Goal: Information Seeking & Learning: Learn about a topic

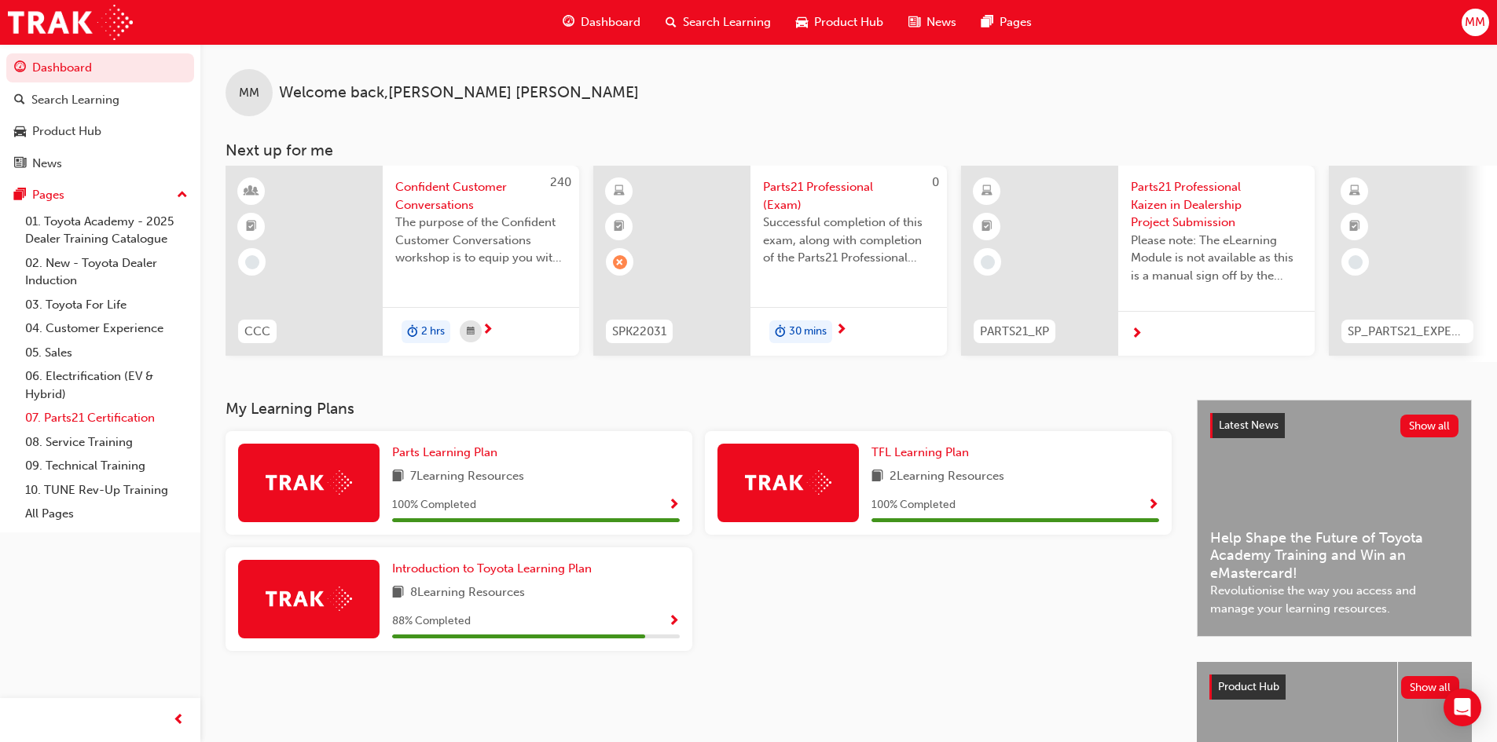
click at [93, 416] on link "07. Parts21 Certification" at bounding box center [106, 418] width 175 height 24
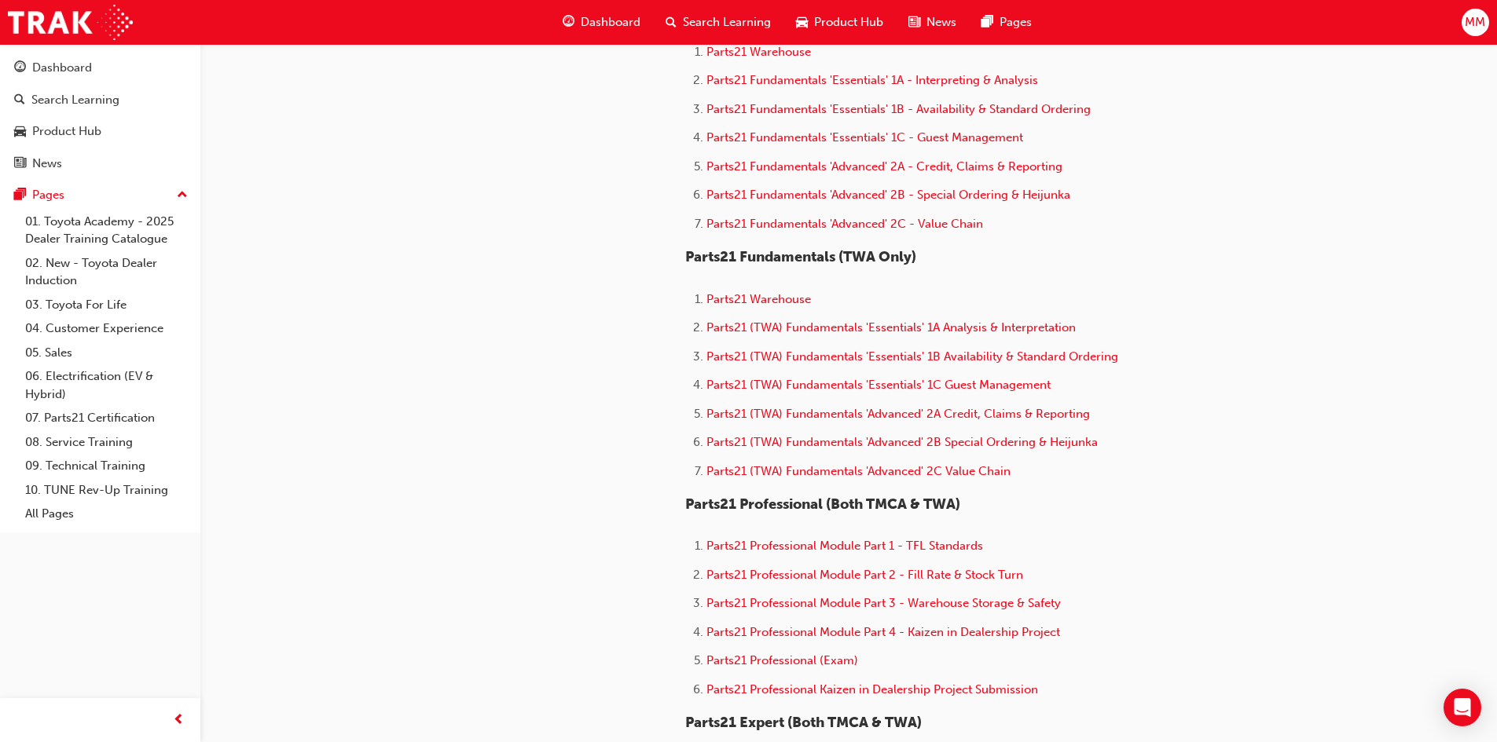
scroll to position [707, 0]
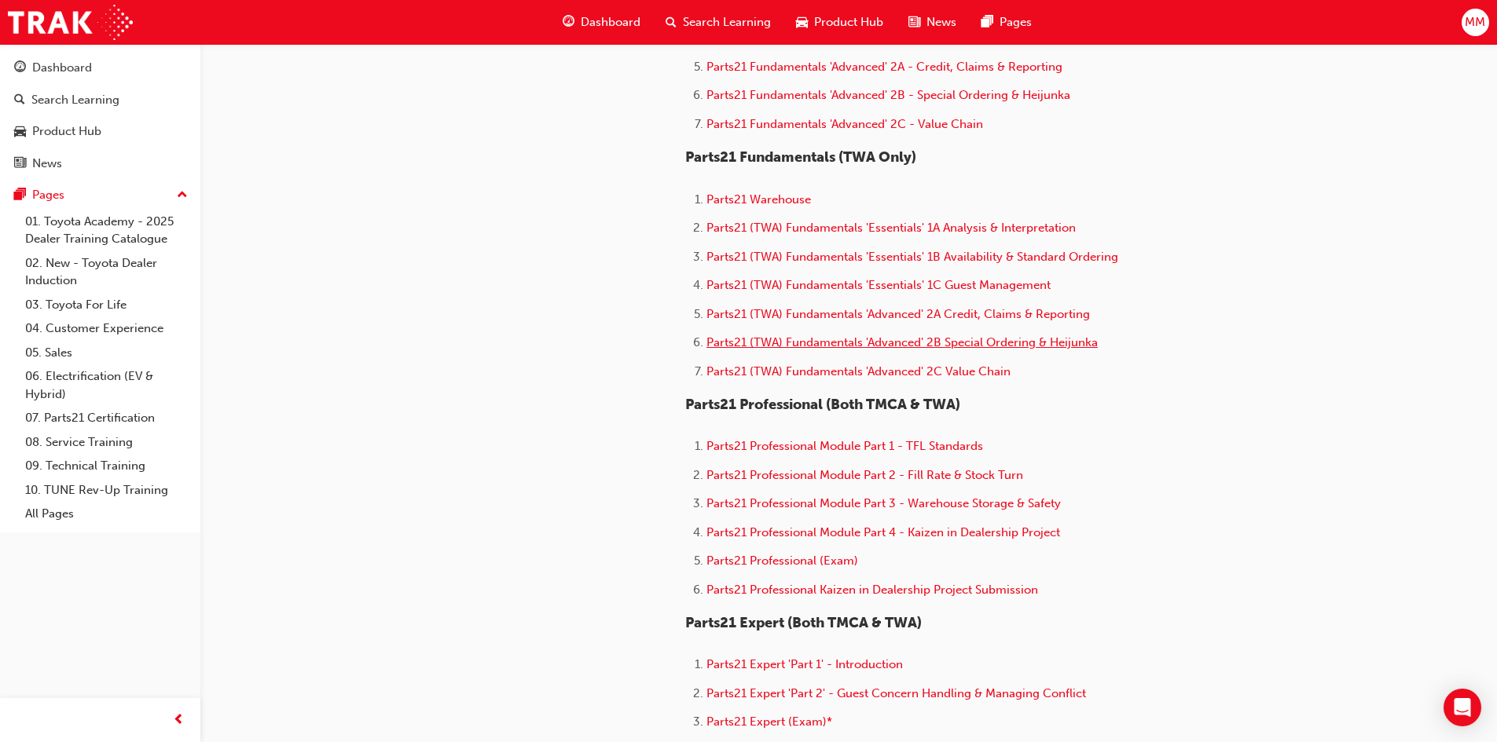
click at [878, 346] on span "Parts21 (TWA) Fundamentals 'Advanced' 2B Special Ordering & Heijunka" at bounding box center [901, 342] width 391 height 14
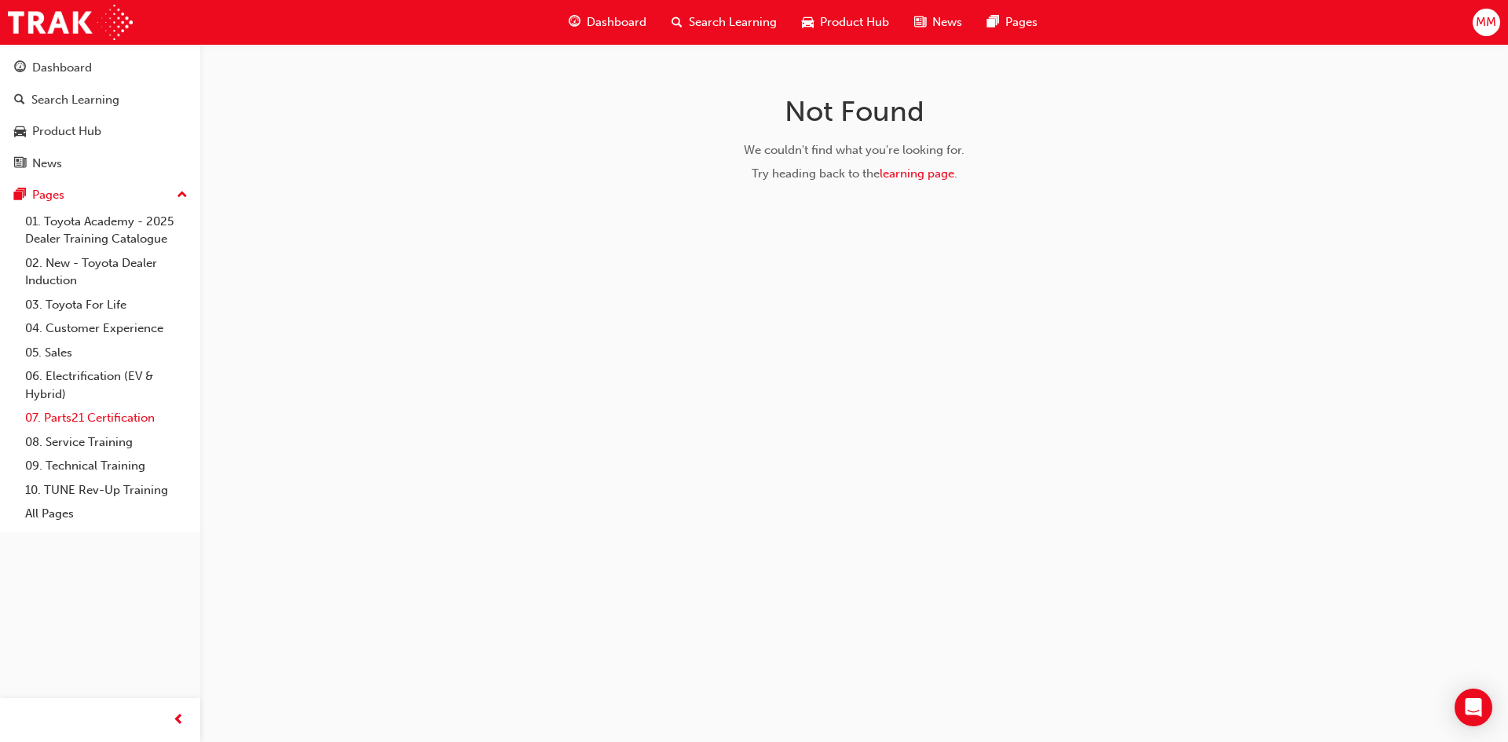
click at [70, 414] on link "07. Parts21 Certification" at bounding box center [106, 418] width 175 height 24
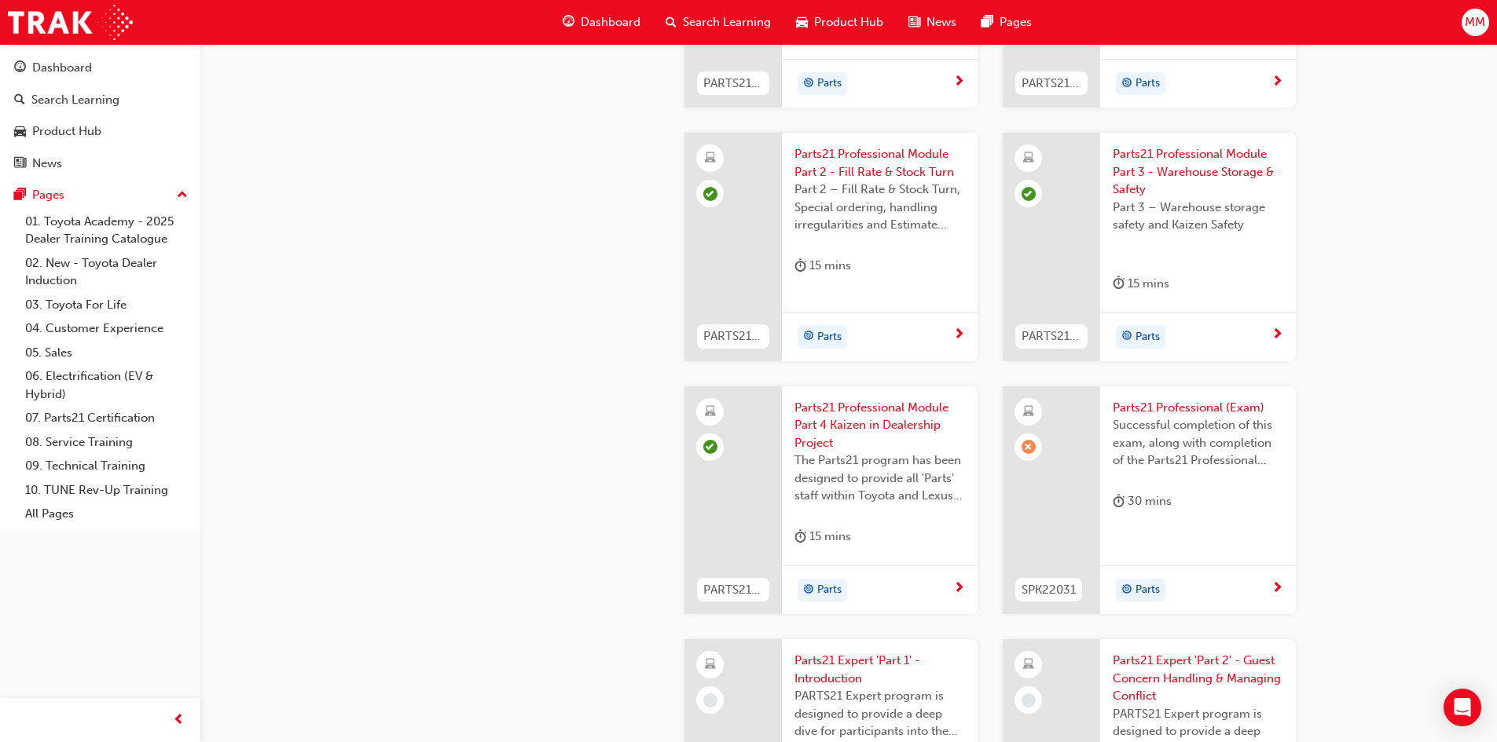
scroll to position [2514, 0]
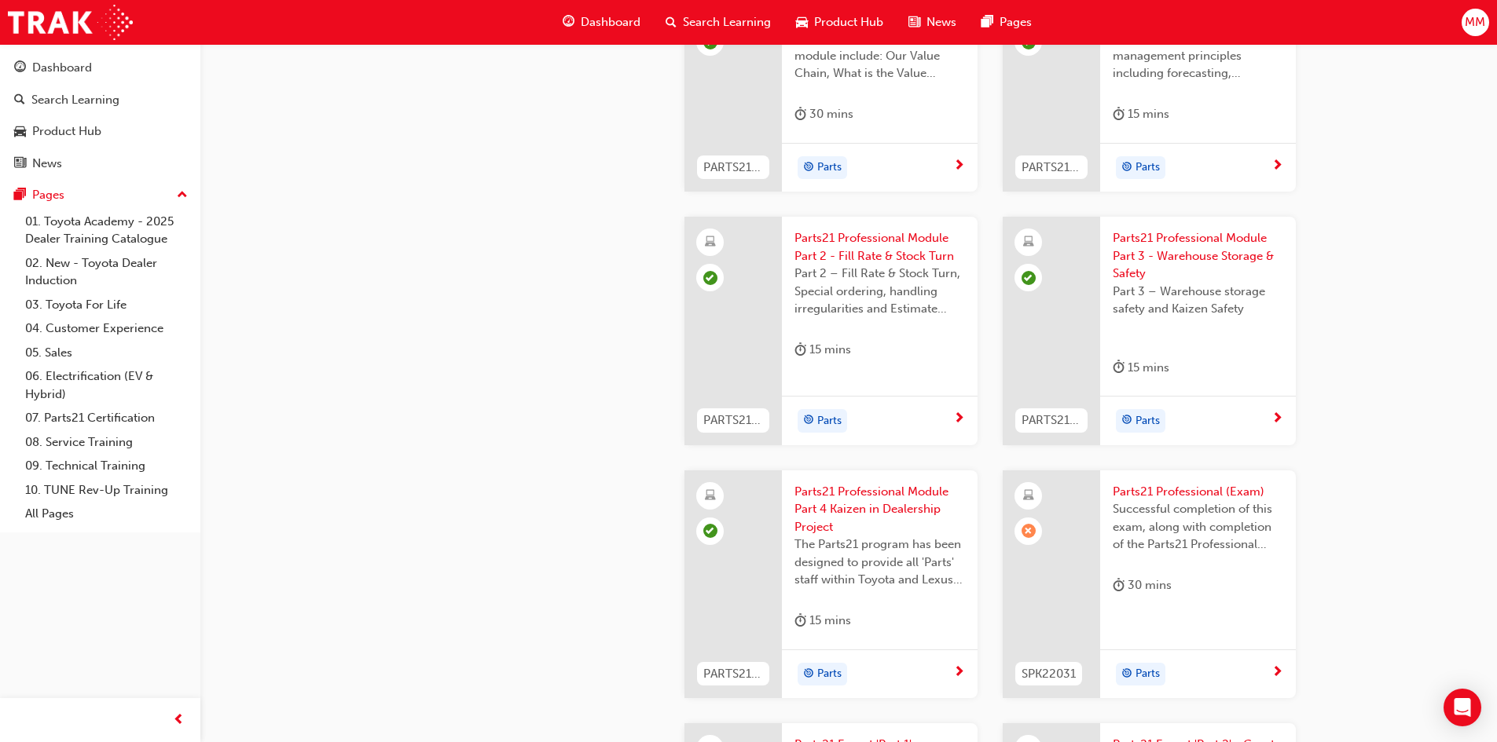
click at [1134, 487] on span "Parts21 Professional (Exam)" at bounding box center [1197, 492] width 170 height 18
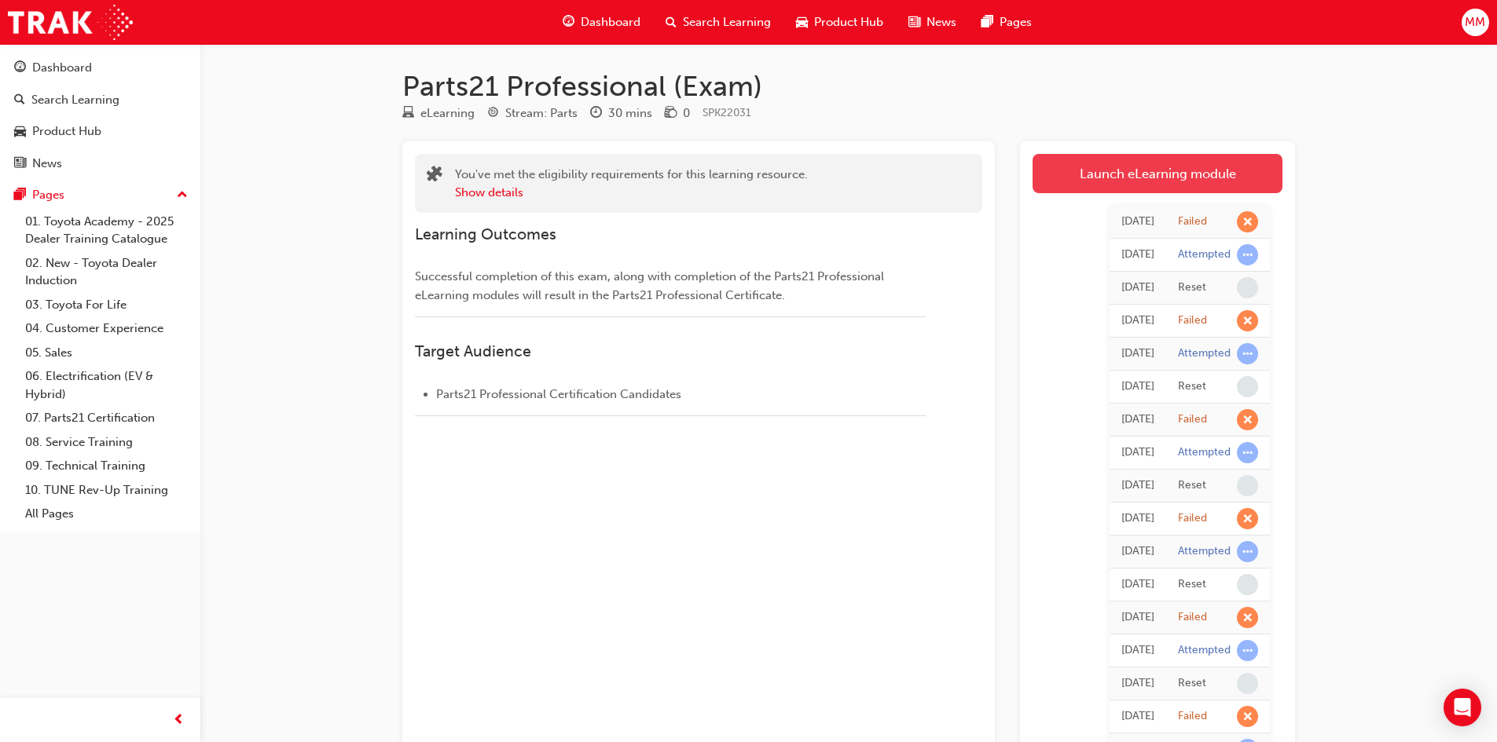
click at [1117, 177] on link "Launch eLearning module" at bounding box center [1157, 173] width 250 height 39
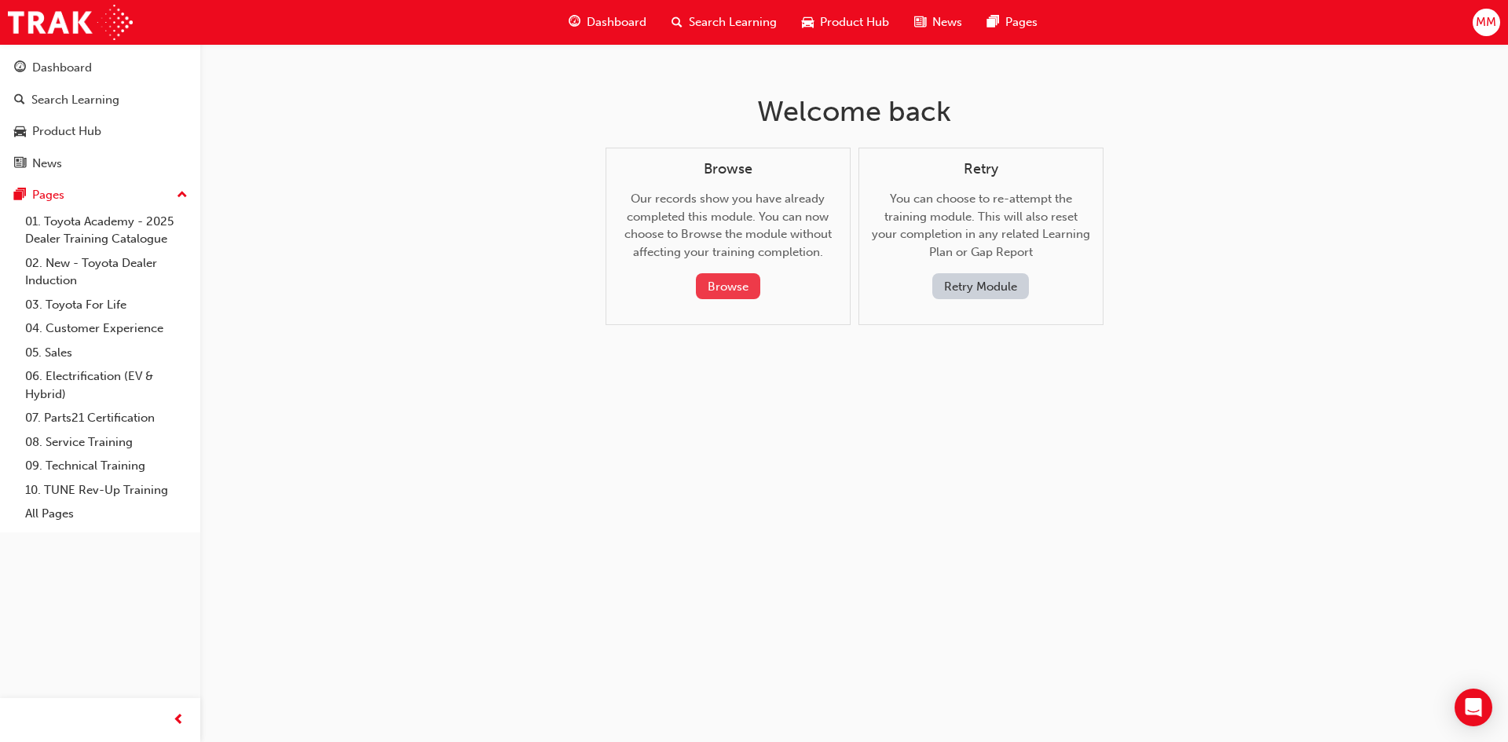
click at [729, 291] on button "Browse" at bounding box center [728, 286] width 64 height 26
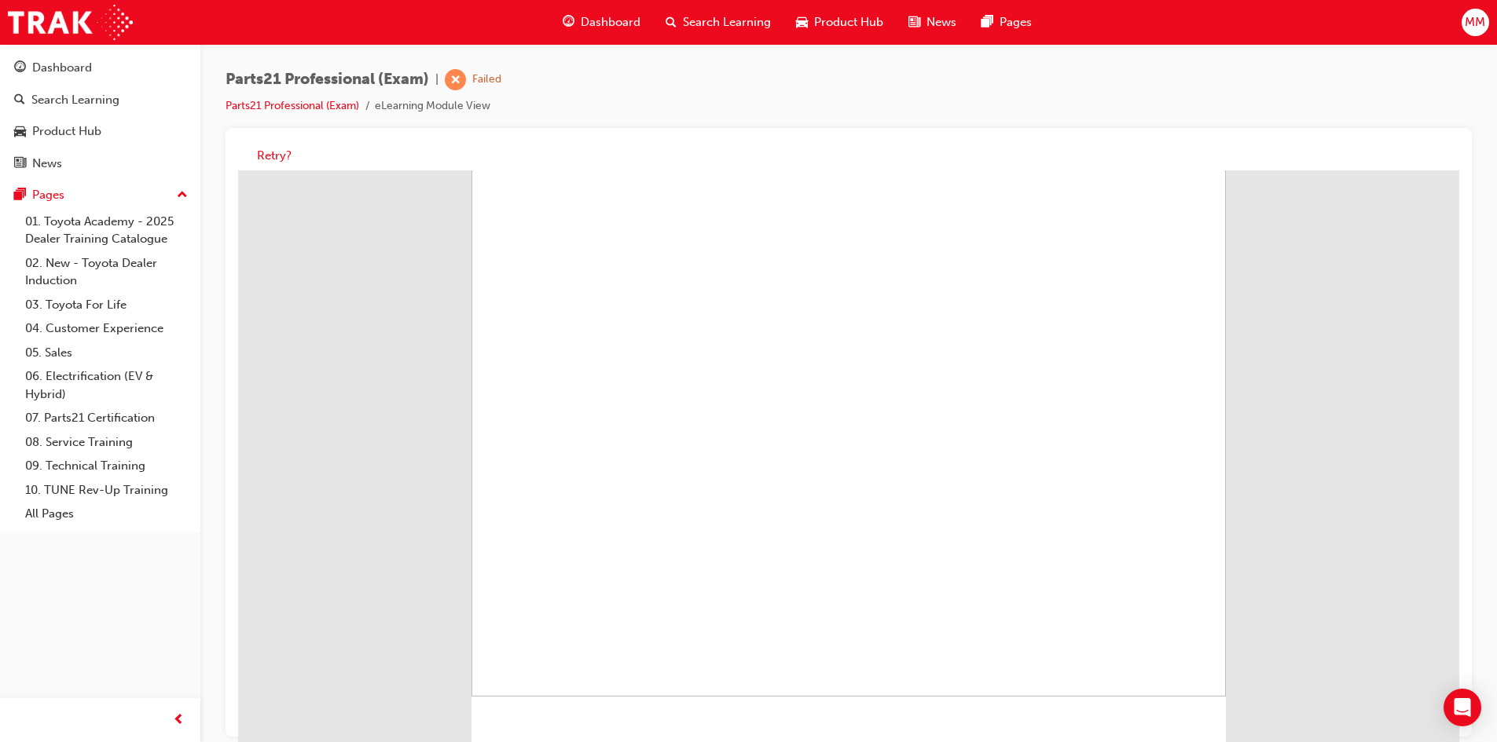
scroll to position [112, 0]
click at [275, 153] on button "Retry?" at bounding box center [274, 156] width 35 height 18
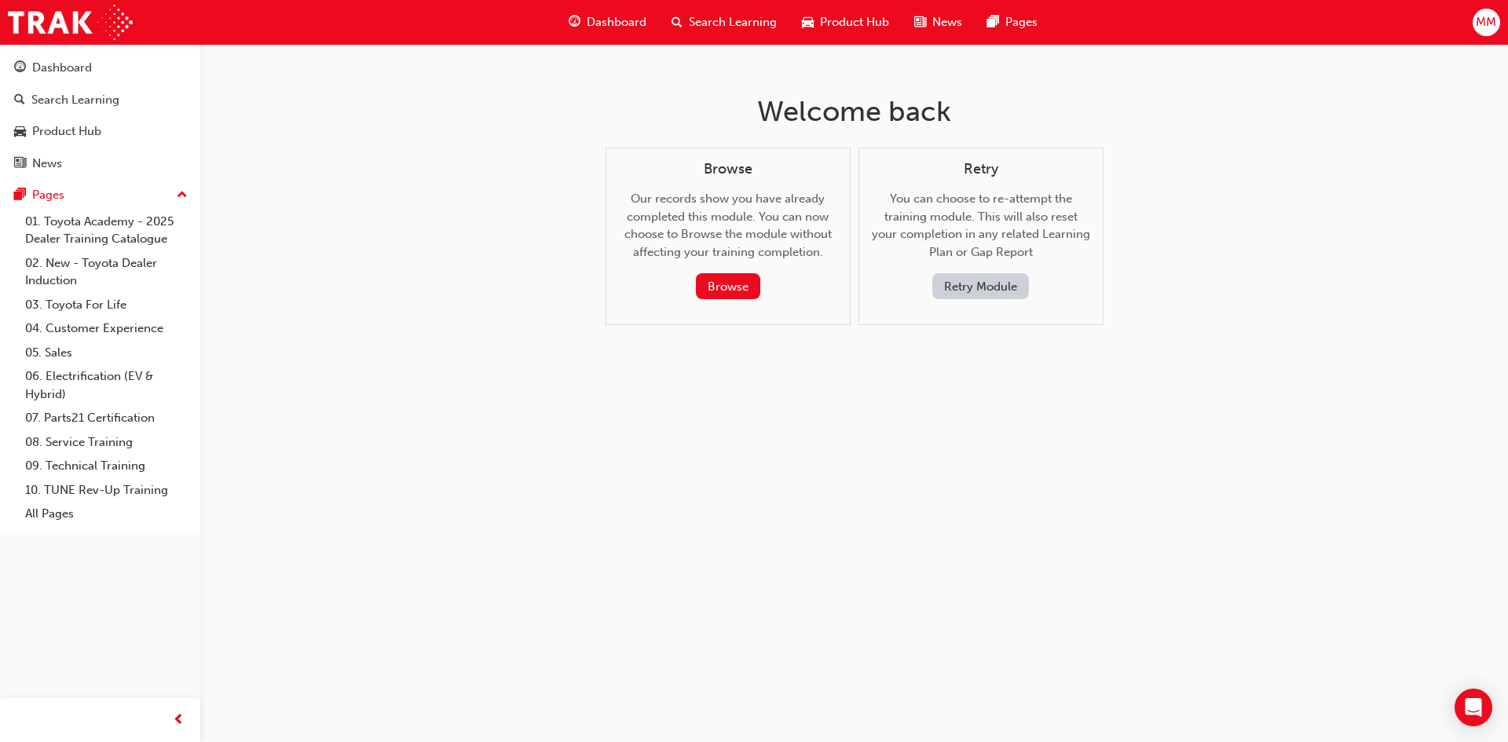
click at [992, 280] on button "Retry Module" at bounding box center [981, 286] width 97 height 26
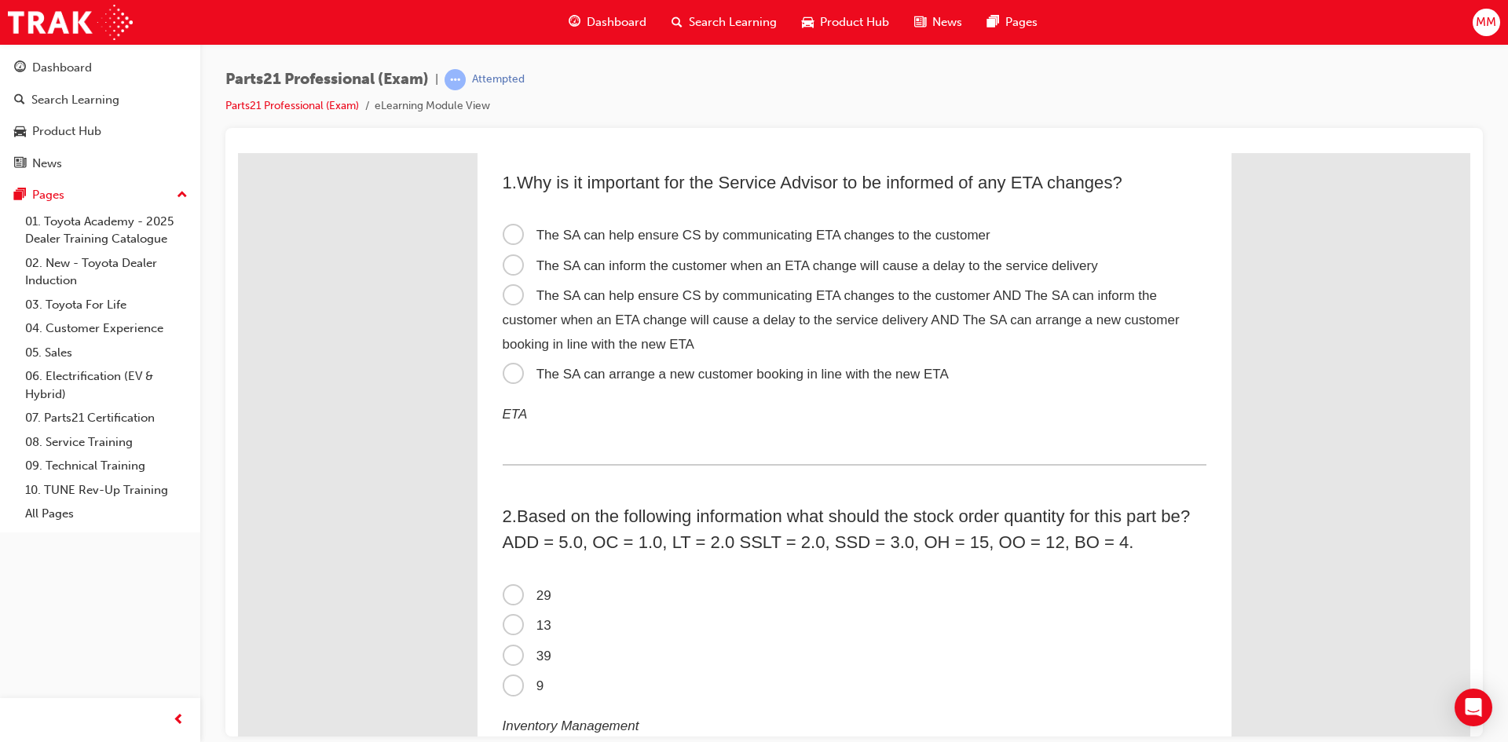
scroll to position [0, 0]
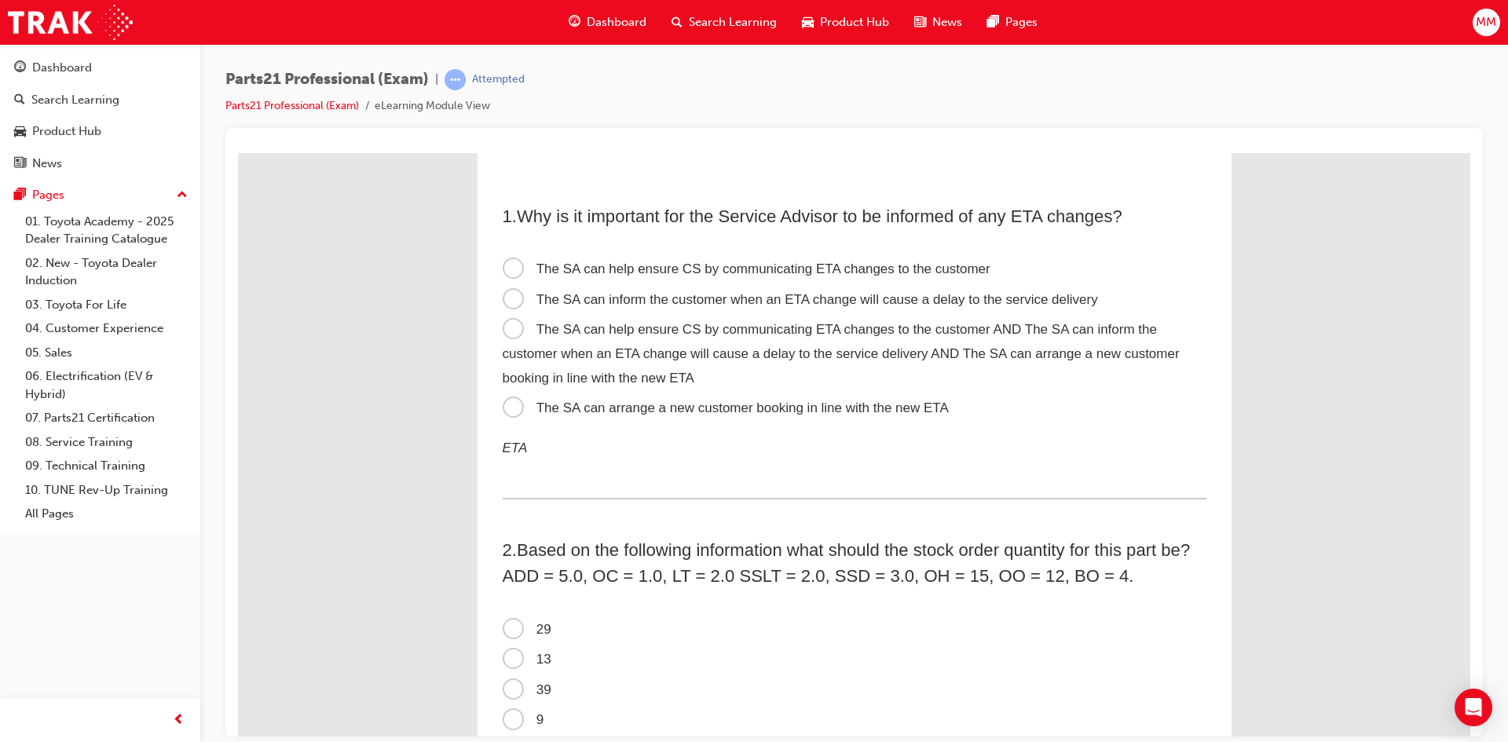
click at [506, 408] on span "The SA can arrange a new customer booking in line with the new ETA" at bounding box center [726, 407] width 446 height 15
click at [238, 152] on input "The SA can arrange a new customer booking in line with the new ETA" at bounding box center [238, 152] width 0 height 0
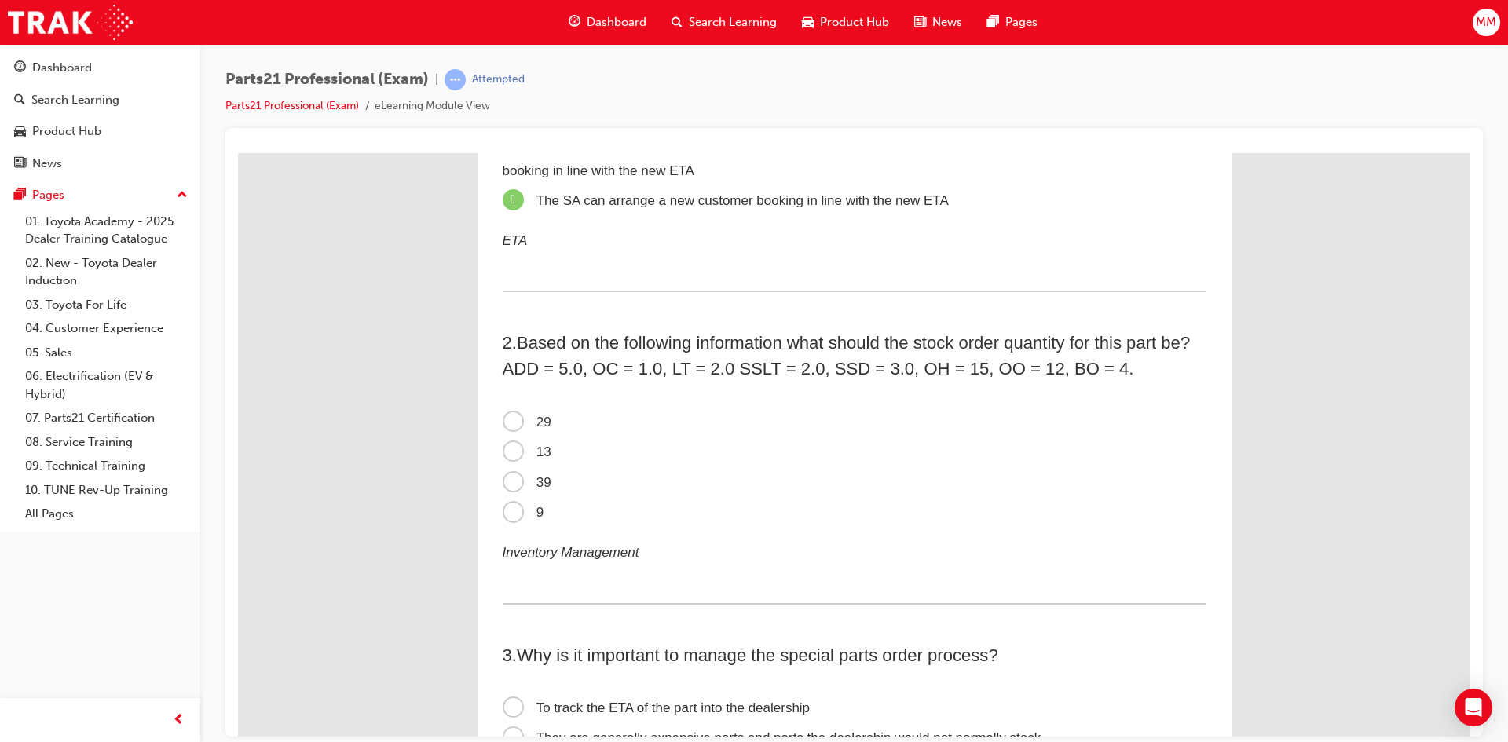
scroll to position [236, 0]
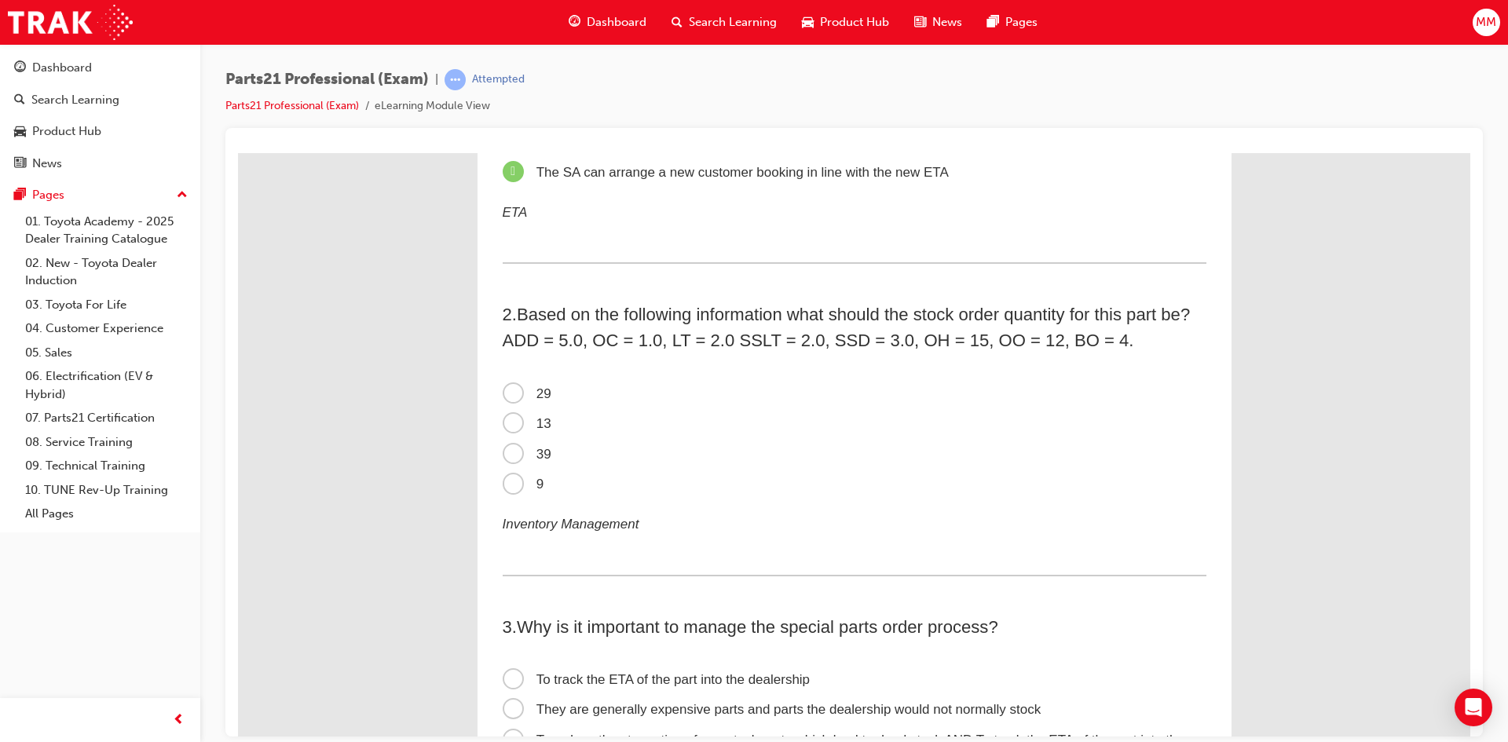
click at [514, 426] on span "13" at bounding box center [527, 423] width 49 height 15
click at [238, 152] on input "13" at bounding box center [238, 152] width 0 height 0
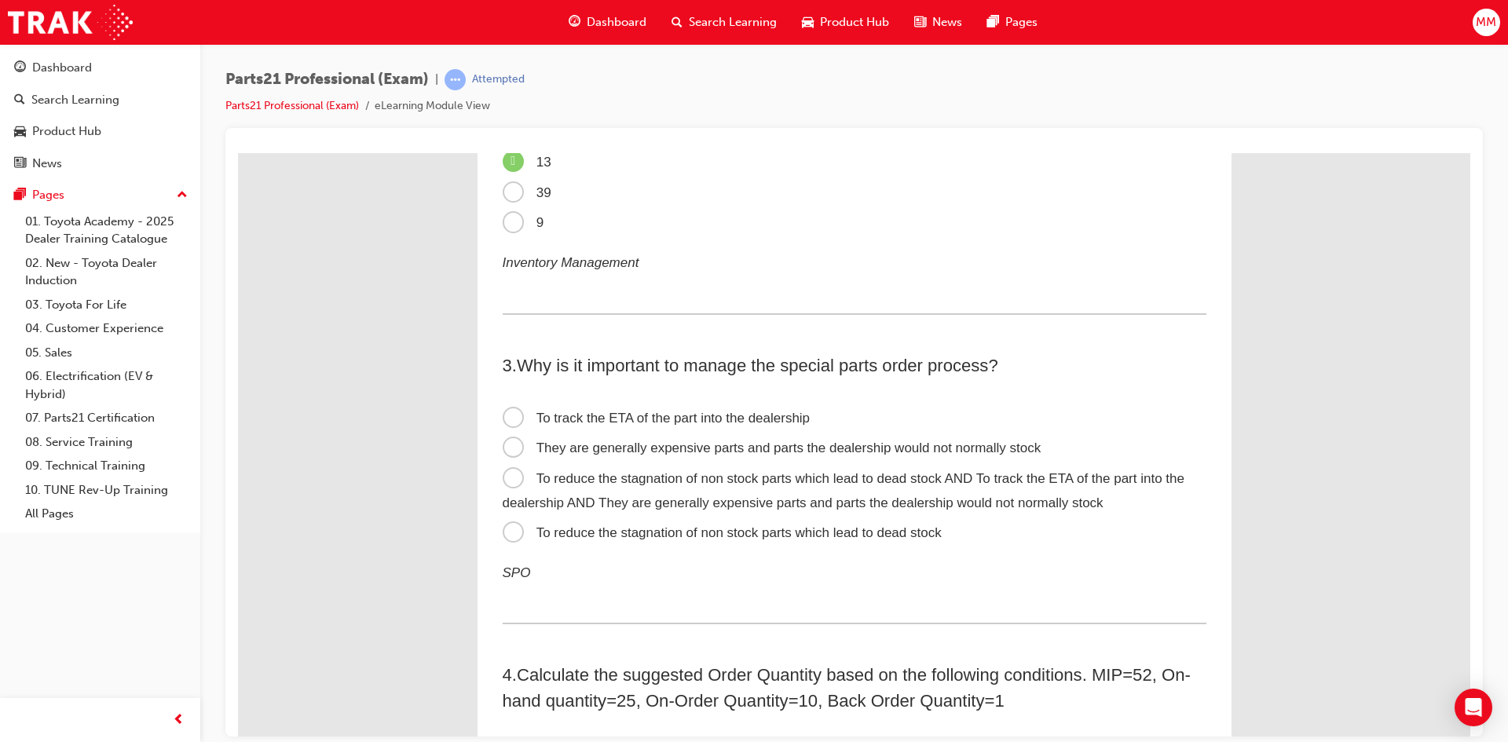
scroll to position [550, 0]
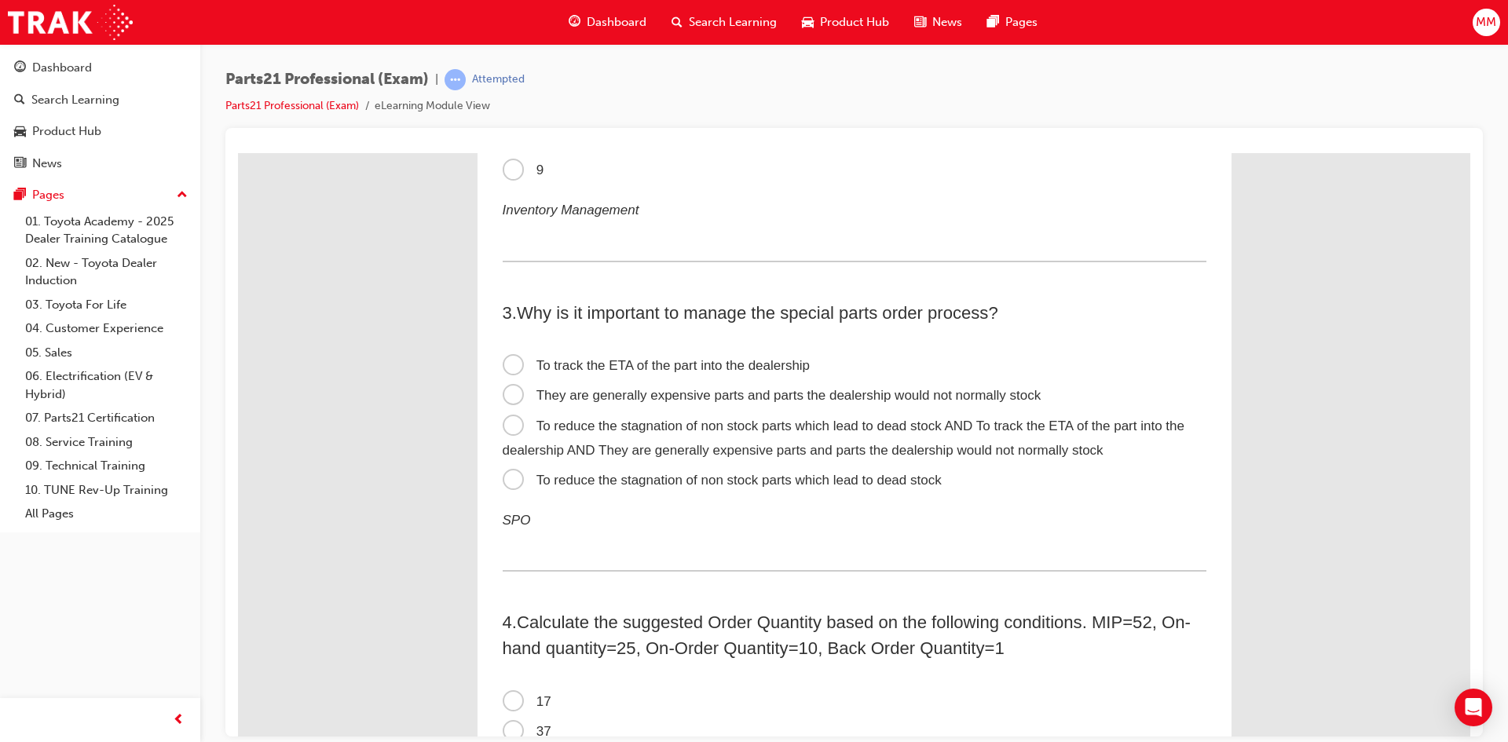
click at [508, 394] on span "They are generally expensive parts and parts the dealership would not normally …" at bounding box center [772, 394] width 539 height 15
click at [238, 152] on input "They are generally expensive parts and parts the dealership would not normally …" at bounding box center [238, 152] width 0 height 0
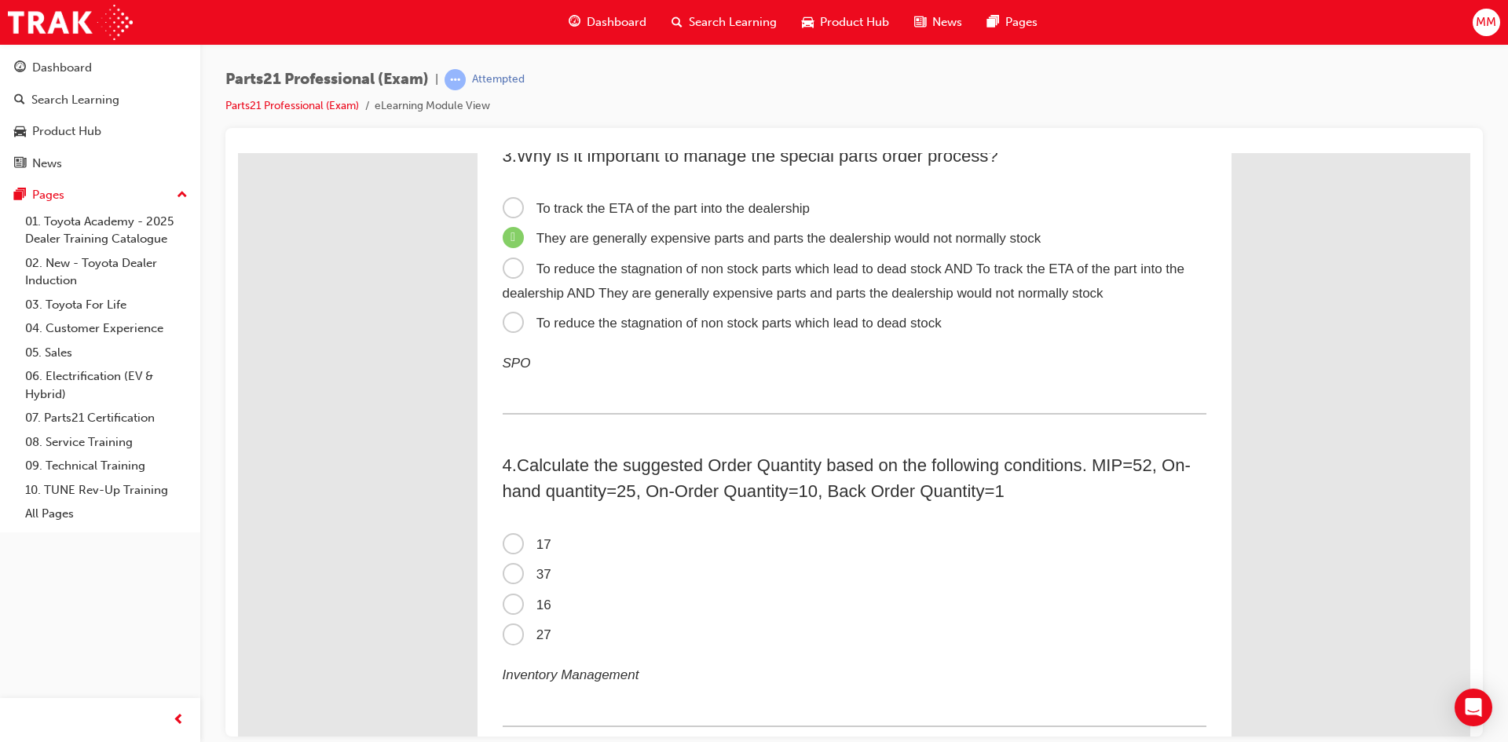
scroll to position [786, 0]
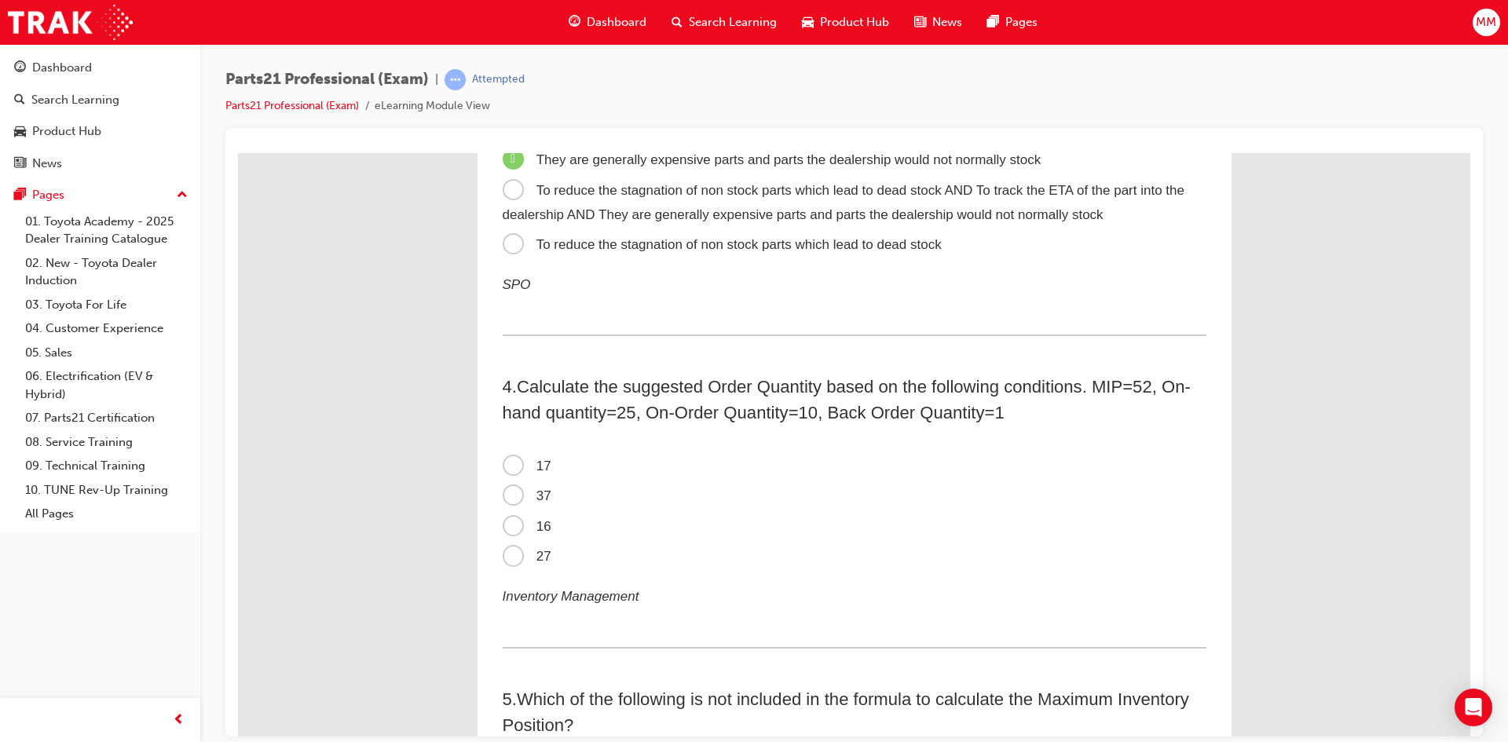
click at [503, 526] on span "16" at bounding box center [527, 525] width 49 height 15
click at [238, 152] on input "16" at bounding box center [238, 152] width 0 height 0
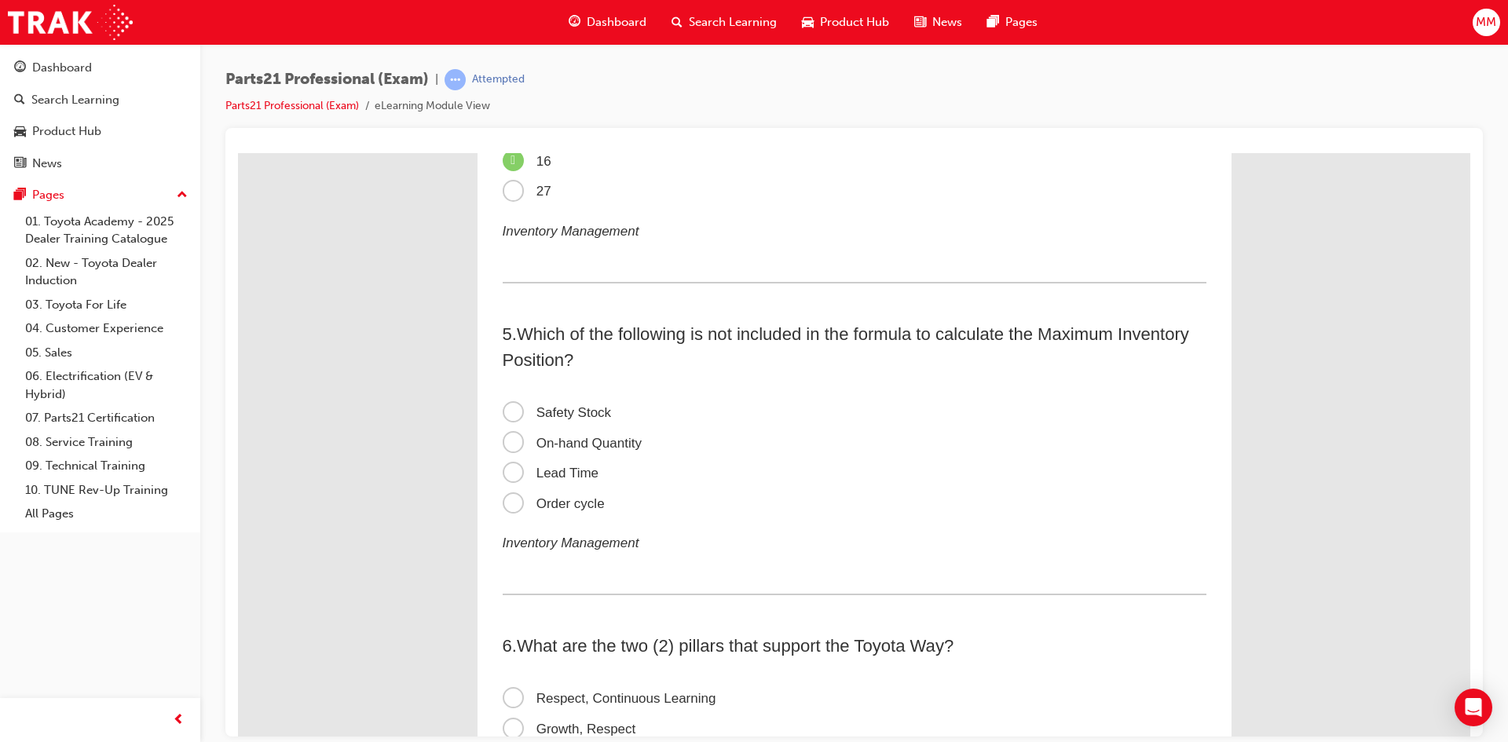
scroll to position [1178, 0]
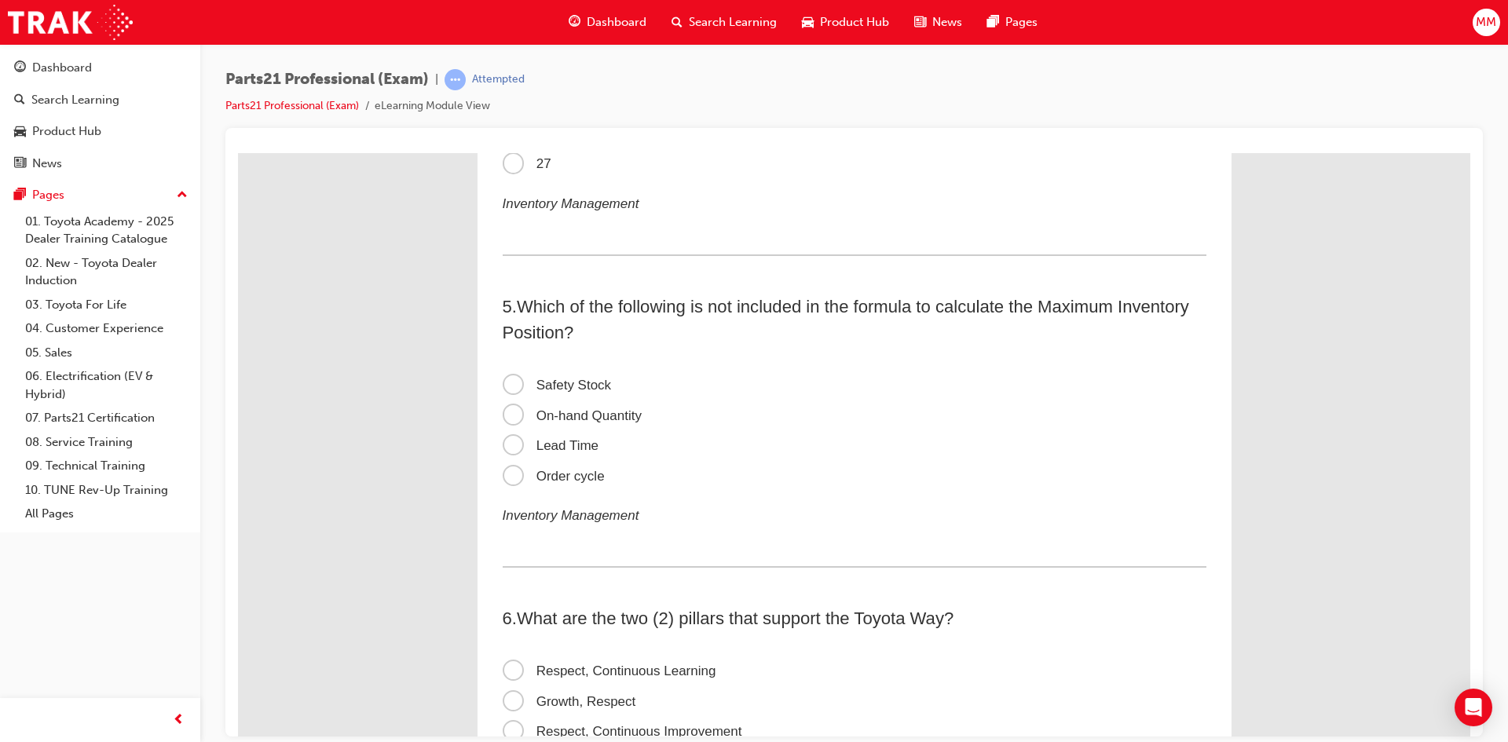
click at [511, 471] on span "Order cycle" at bounding box center [554, 475] width 102 height 15
click at [238, 152] on input "Order cycle" at bounding box center [238, 152] width 0 height 0
click at [508, 446] on span "Lead Time" at bounding box center [551, 445] width 97 height 15
click at [238, 152] on input "Lead Time" at bounding box center [238, 152] width 0 height 0
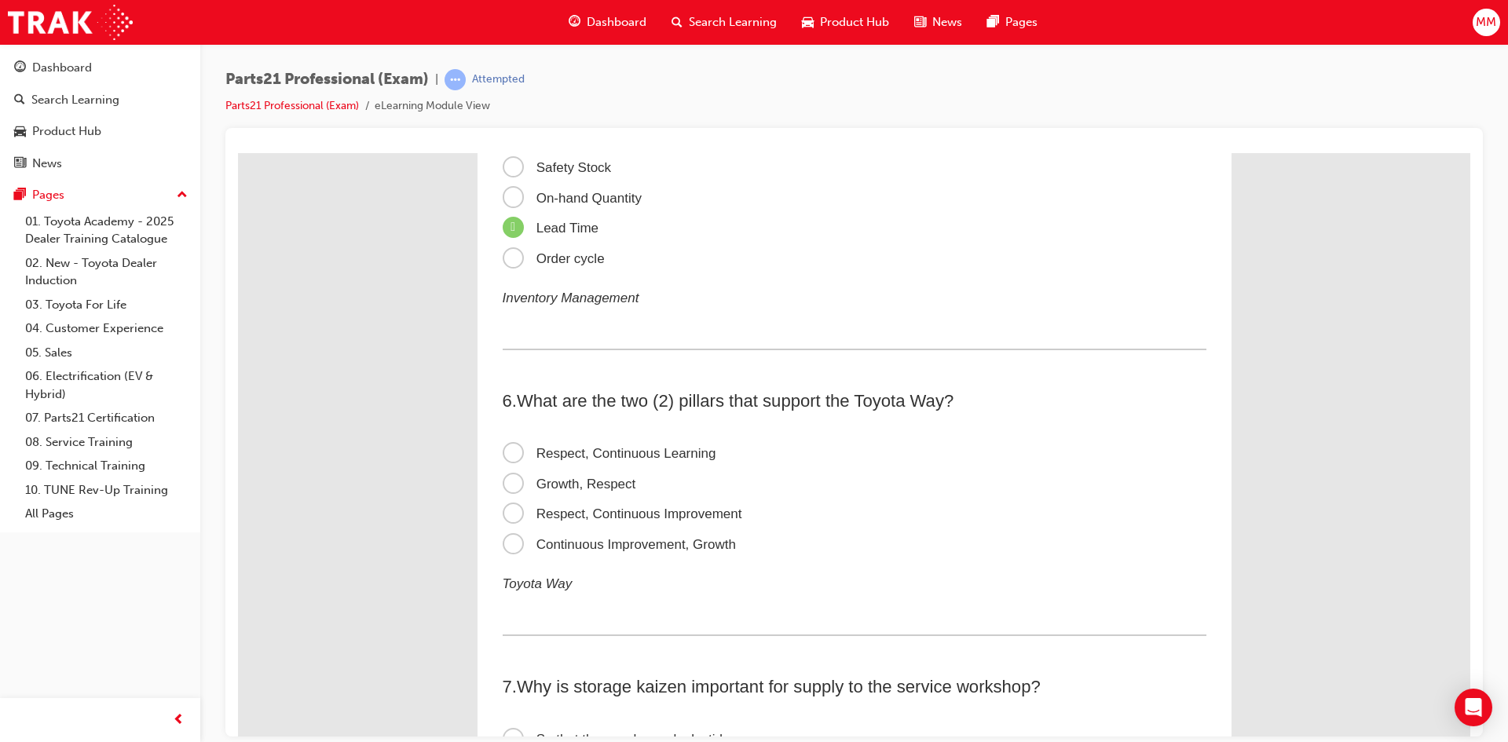
scroll to position [1414, 0]
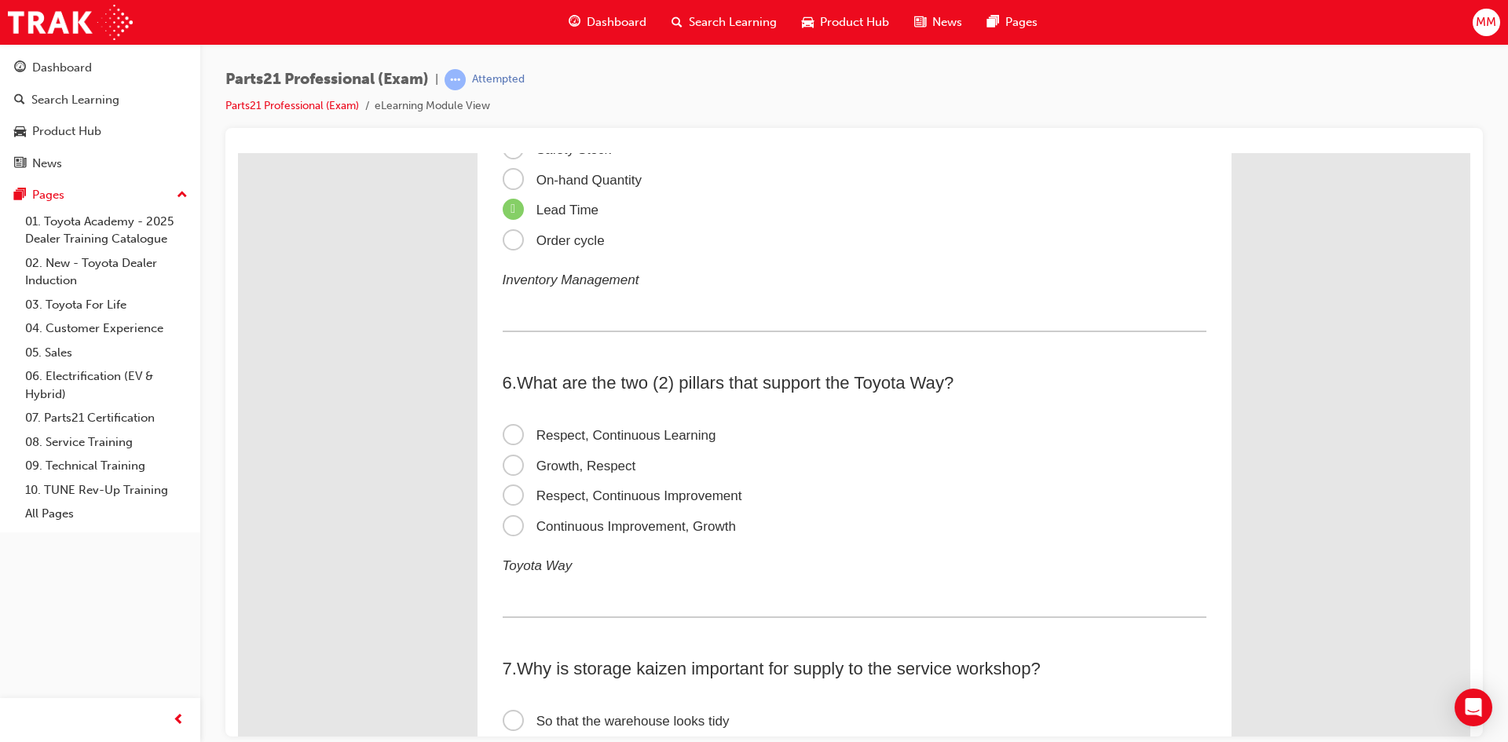
click at [512, 493] on span "Respect, Continuous Improvement" at bounding box center [623, 495] width 240 height 15
click at [238, 152] on input "Respect, Continuous Improvement" at bounding box center [238, 152] width 0 height 0
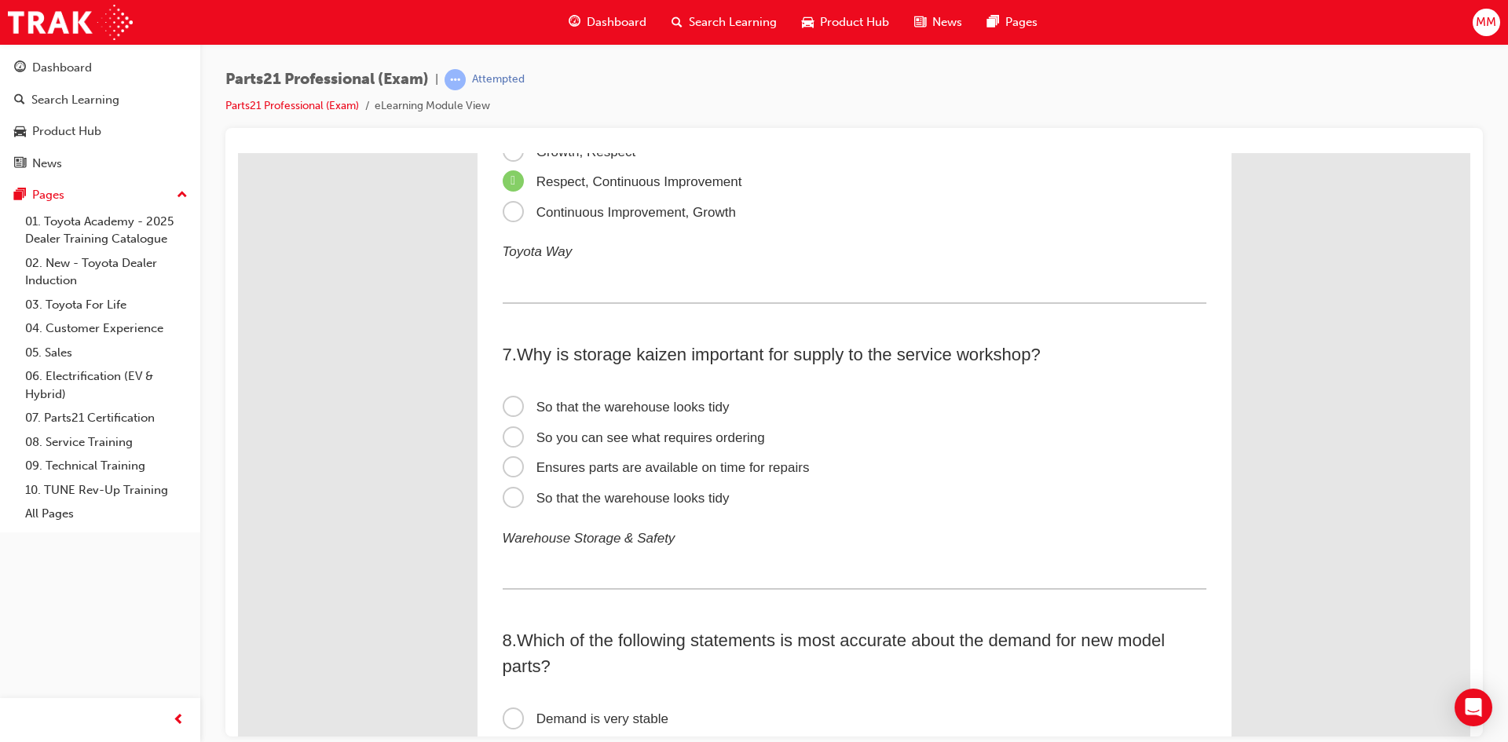
scroll to position [1650, 0]
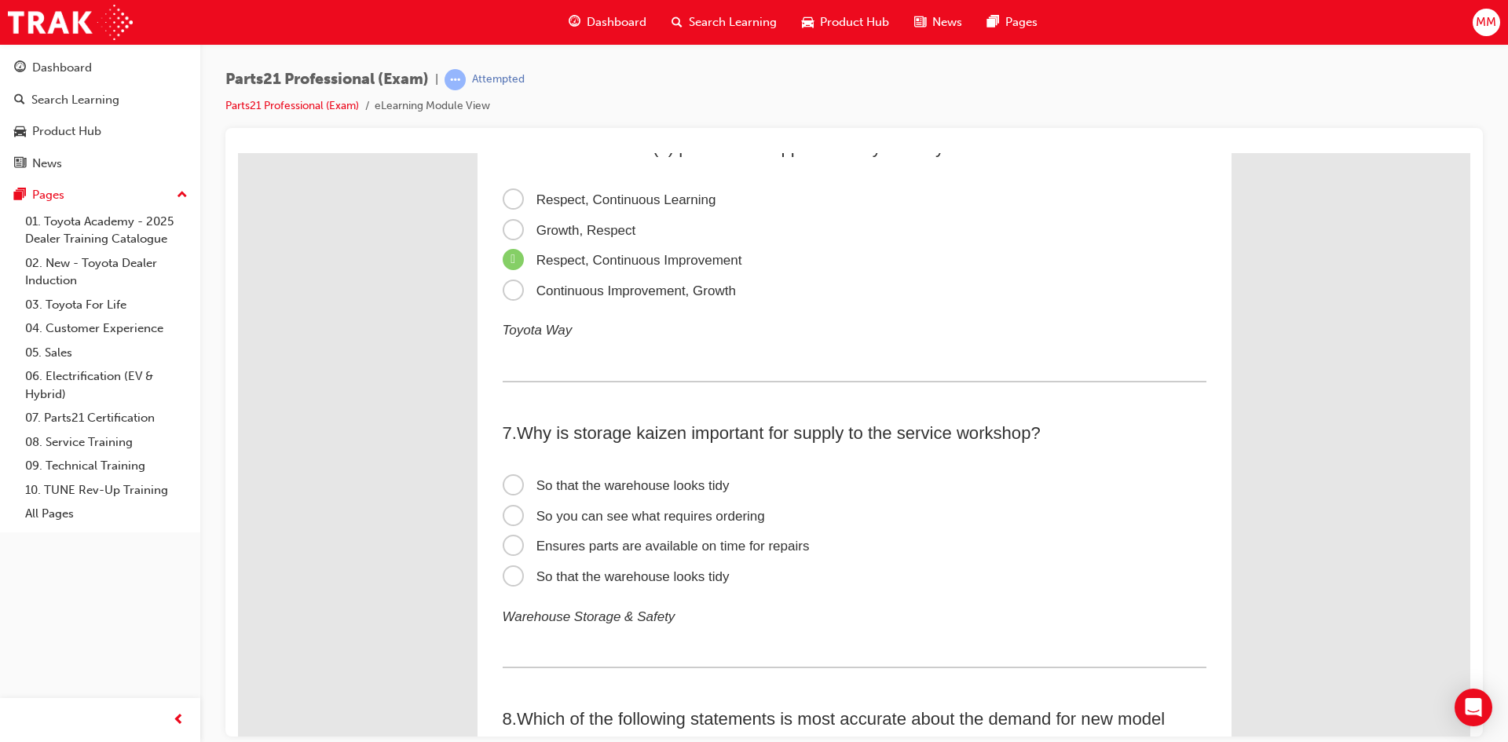
click at [508, 543] on span "Ensures parts are available on time for repairs" at bounding box center [656, 545] width 307 height 15
click at [238, 152] on input "Ensures parts are available on time for repairs" at bounding box center [238, 152] width 0 height 0
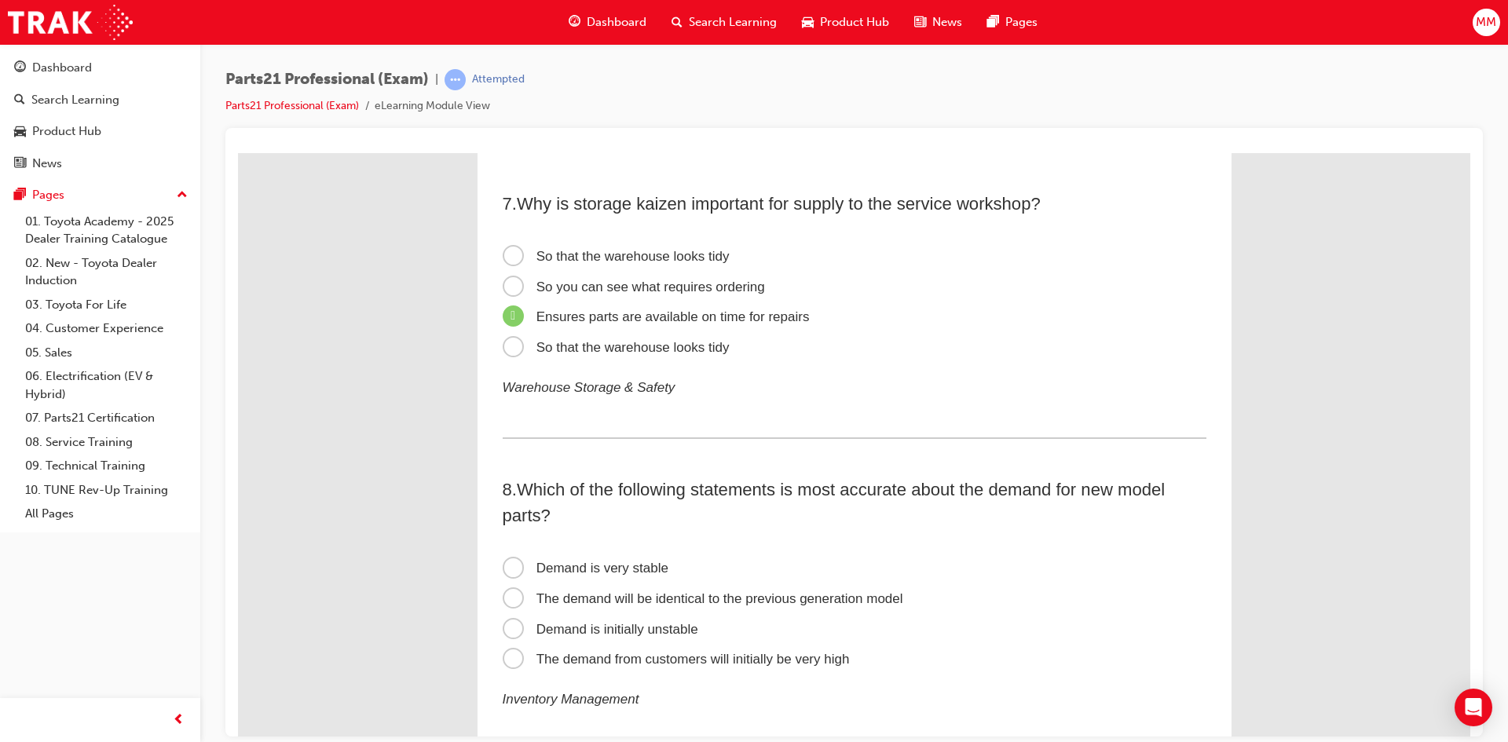
scroll to position [1964, 0]
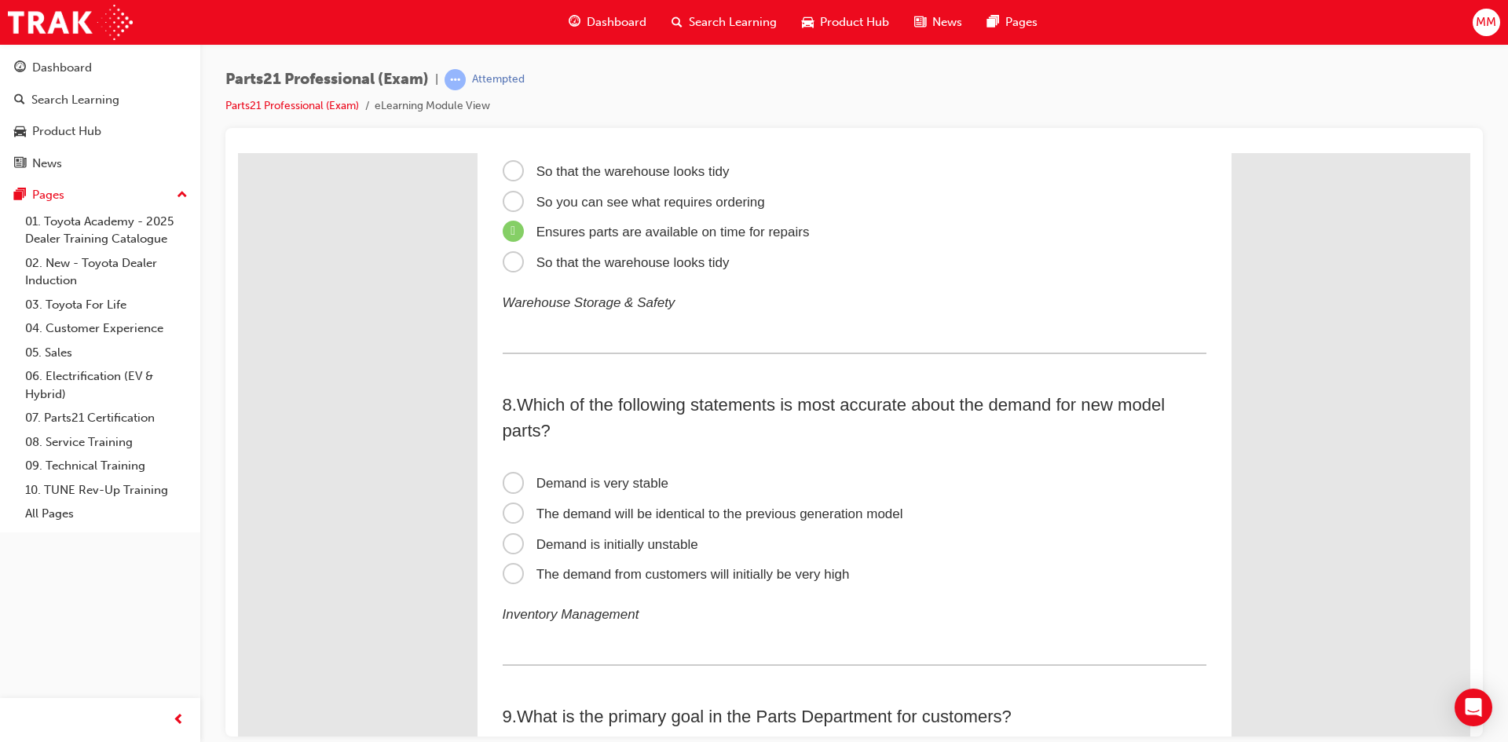
click at [509, 542] on span "Demand is initially unstable" at bounding box center [601, 544] width 196 height 15
click at [238, 152] on input "Demand is initially unstable" at bounding box center [238, 152] width 0 height 0
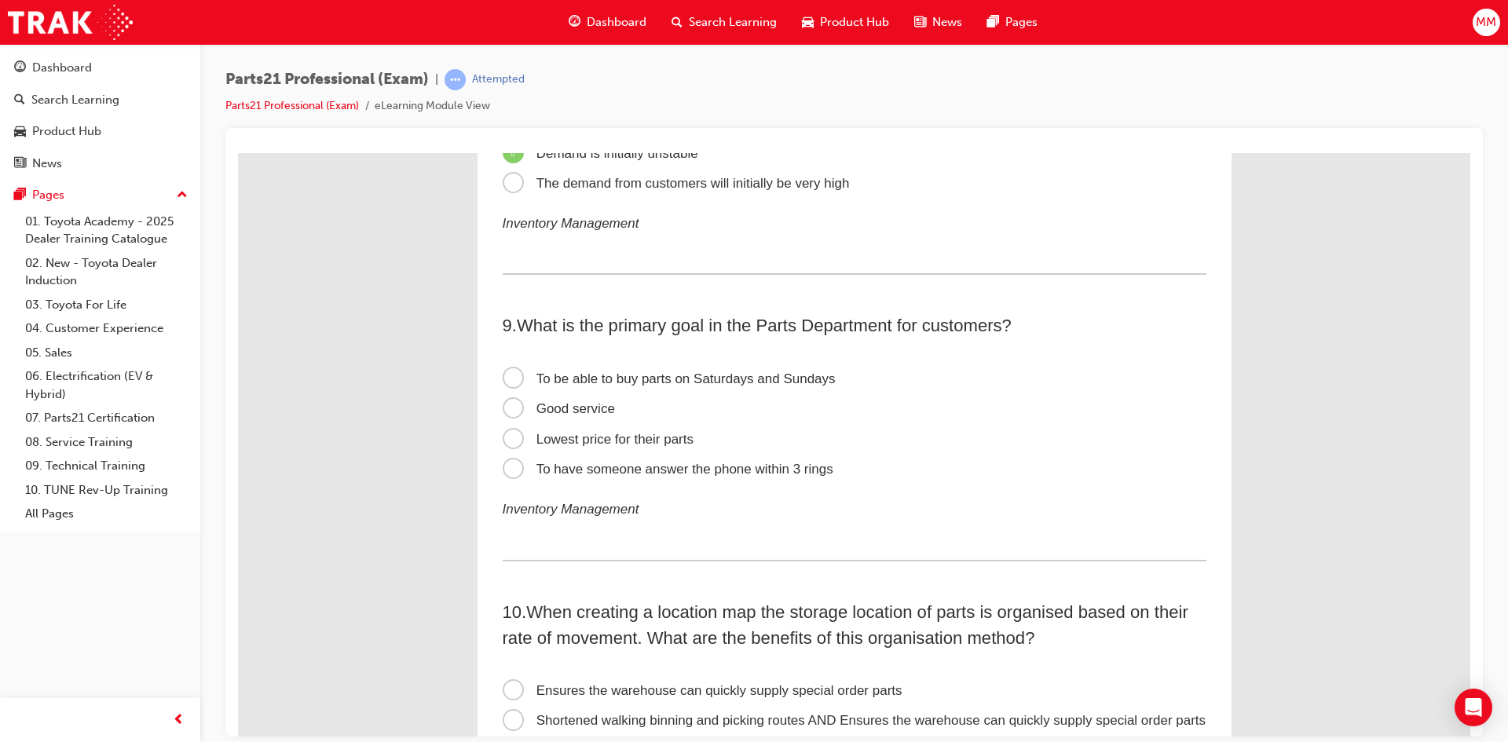
scroll to position [2357, 0]
click at [511, 409] on span "Good service" at bounding box center [559, 406] width 112 height 15
click at [238, 152] on input "Good service" at bounding box center [238, 152] width 0 height 0
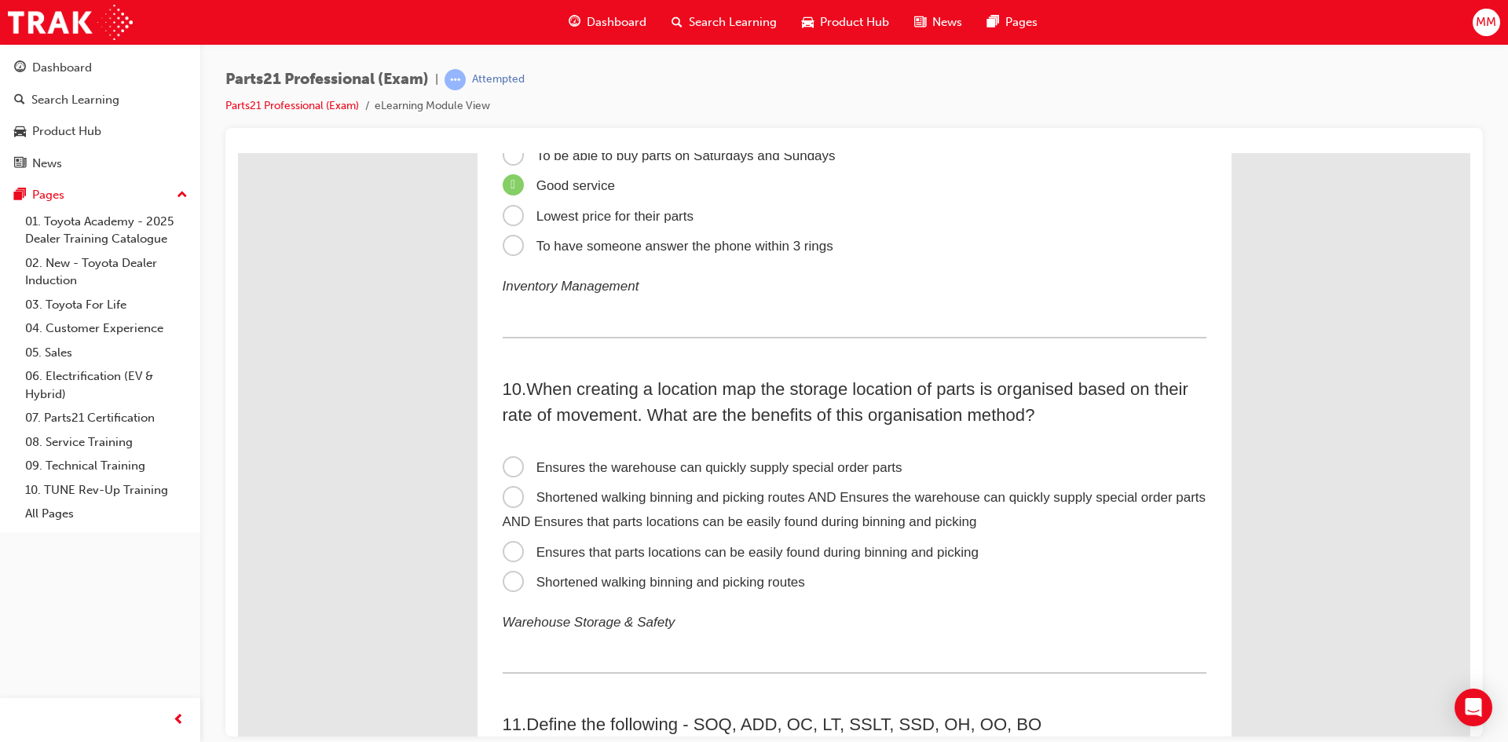
scroll to position [2671, 0]
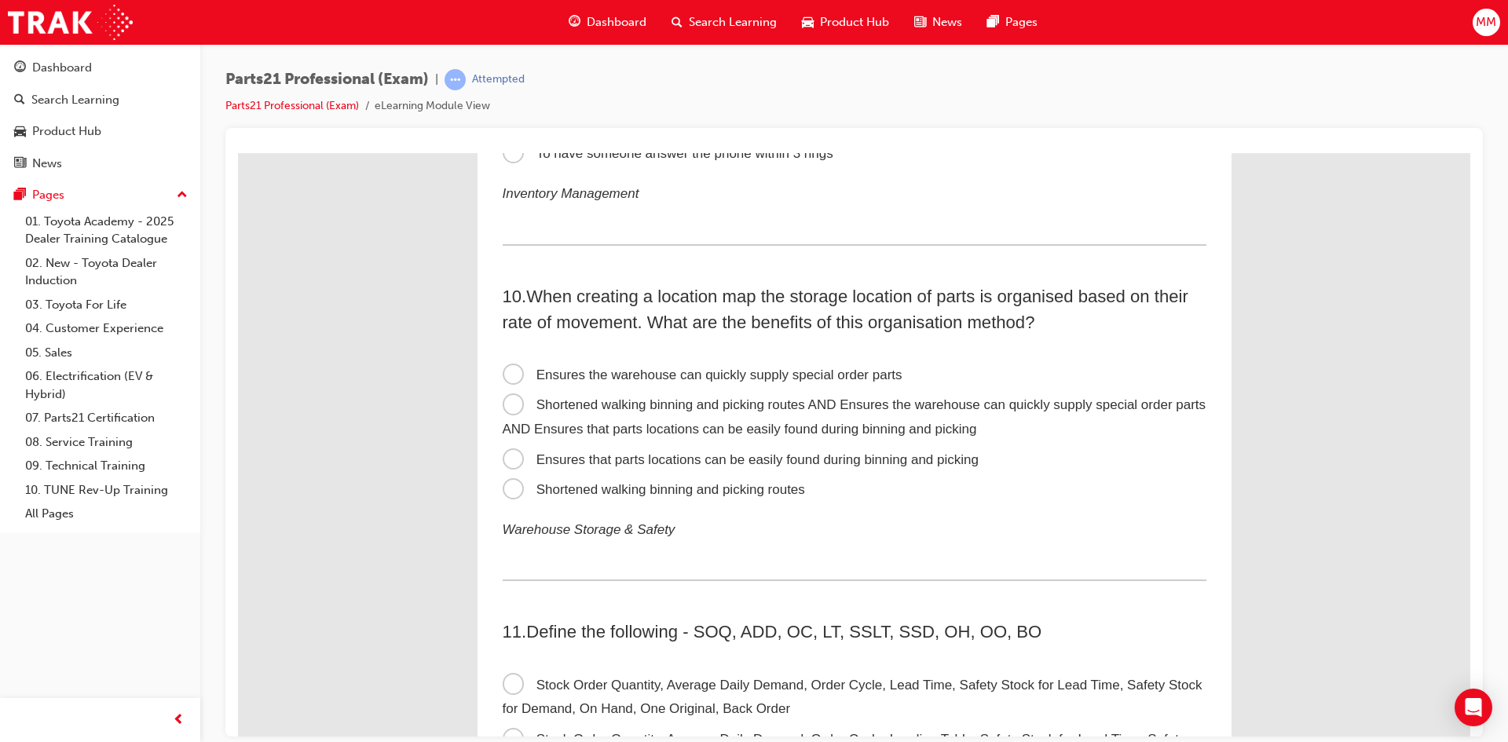
click at [515, 405] on span "Shortened walking binning and picking routes AND Ensures the warehouse can quic…" at bounding box center [855, 416] width 704 height 39
click at [238, 152] on input "Shortened walking binning and picking routes AND Ensures the warehouse can quic…" at bounding box center [238, 152] width 0 height 0
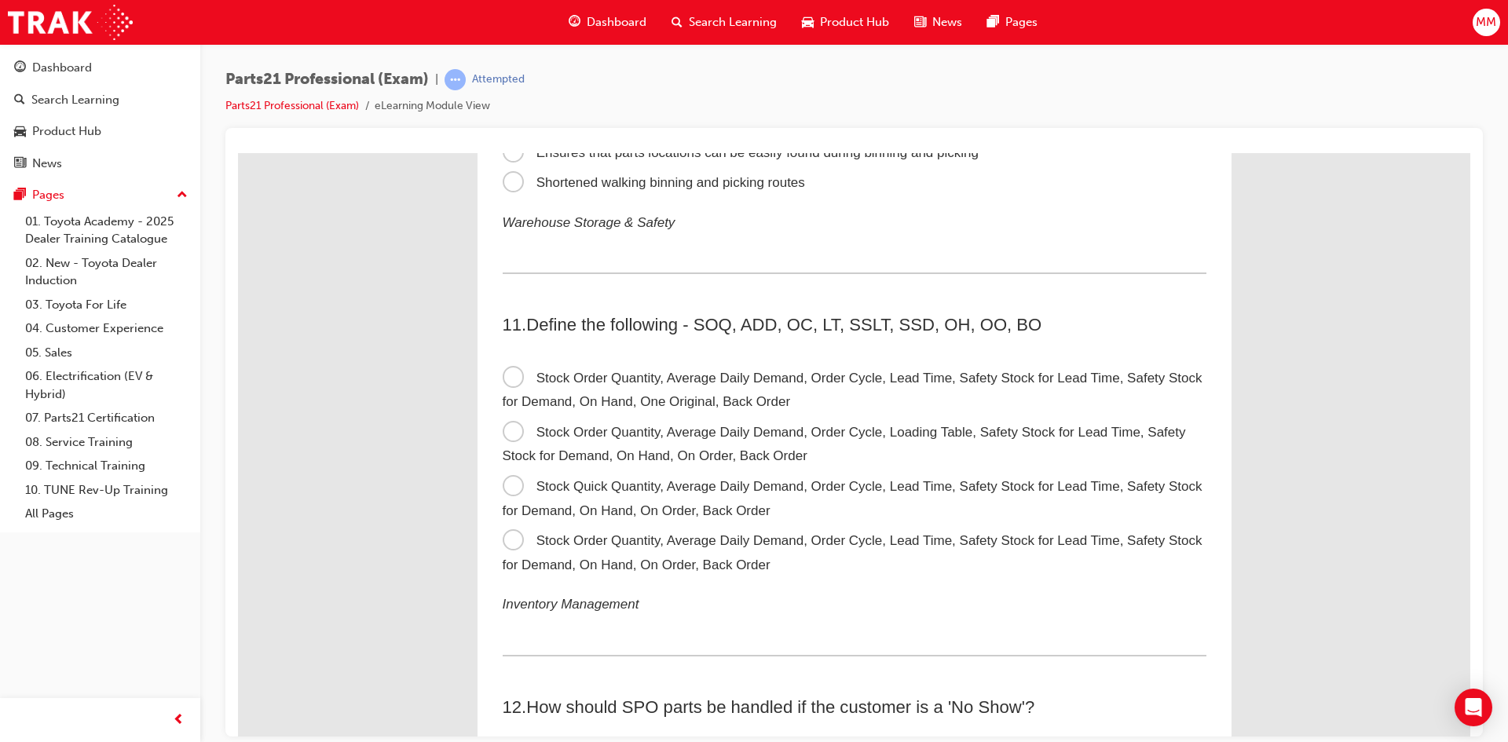
scroll to position [2985, 0]
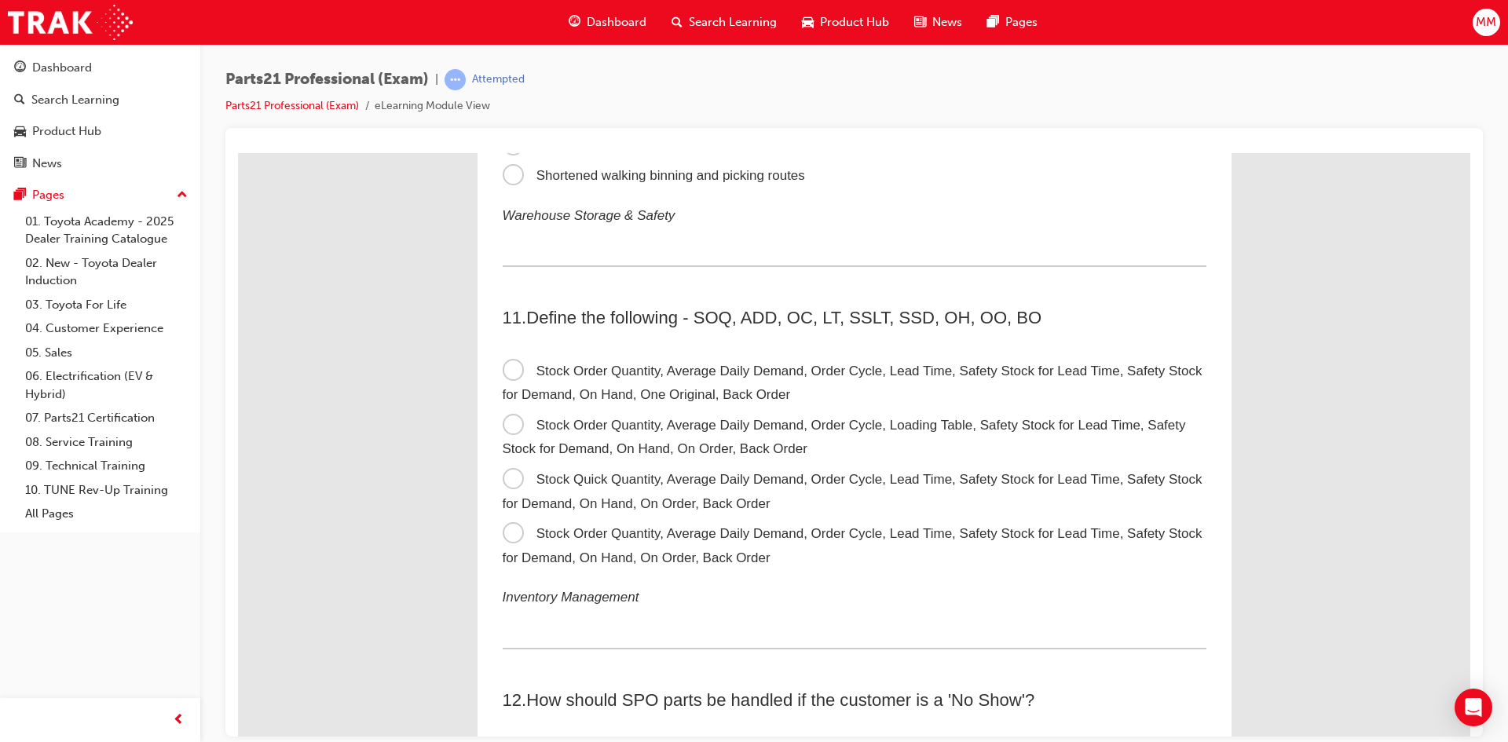
click at [505, 529] on span "Stock Order Quantity, Average Daily Demand, Order Cycle, Lead Time, Safety Stoc…" at bounding box center [853, 545] width 700 height 39
click at [238, 152] on input "Stock Order Quantity, Average Daily Demand, Order Cycle, Lead Time, Safety Stoc…" at bounding box center [238, 152] width 0 height 0
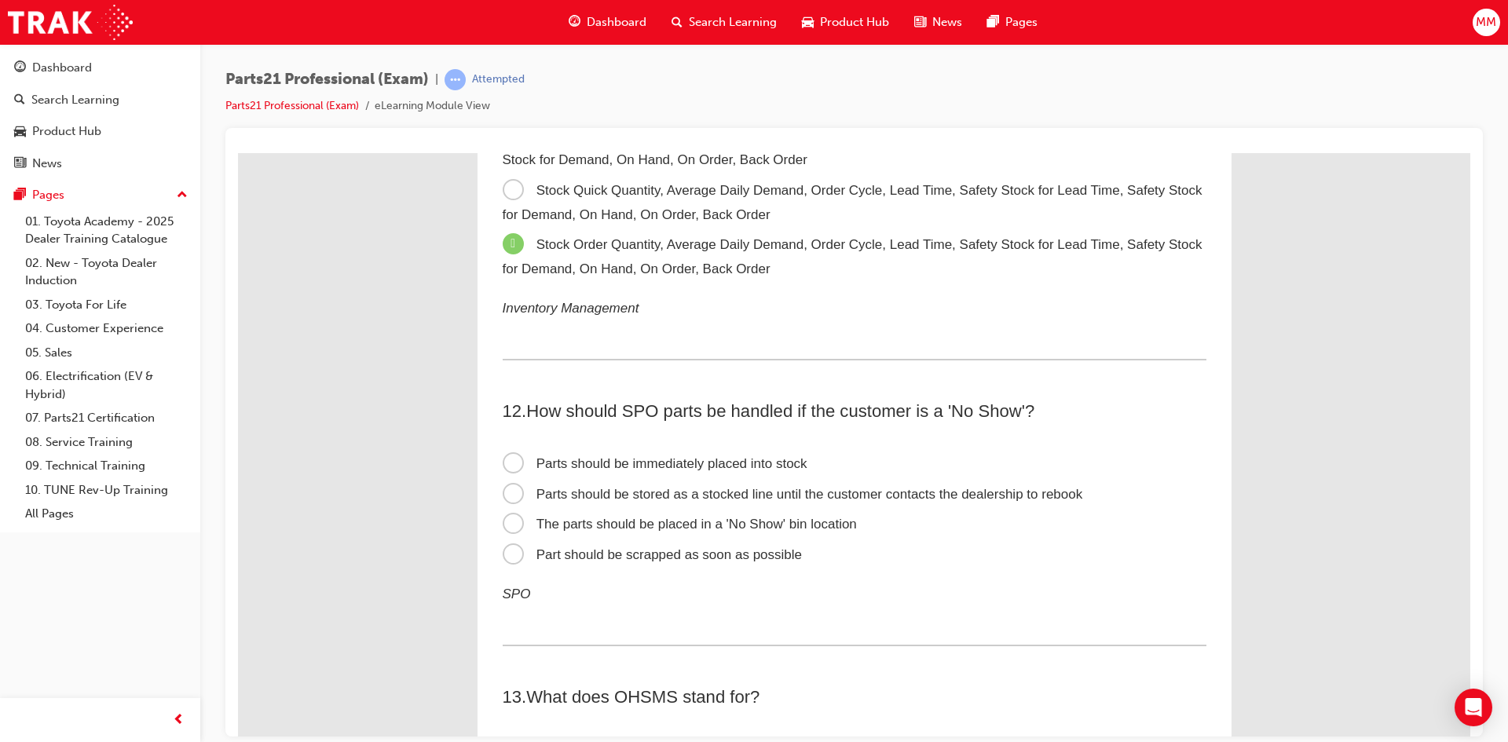
scroll to position [3300, 0]
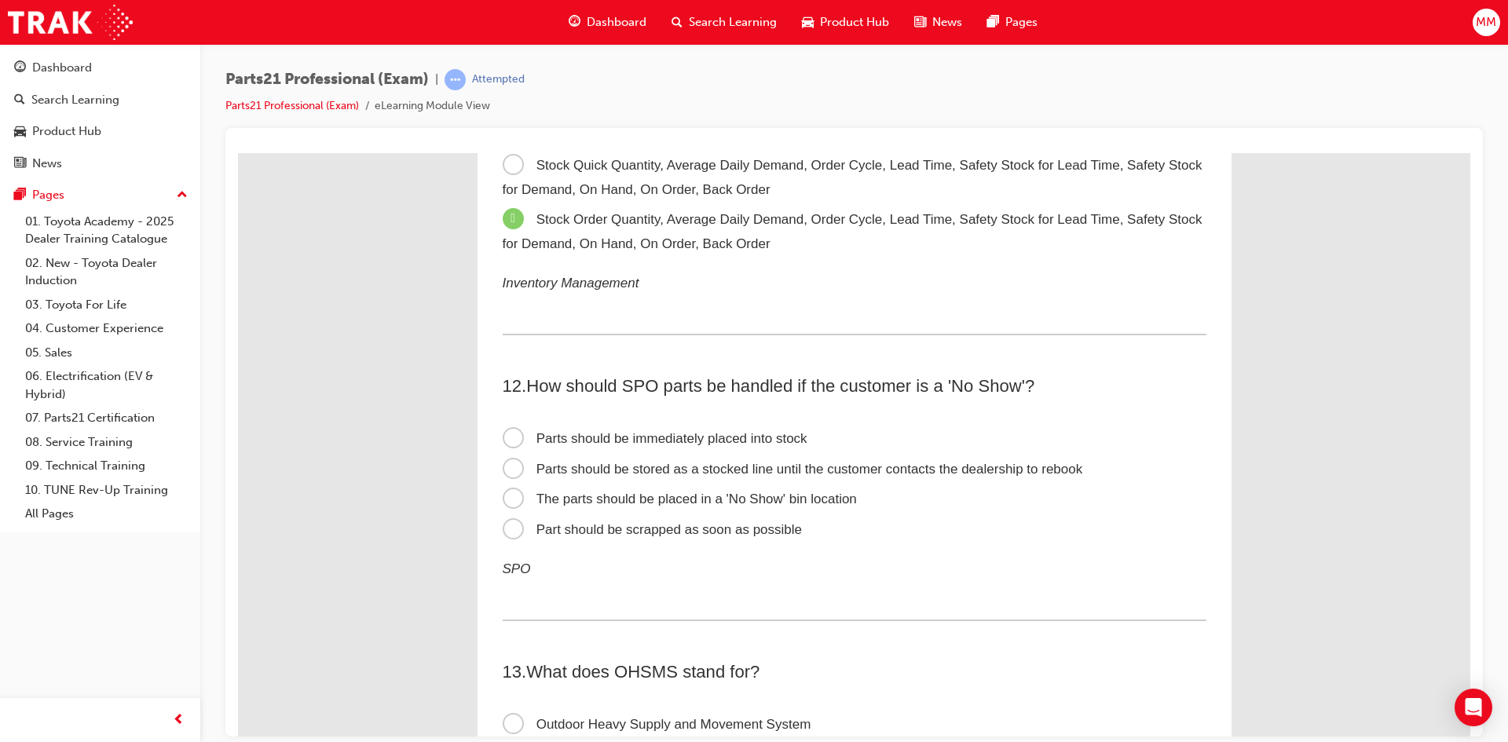
click at [516, 440] on span "Parts should be immediately placed into stock" at bounding box center [655, 438] width 305 height 15
click at [238, 152] on input "Parts should be immediately placed into stock" at bounding box center [238, 152] width 0 height 0
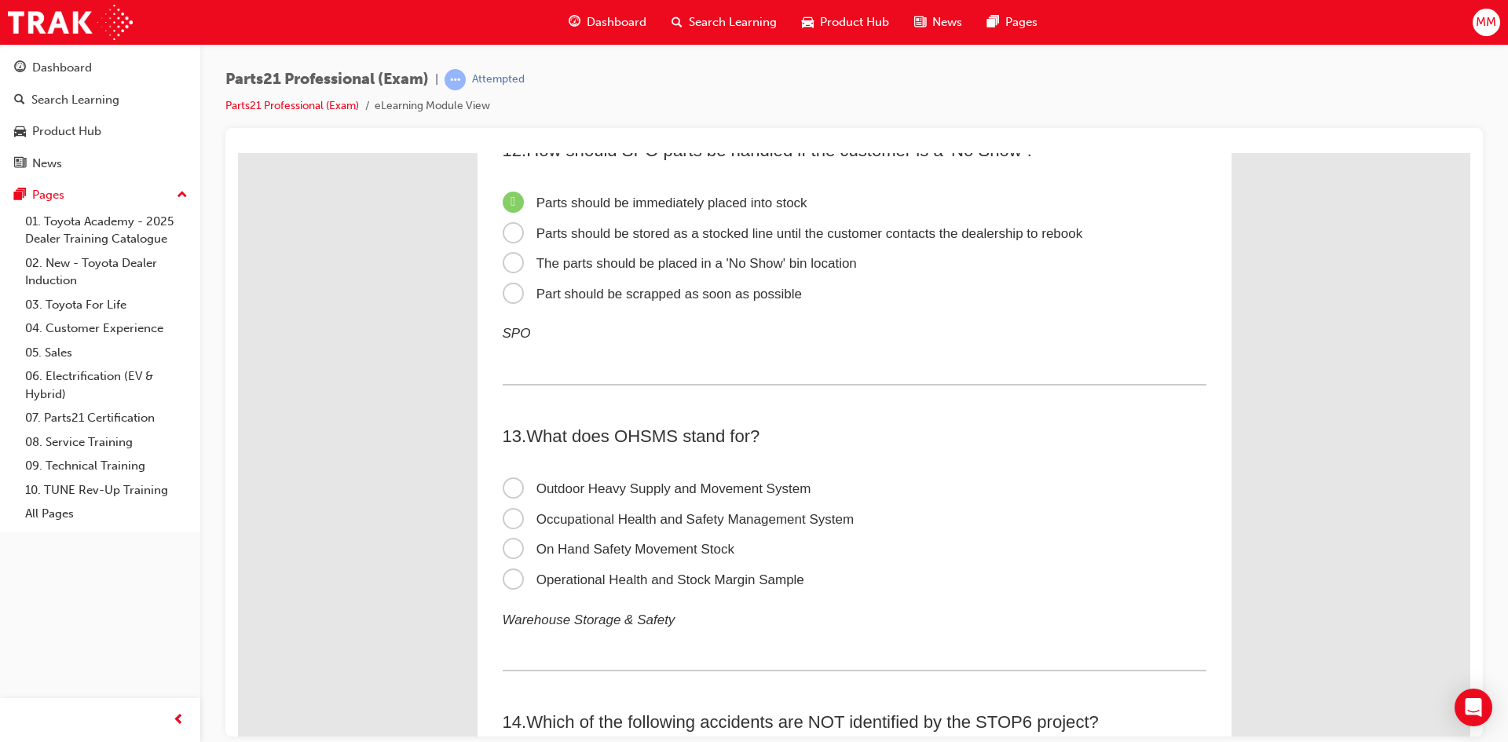
scroll to position [3614, 0]
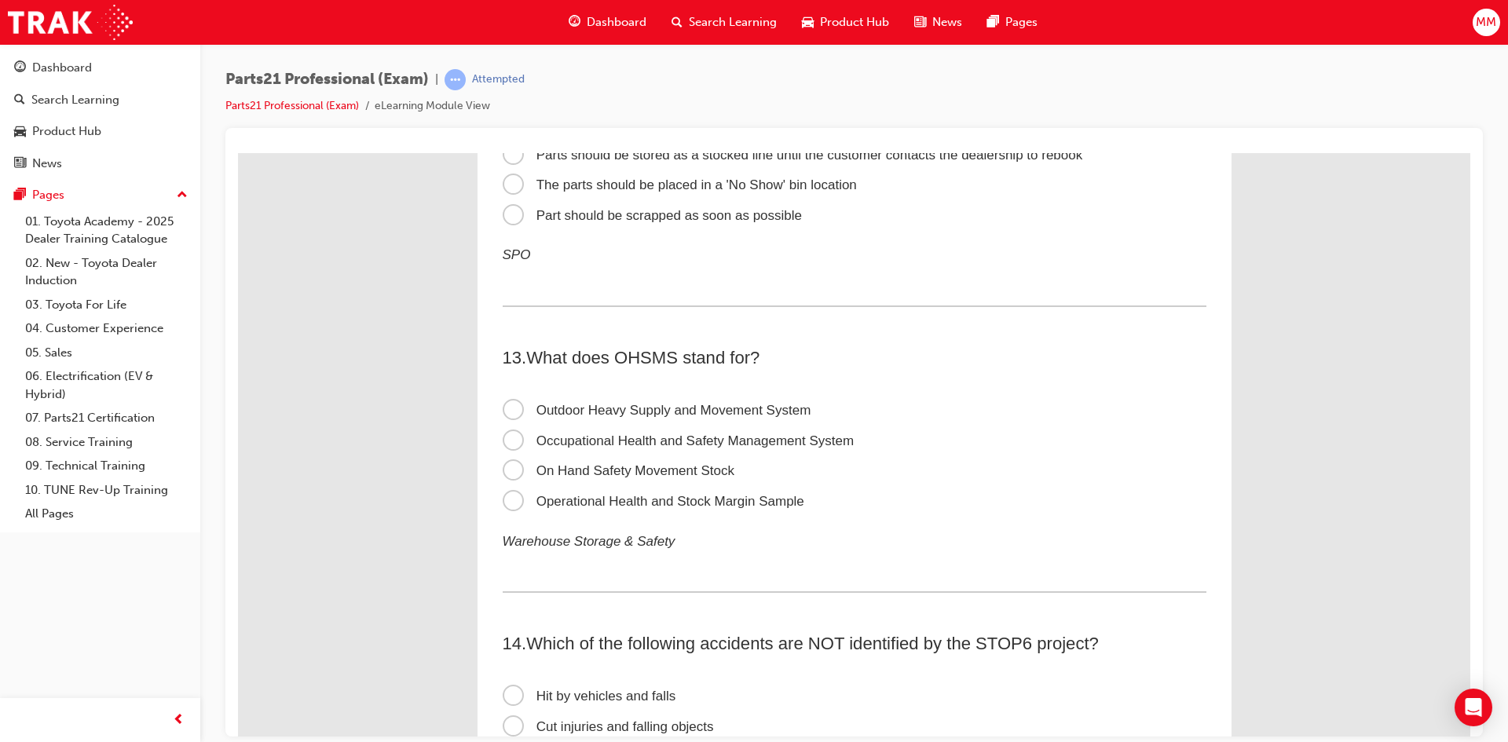
click at [504, 434] on span "Occupational Health and Safety Management System" at bounding box center [679, 440] width 352 height 15
click at [238, 152] on input "Occupational Health and Safety Management System" at bounding box center [238, 152] width 0 height 0
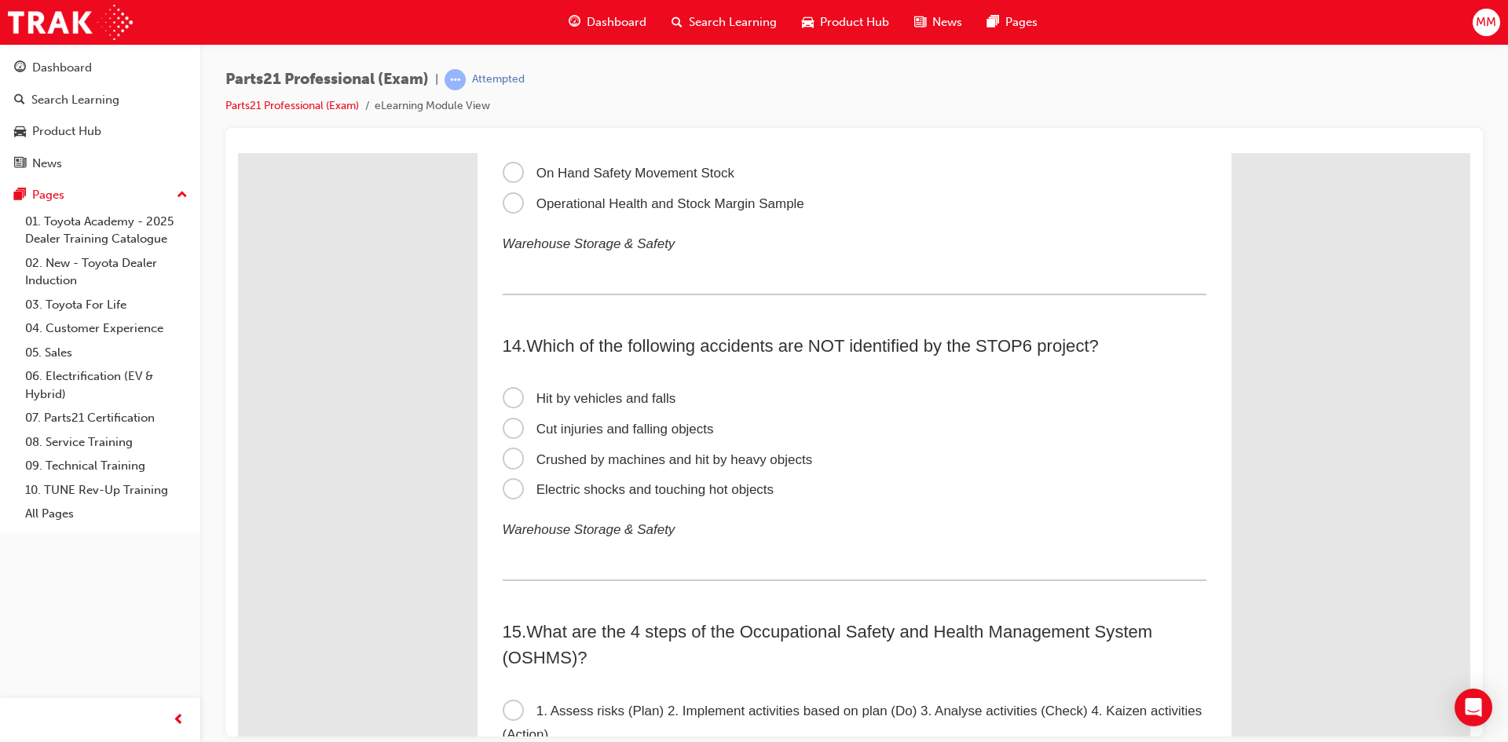
scroll to position [3928, 0]
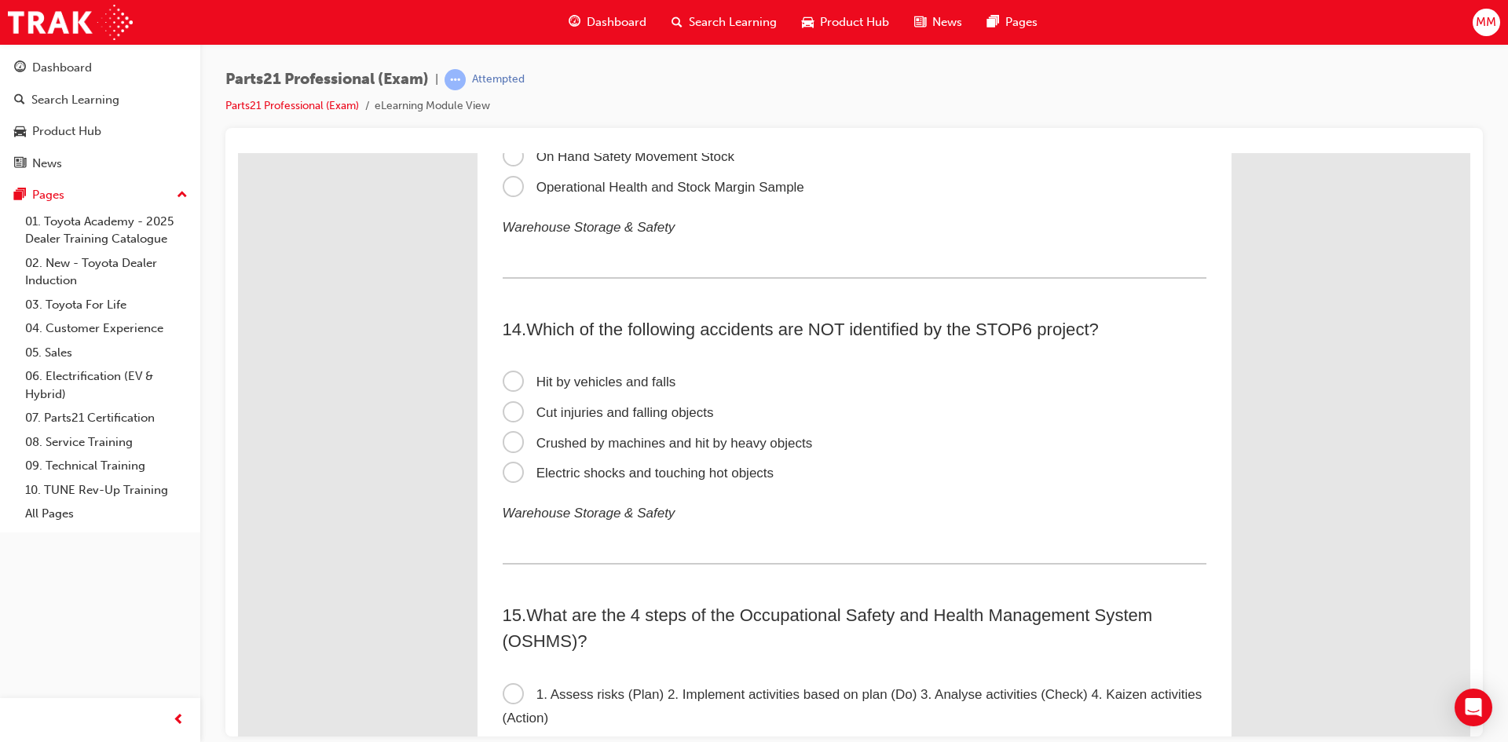
click at [509, 416] on span "Cut injuries and falling objects" at bounding box center [608, 412] width 211 height 15
click at [238, 152] on input "Cut injuries and falling objects" at bounding box center [238, 152] width 0 height 0
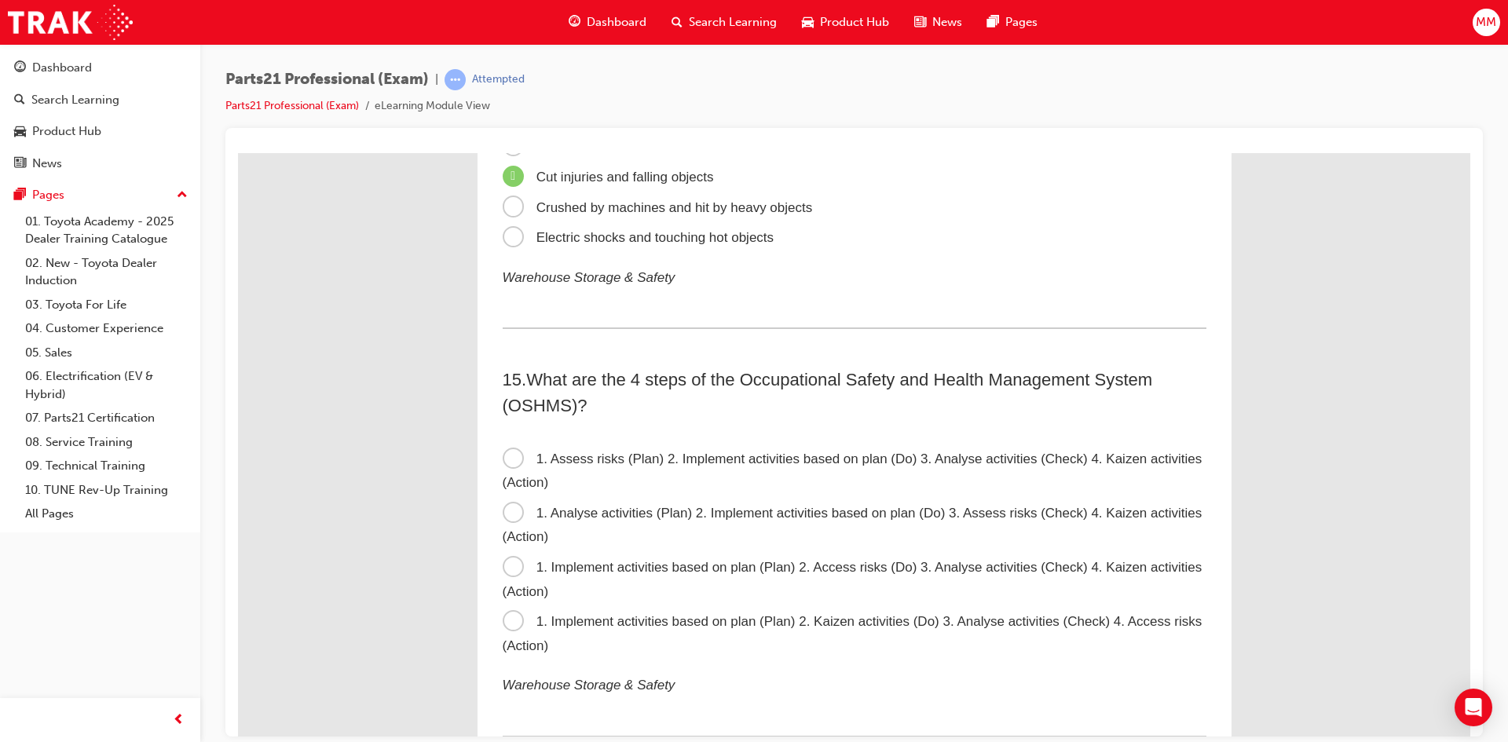
scroll to position [4242, 0]
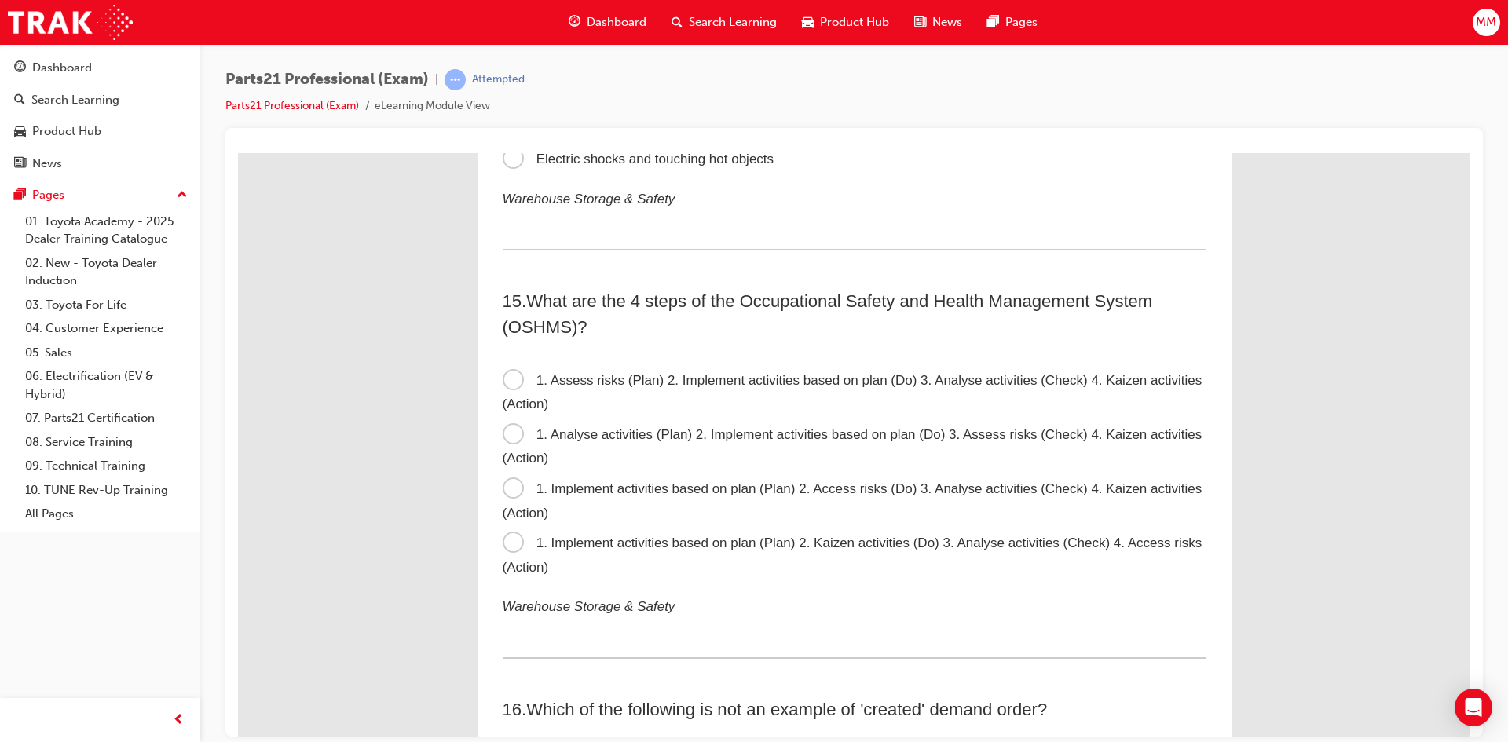
click at [503, 378] on span "1. Assess risks (Plan) 2. Implement activities based on plan (Do) 3. Analyse ac…" at bounding box center [853, 391] width 700 height 39
click at [238, 152] on input "1. Assess risks (Plan) 2. Implement activities based on plan (Do) 3. Analyse ac…" at bounding box center [238, 152] width 0 height 0
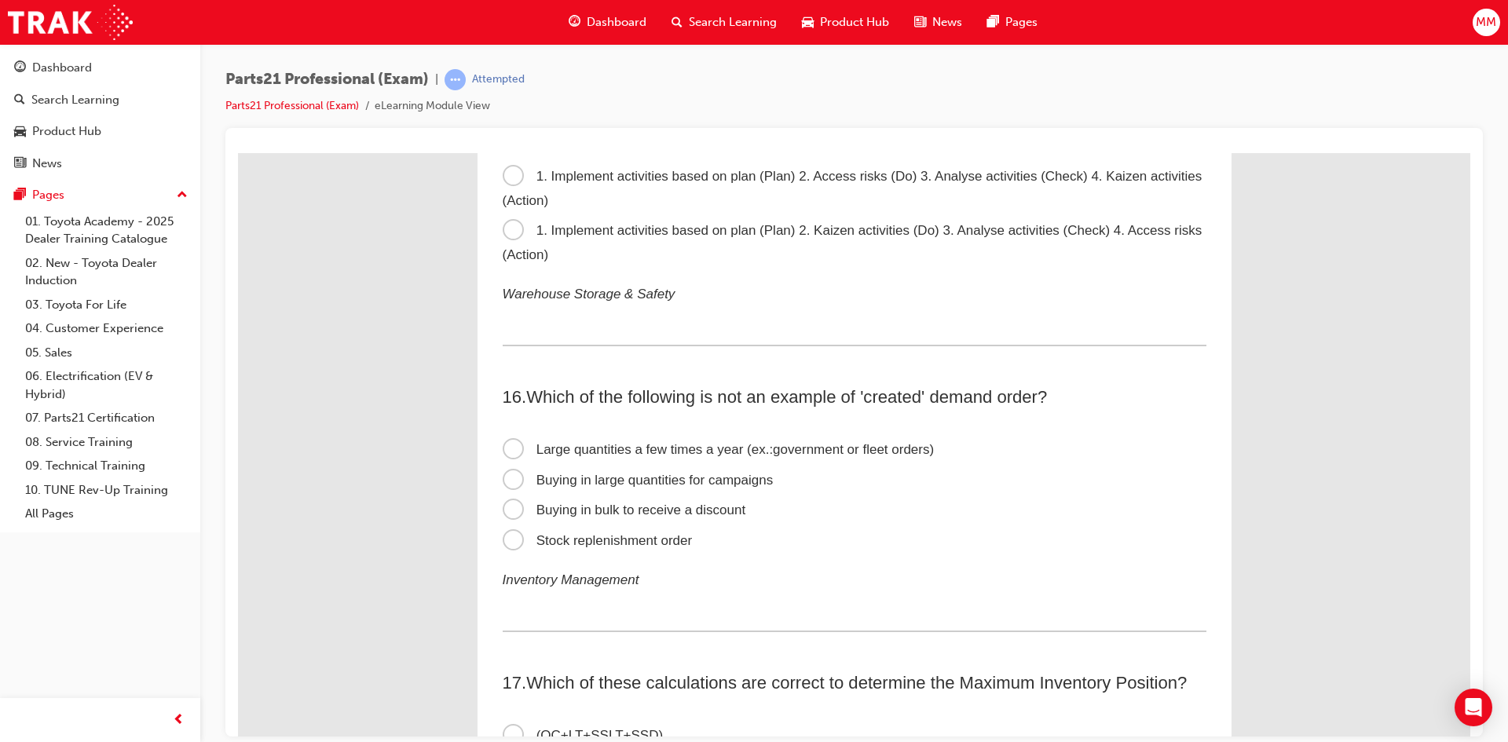
scroll to position [4557, 0]
click at [511, 536] on span "Stock replenishment order" at bounding box center [598, 538] width 190 height 15
click at [238, 152] on input "Stock replenishment order" at bounding box center [238, 152] width 0 height 0
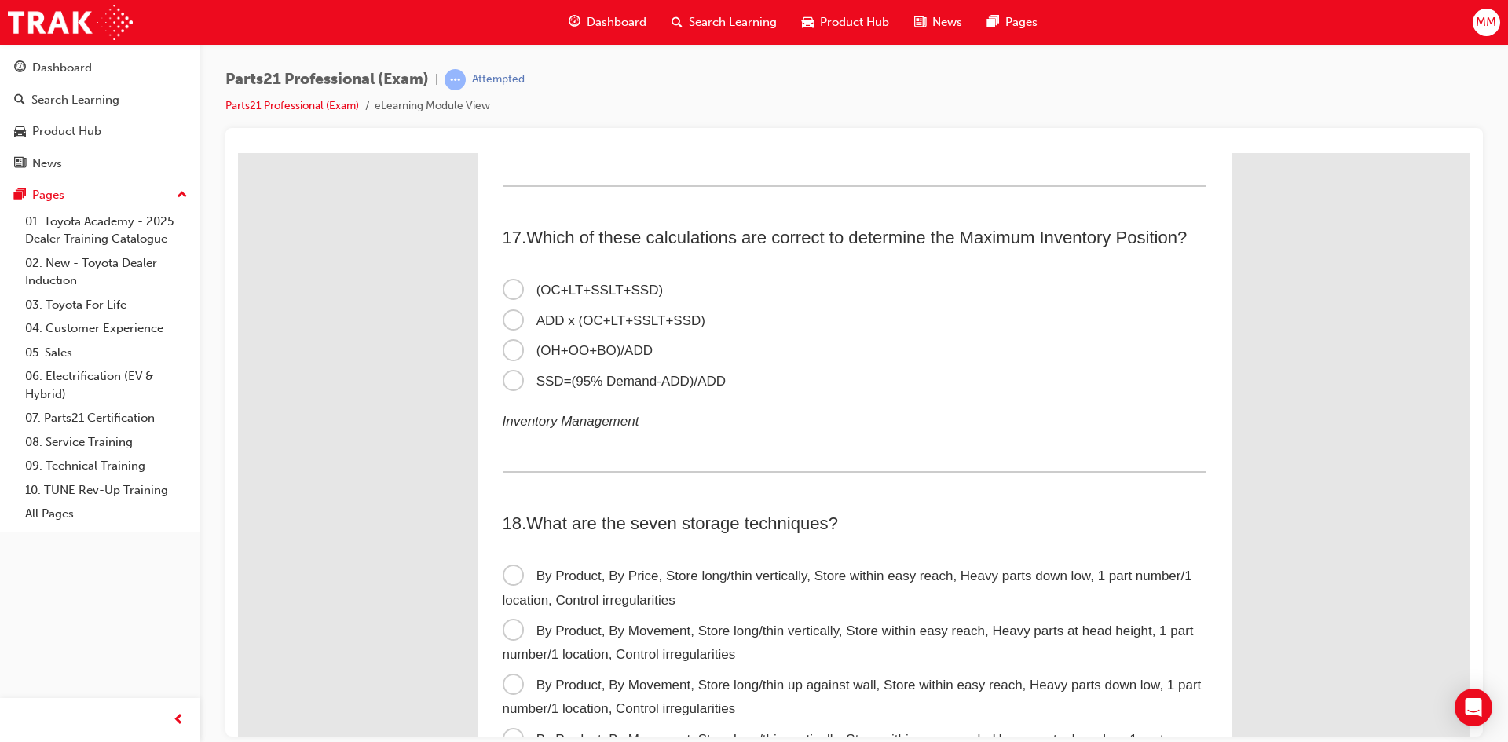
scroll to position [5028, 0]
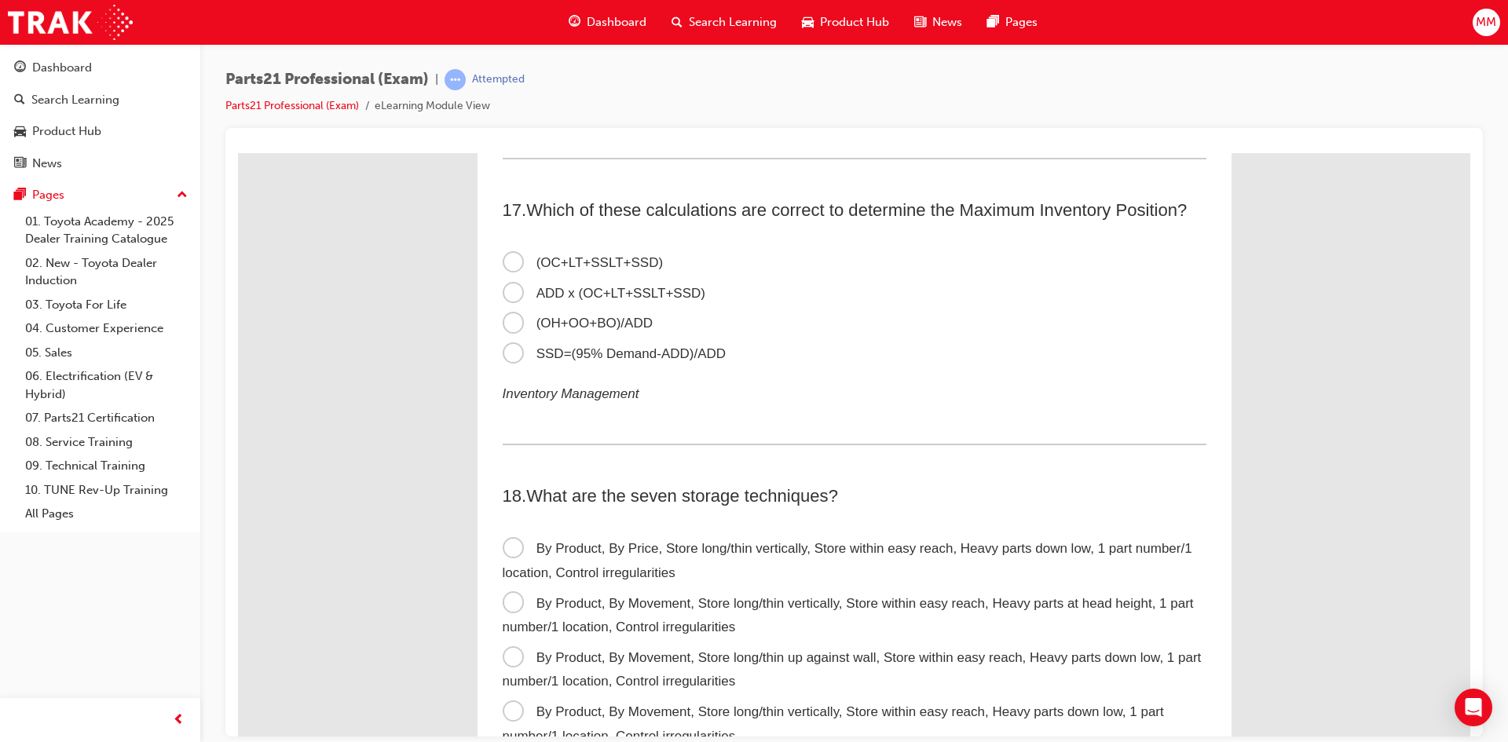
click at [508, 258] on span "(OC+LT+SSLT+SSD)" at bounding box center [583, 262] width 161 height 15
click at [238, 152] on input "(OC+LT+SSLT+SSD)" at bounding box center [238, 152] width 0 height 0
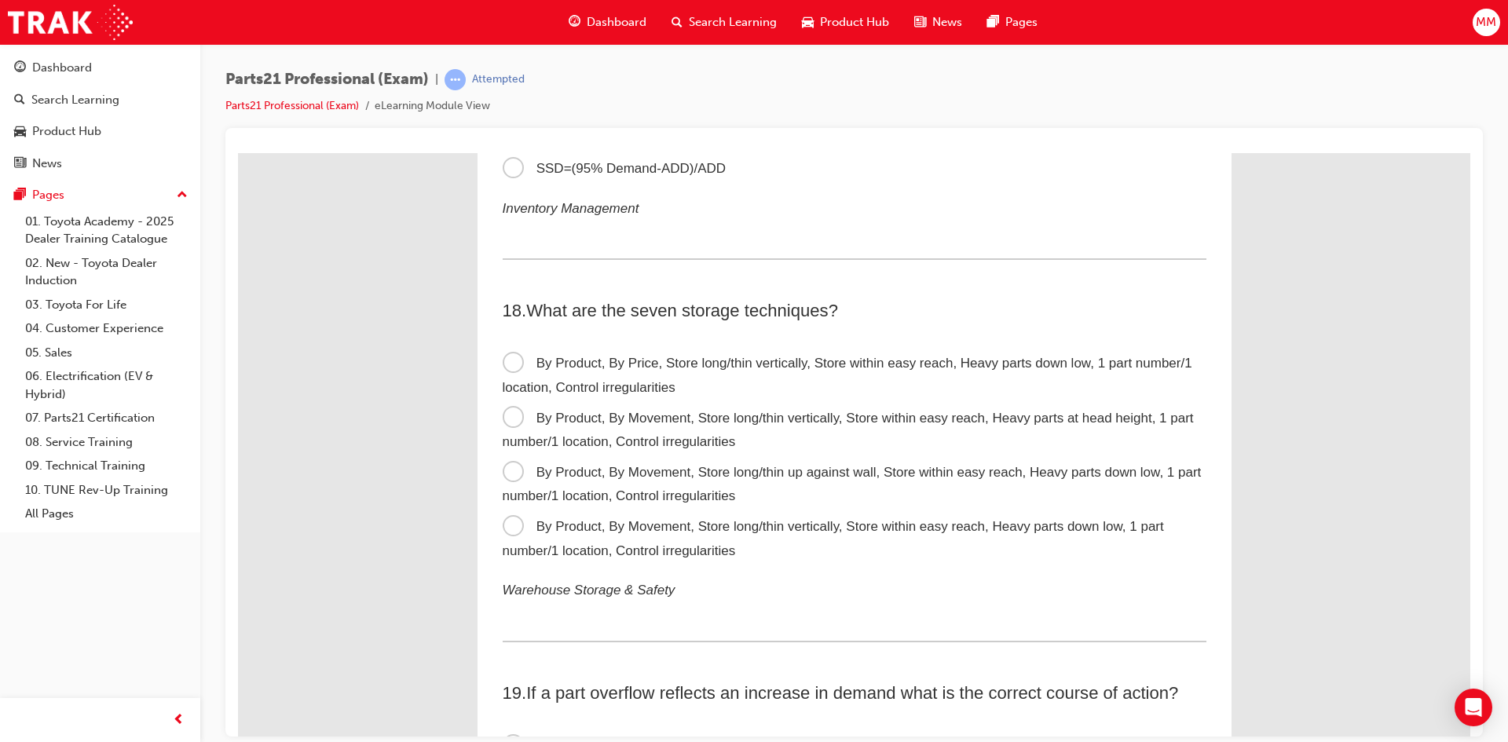
scroll to position [5185, 0]
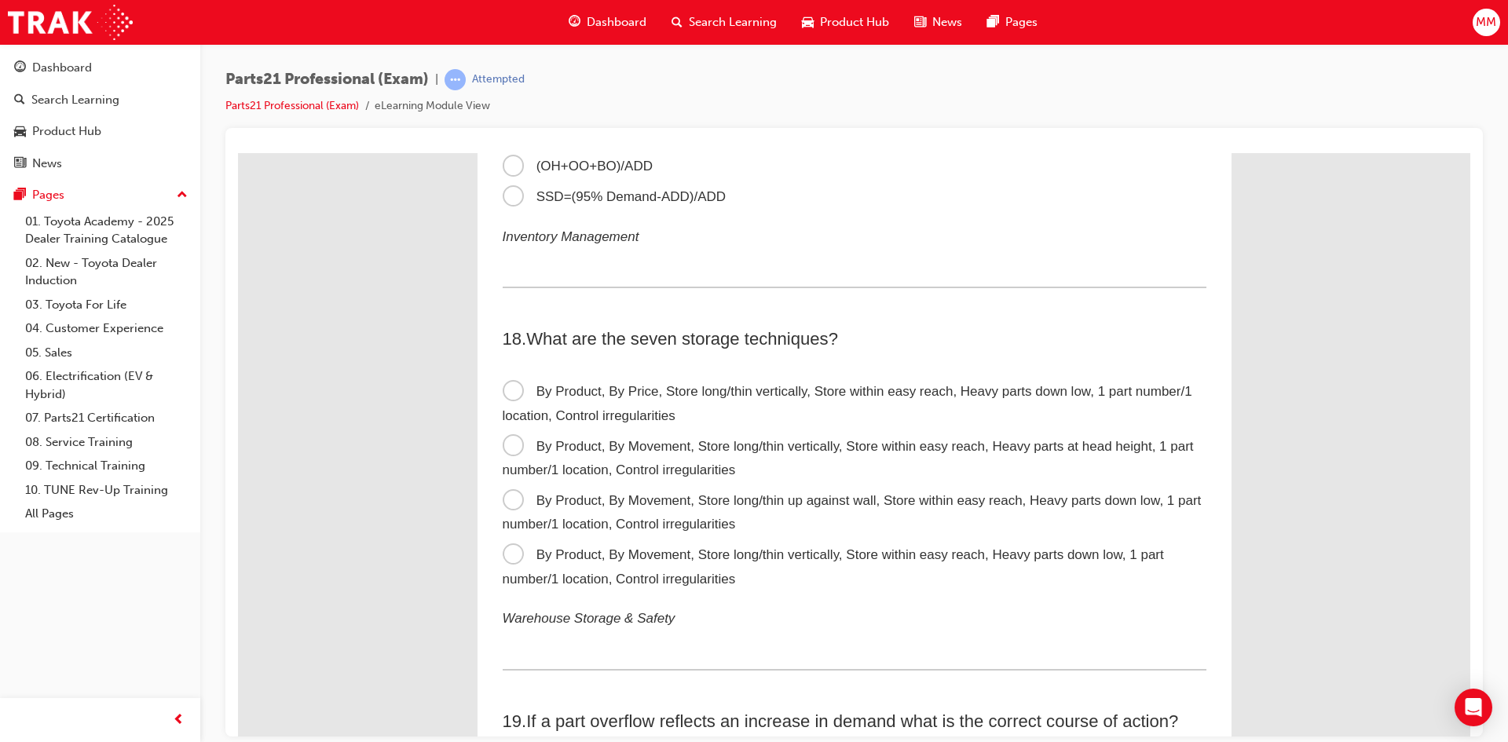
click at [514, 451] on span "By Product, By Movement, Store long/thin vertically, Store within easy reach, H…" at bounding box center [848, 457] width 691 height 39
click at [238, 152] on input "By Product, By Movement, Store long/thin vertically, Store within easy reach, H…" at bounding box center [238, 152] width 0 height 0
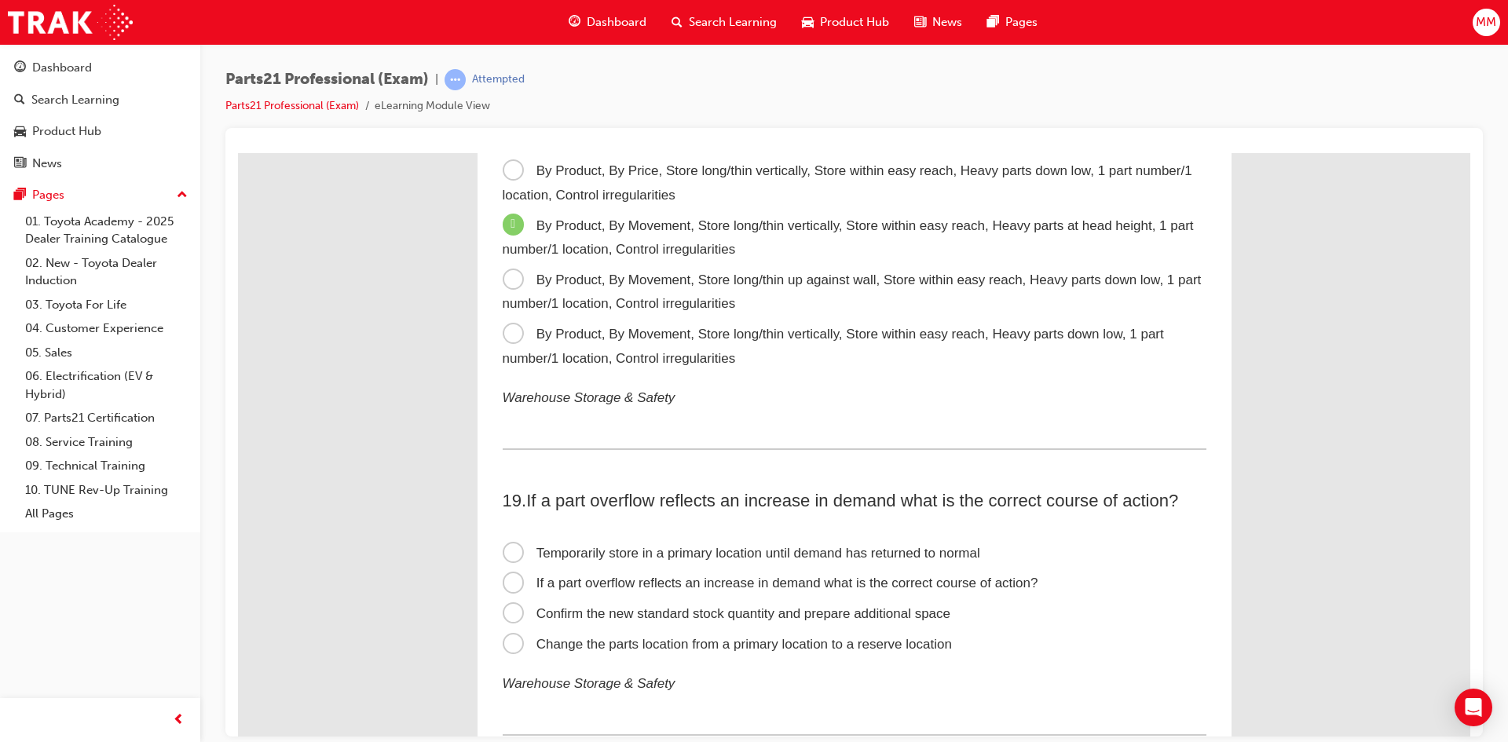
scroll to position [5421, 0]
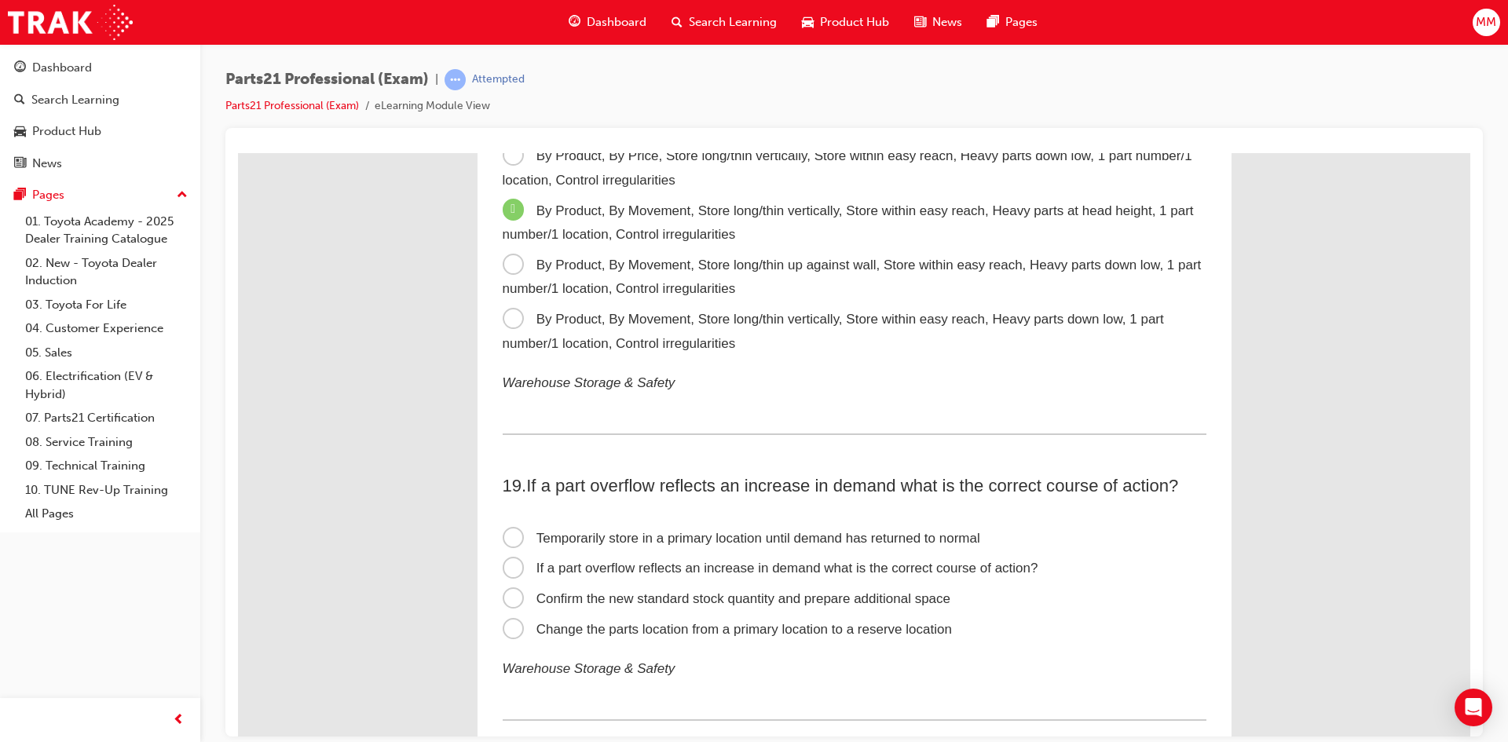
click at [511, 317] on span "By Product, By Movement, Store long/thin vertically, Store within easy reach, H…" at bounding box center [833, 330] width 661 height 39
click at [238, 152] on input "By Product, By Movement, Store long/thin vertically, Store within easy reach, H…" at bounding box center [238, 152] width 0 height 0
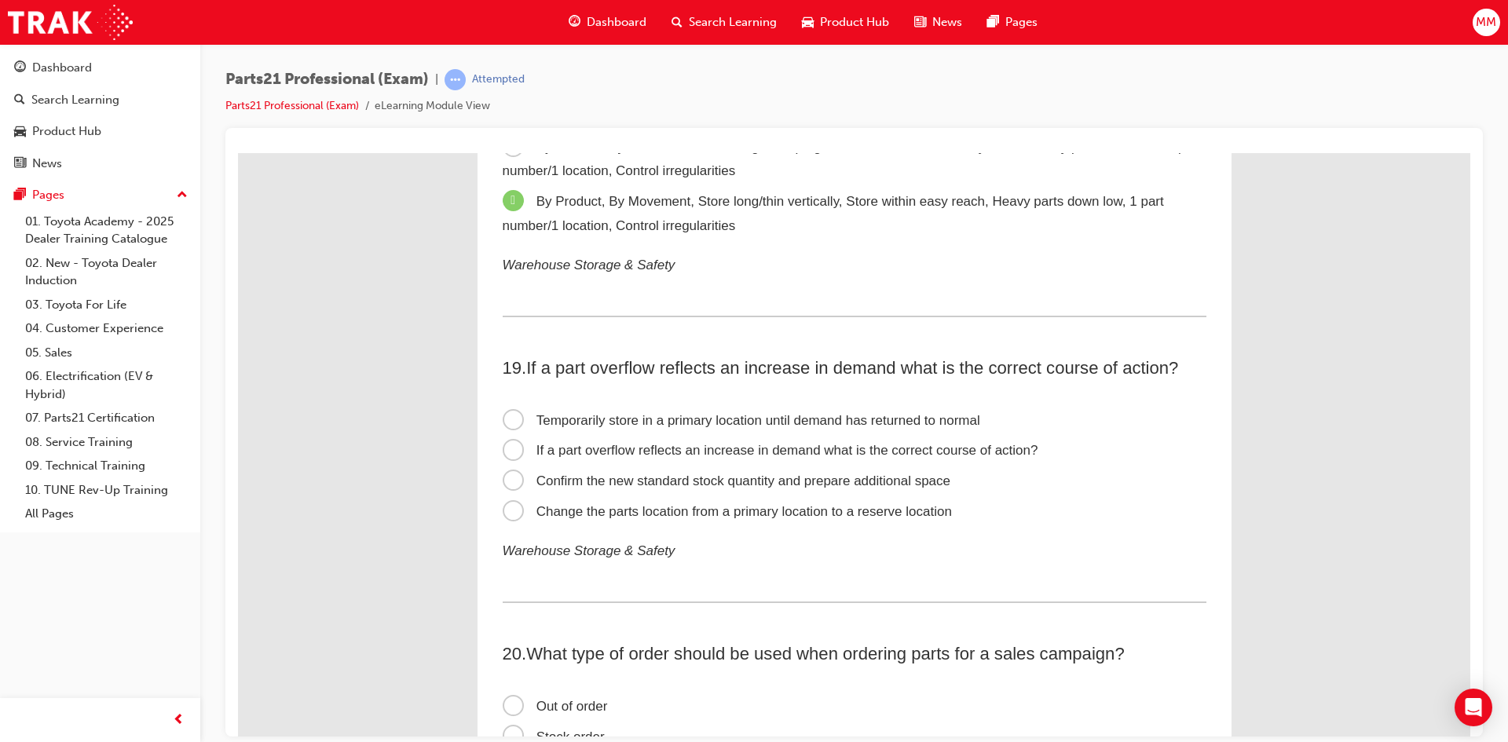
scroll to position [5578, 0]
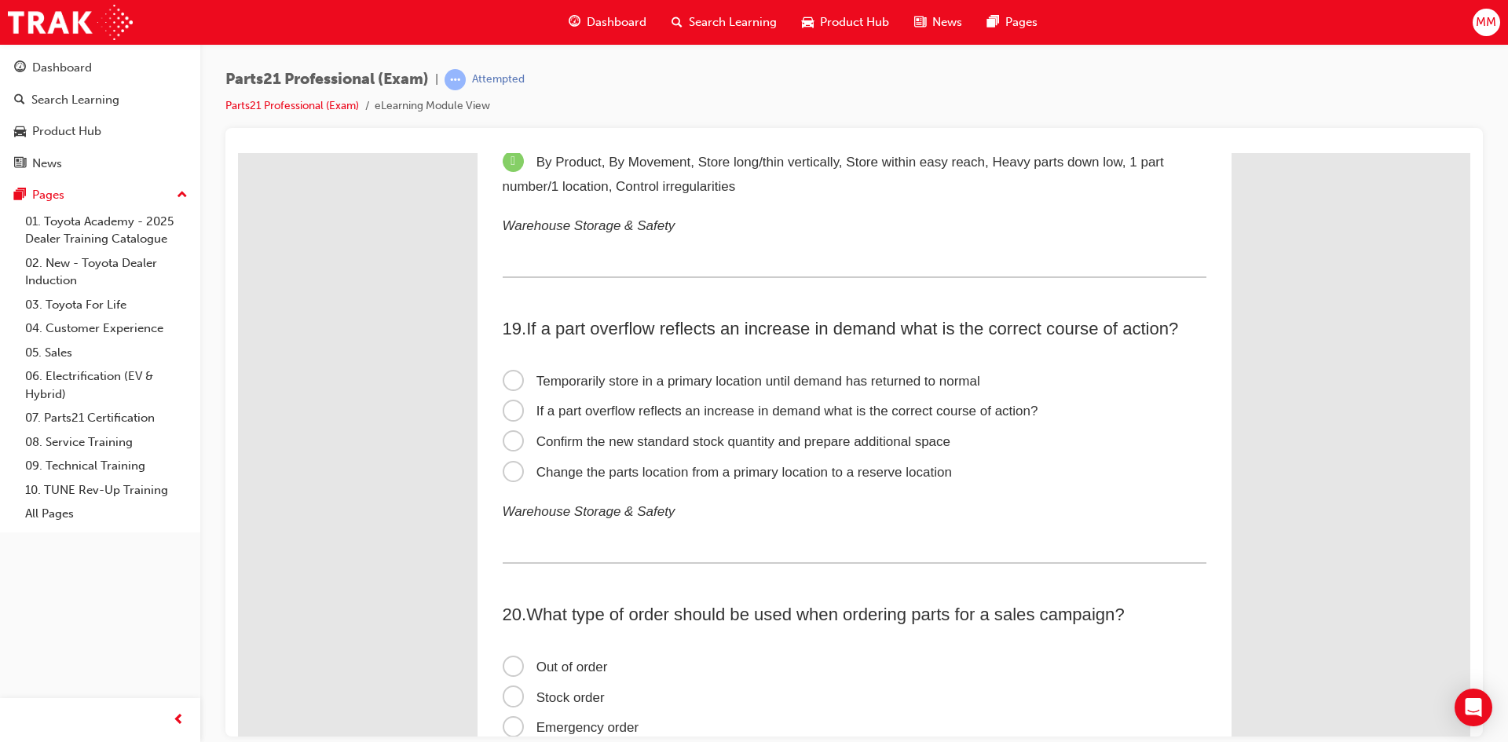
click at [516, 476] on span "Change the parts location from a primary location to a reserve location" at bounding box center [727, 471] width 449 height 15
click at [238, 152] on input "Change the parts location from a primary location to a reserve location" at bounding box center [238, 152] width 0 height 0
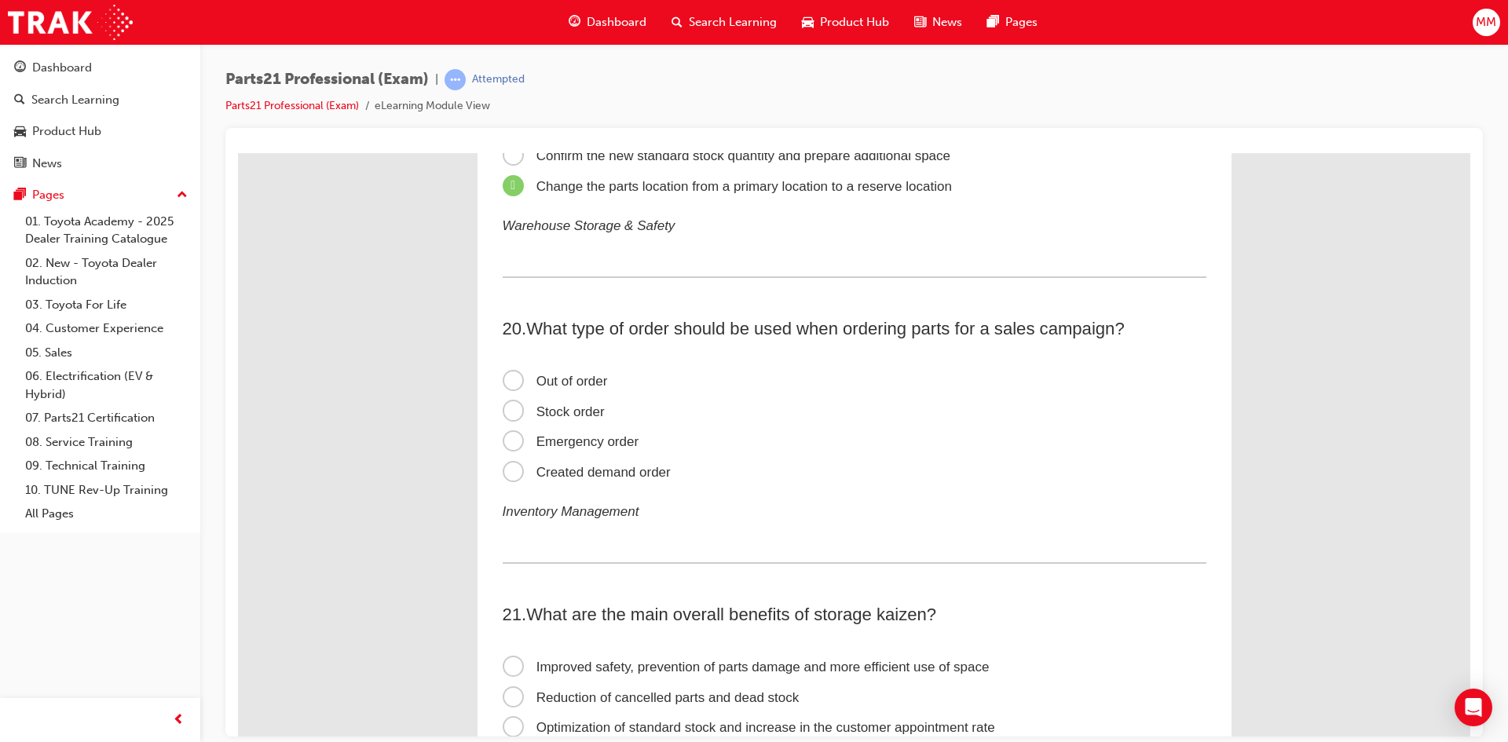
scroll to position [5892, 0]
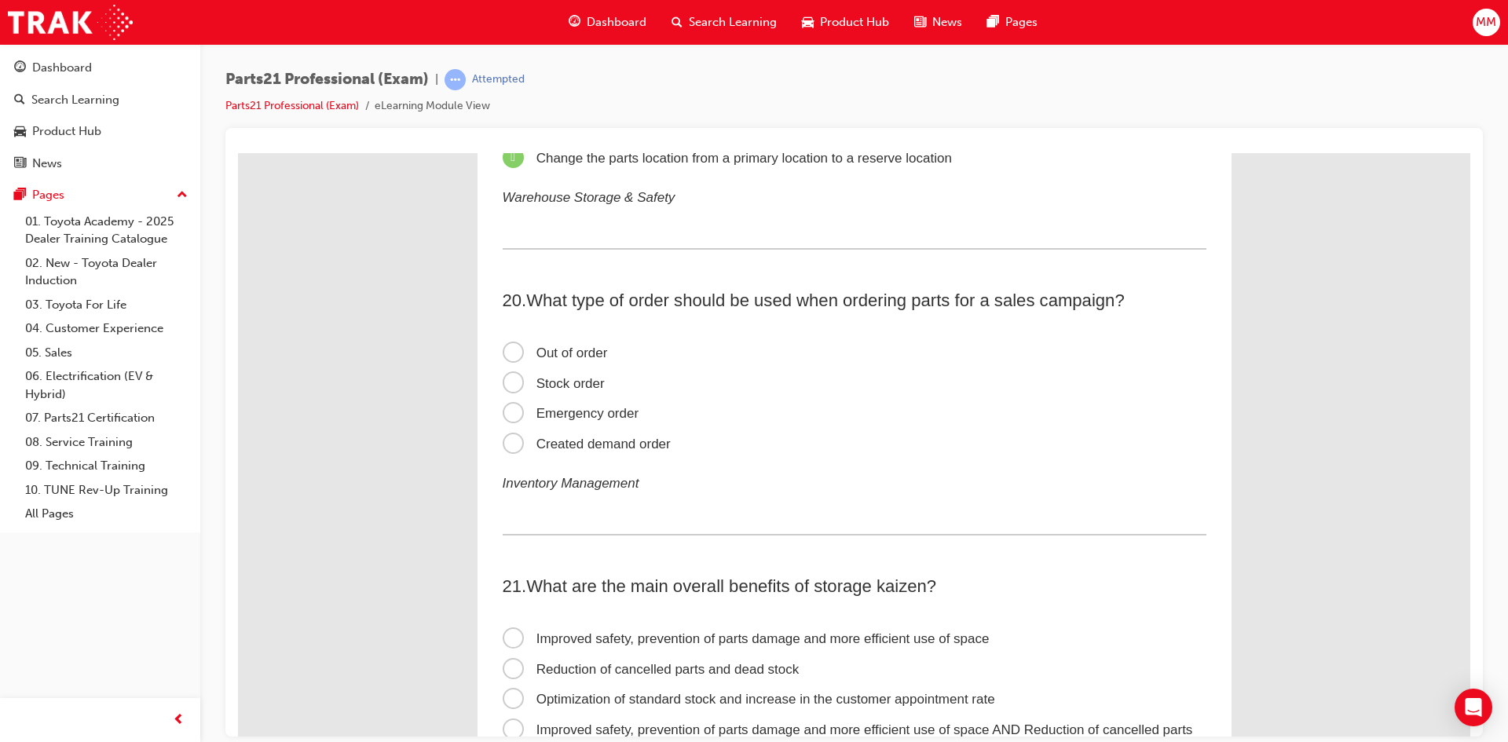
click at [511, 380] on span "Stock order" at bounding box center [554, 383] width 102 height 15
click at [238, 152] on input "Stock order" at bounding box center [238, 152] width 0 height 0
click at [507, 439] on span "Created demand order" at bounding box center [587, 443] width 168 height 15
click at [238, 152] on input "Created demand order" at bounding box center [238, 152] width 0 height 0
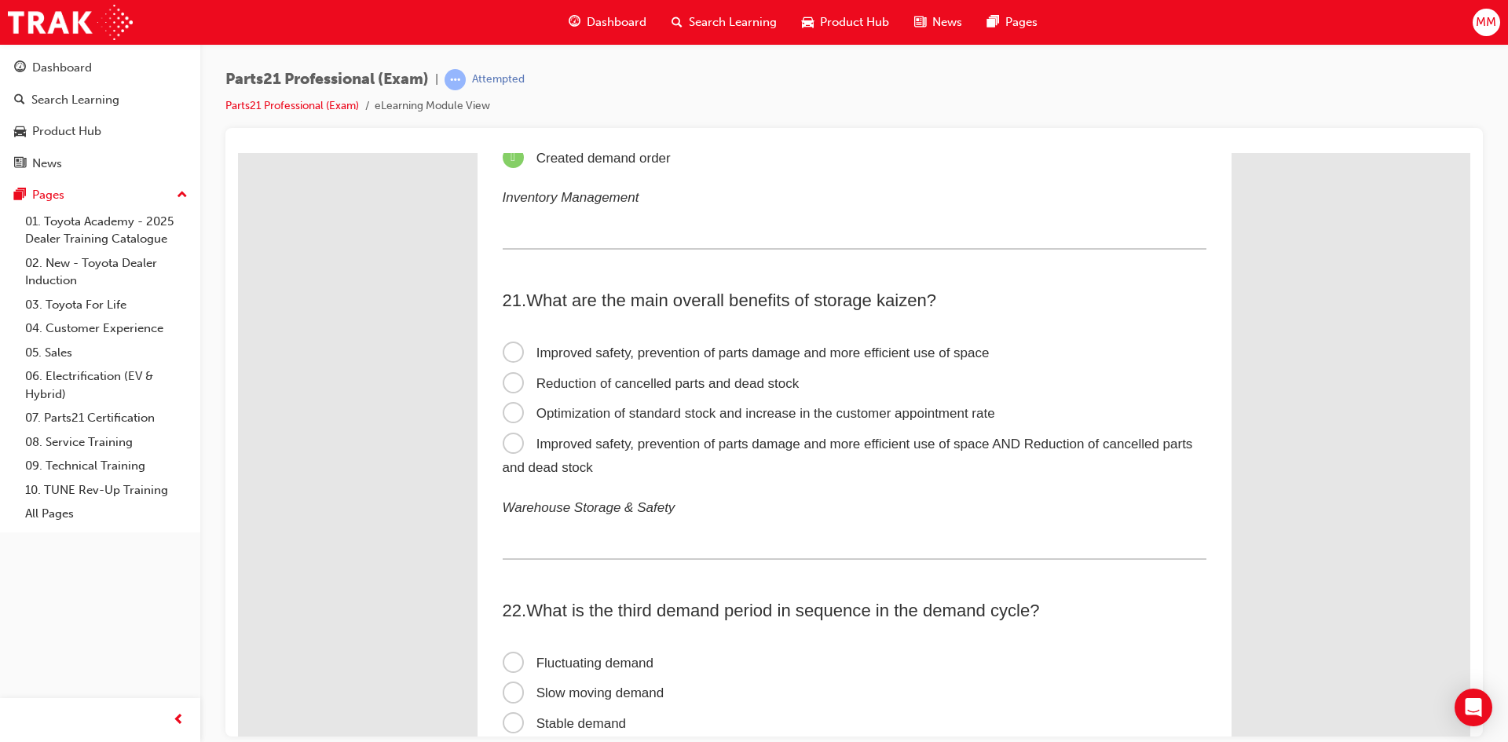
scroll to position [6206, 0]
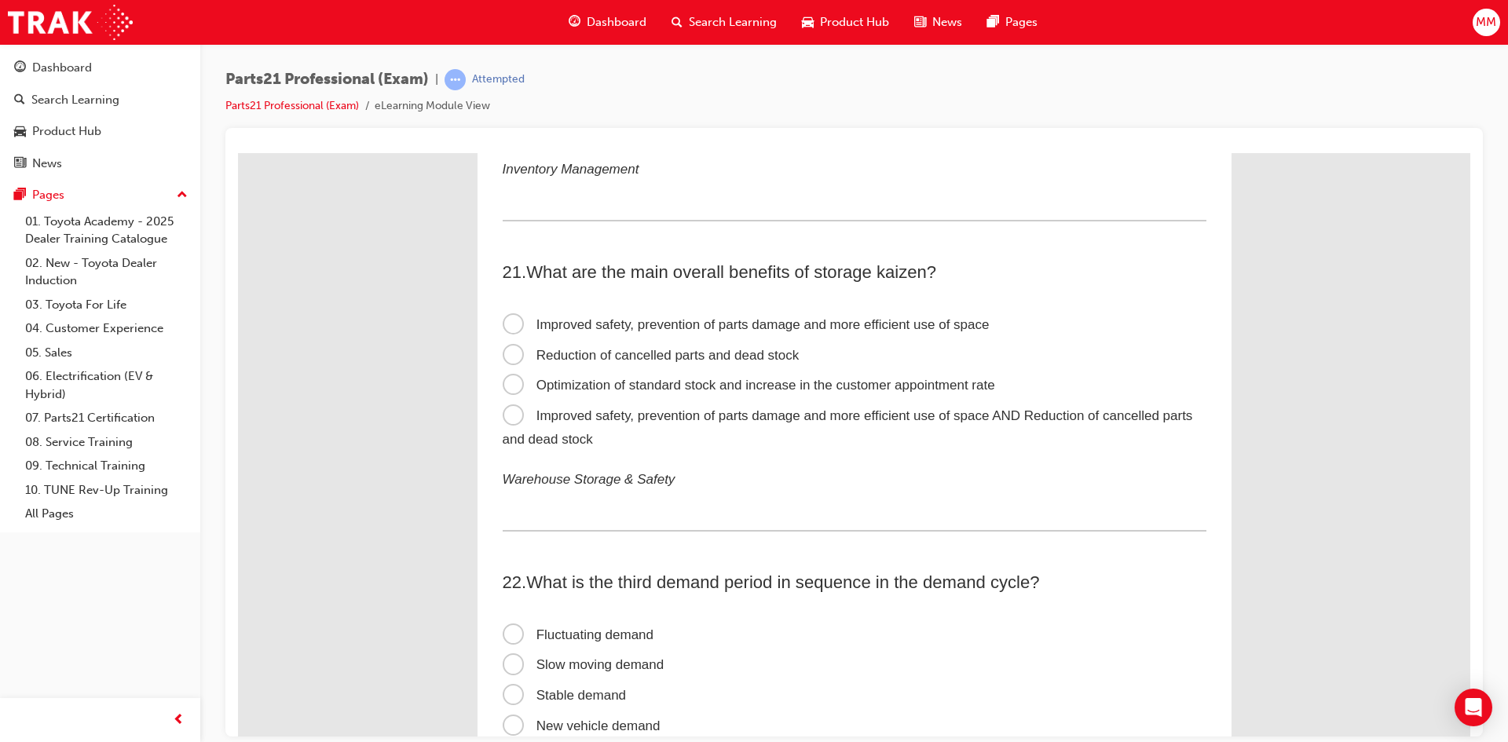
click at [504, 326] on span "Improved safety, prevention of parts damage and more efficient use of space" at bounding box center [746, 324] width 487 height 15
click at [238, 152] on input "Improved safety, prevention of parts damage and more efficient use of space" at bounding box center [238, 152] width 0 height 0
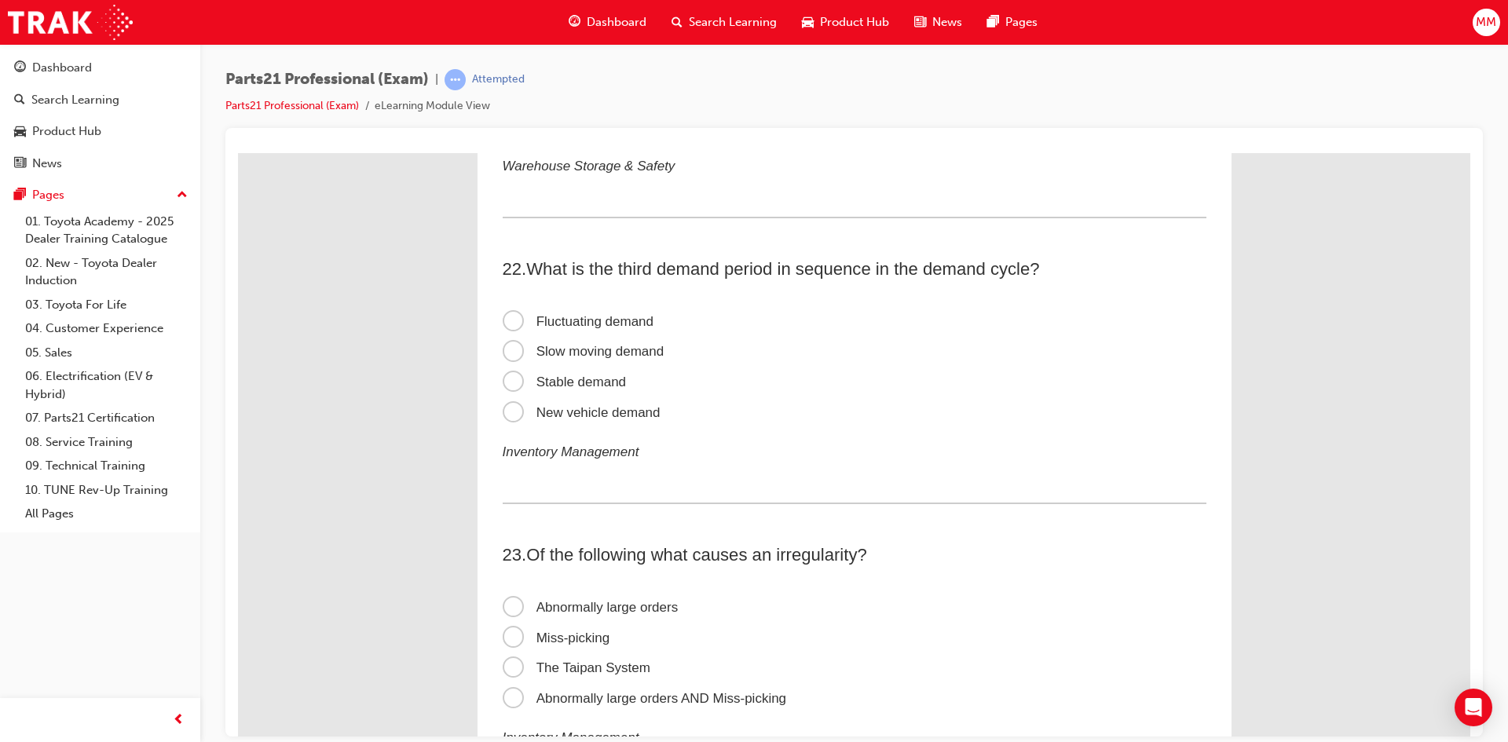
scroll to position [6521, 0]
click at [510, 381] on span "Stable demand" at bounding box center [565, 380] width 124 height 15
click at [238, 152] on input "Stable demand" at bounding box center [238, 152] width 0 height 0
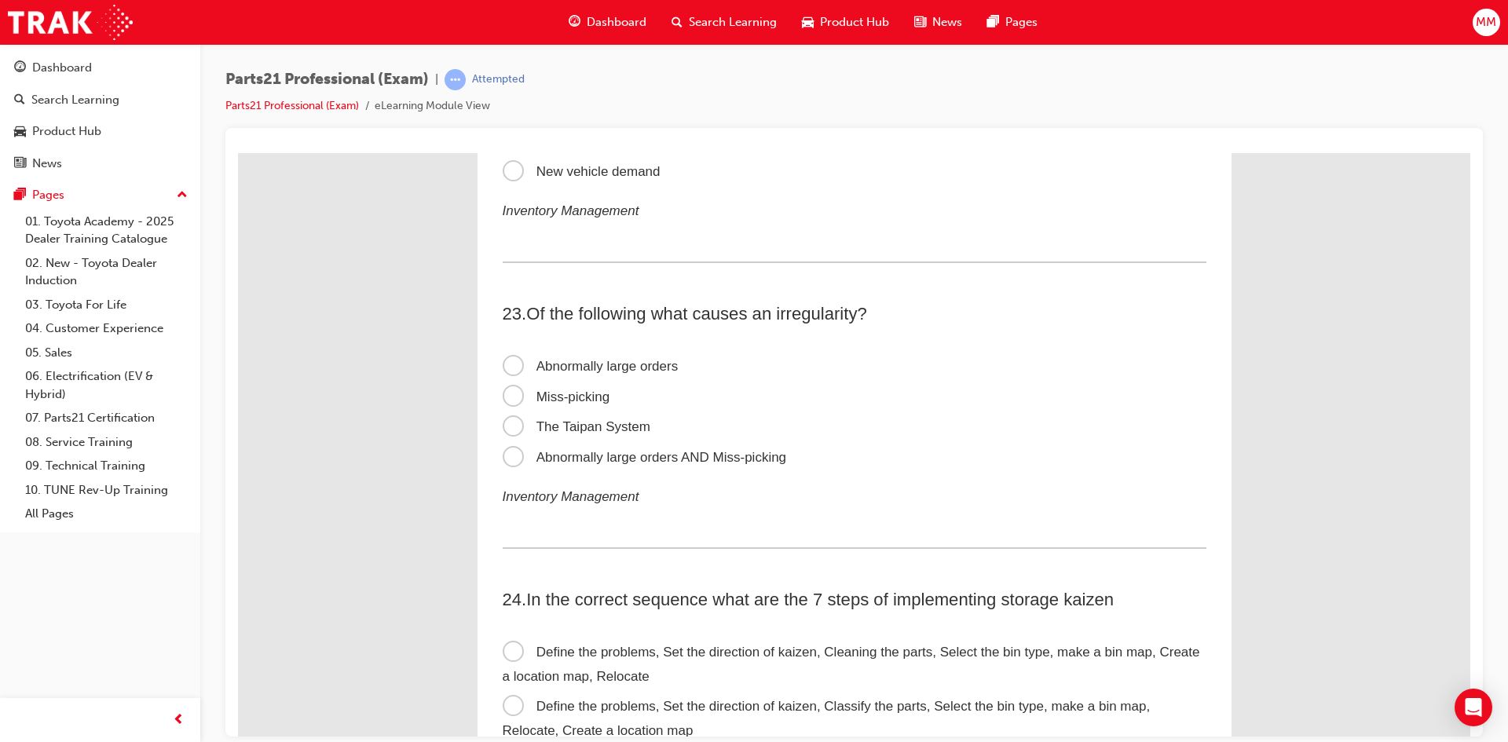
scroll to position [6835, 0]
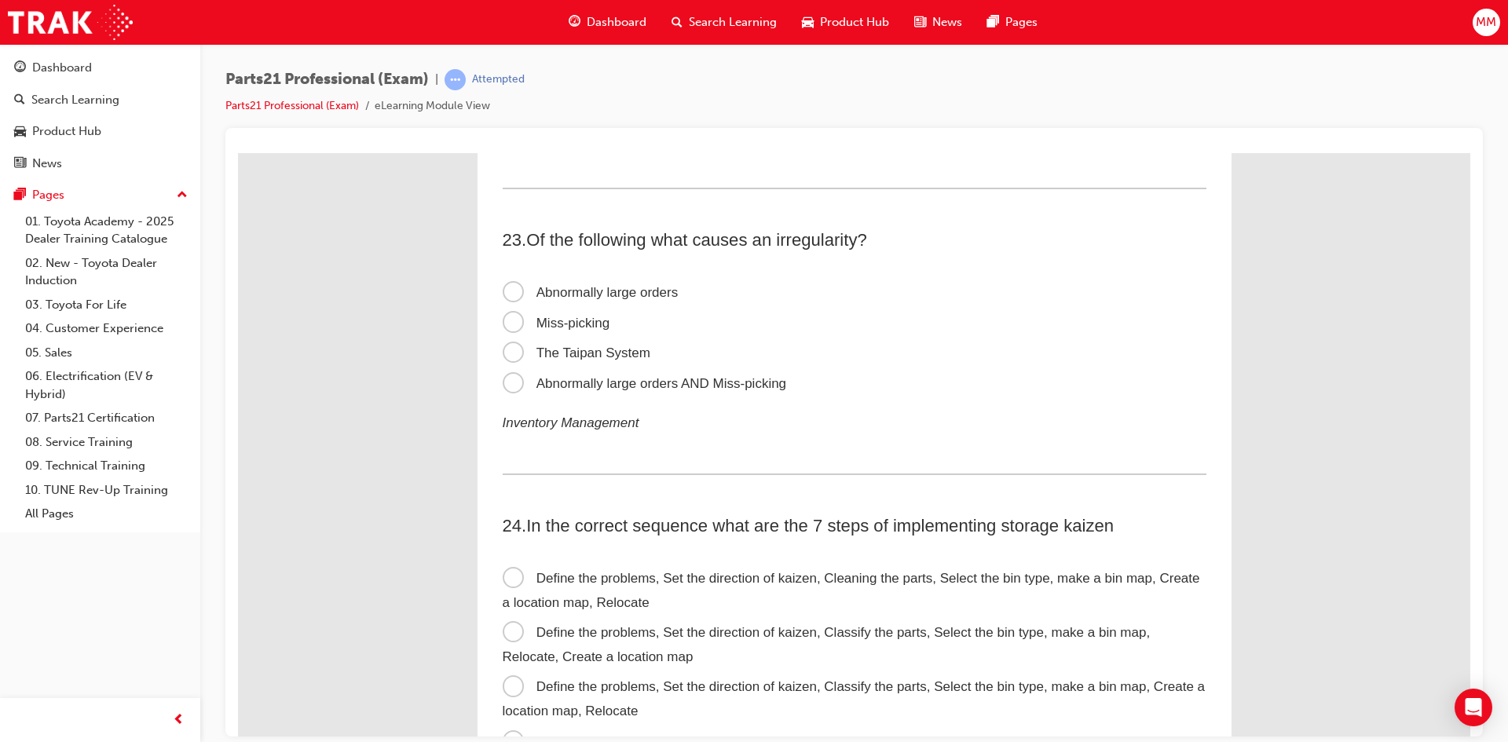
click at [511, 388] on span "Abnormally large orders AND Miss-picking" at bounding box center [645, 383] width 284 height 15
click at [238, 152] on input "Abnormally large orders AND Miss-picking" at bounding box center [238, 152] width 0 height 0
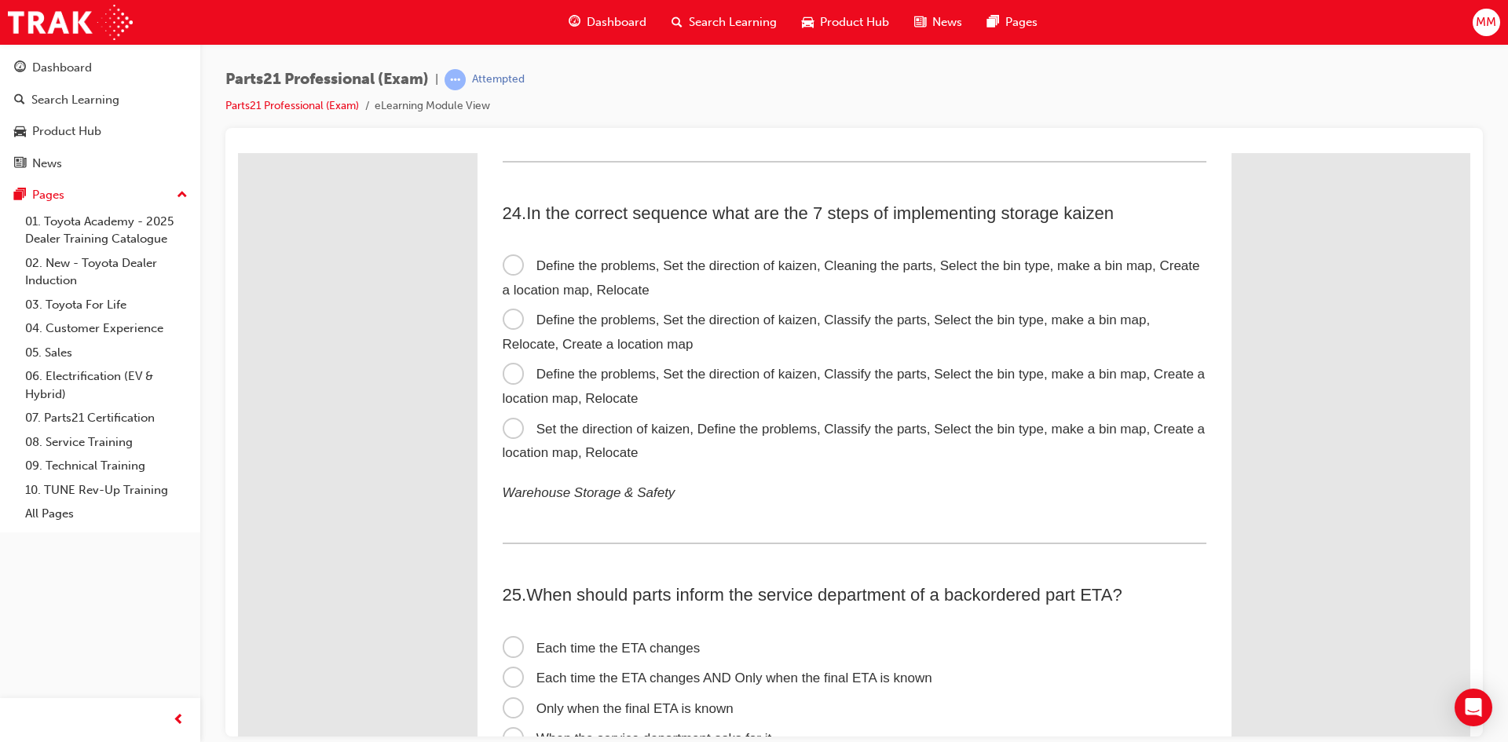
scroll to position [7149, 0]
click at [504, 326] on span "Define the problems, Set the direction of kaizen, Classify the parts, Select th…" at bounding box center [827, 329] width 648 height 39
click at [238, 152] on input "Define the problems, Set the direction of kaizen, Classify the parts, Select th…" at bounding box center [238, 152] width 0 height 0
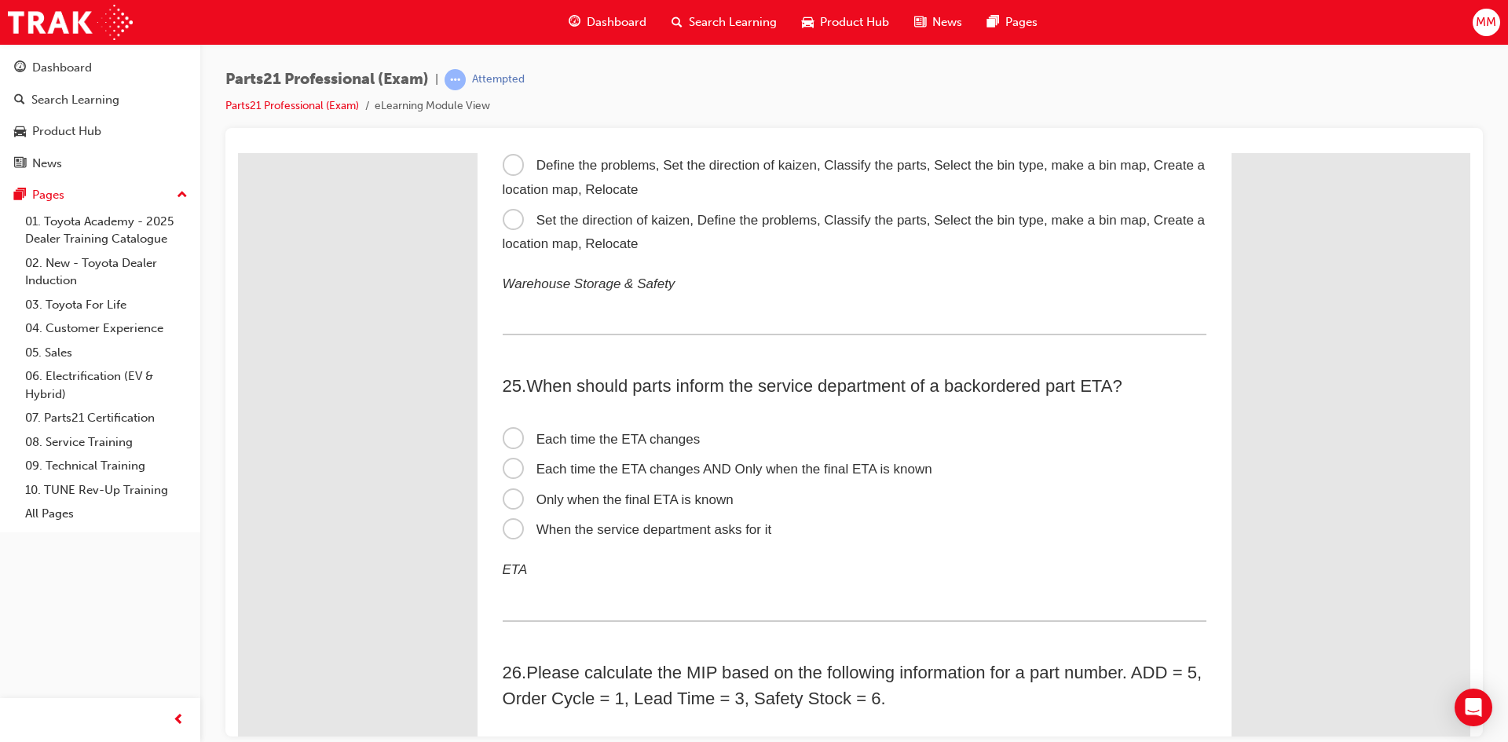
scroll to position [7385, 0]
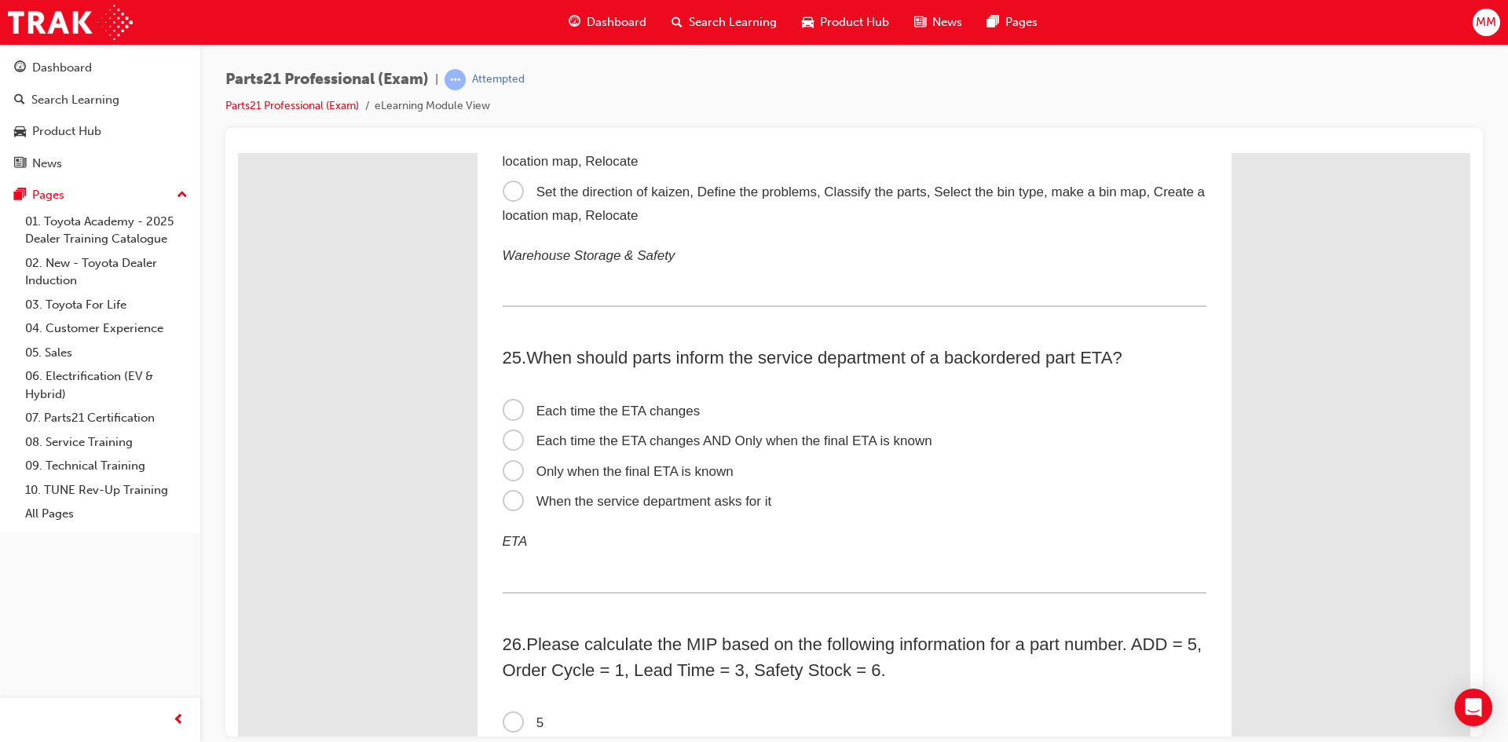
click at [506, 442] on span "Each time the ETA changes AND Only when the final ETA is known" at bounding box center [718, 440] width 430 height 15
click at [238, 152] on input "Each time the ETA changes AND Only when the final ETA is known" at bounding box center [238, 152] width 0 height 0
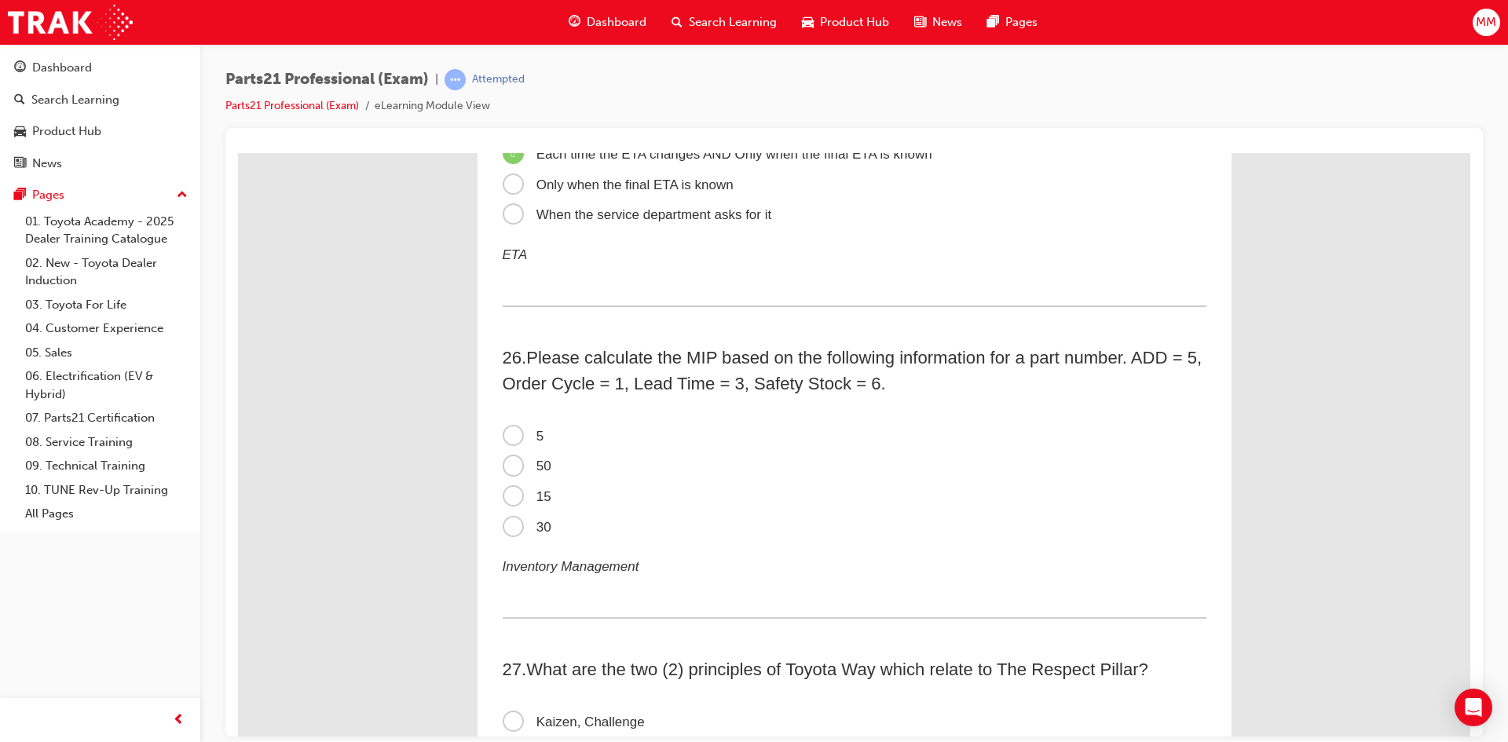
scroll to position [7699, 0]
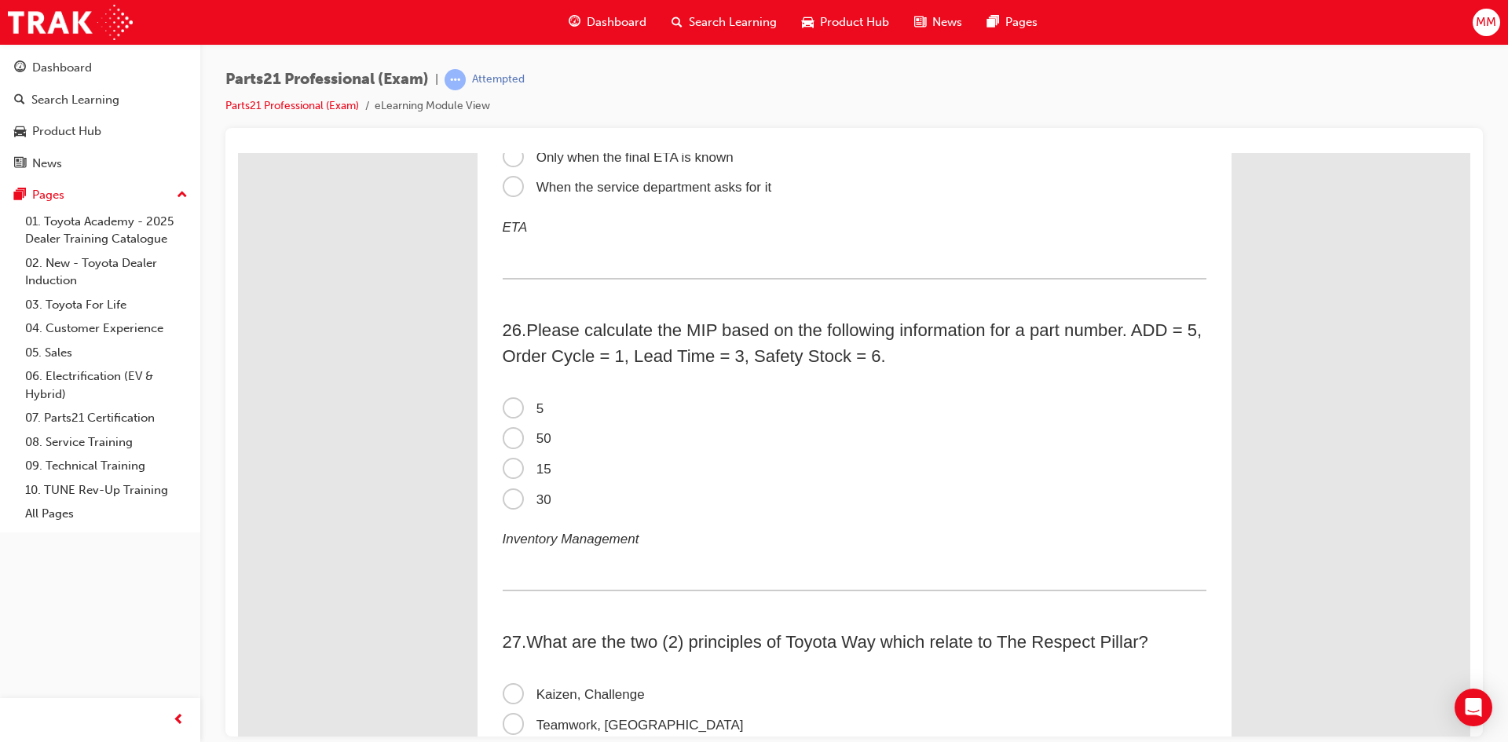
click at [506, 467] on span "15" at bounding box center [527, 468] width 49 height 15
click at [238, 152] on input "15" at bounding box center [238, 152] width 0 height 0
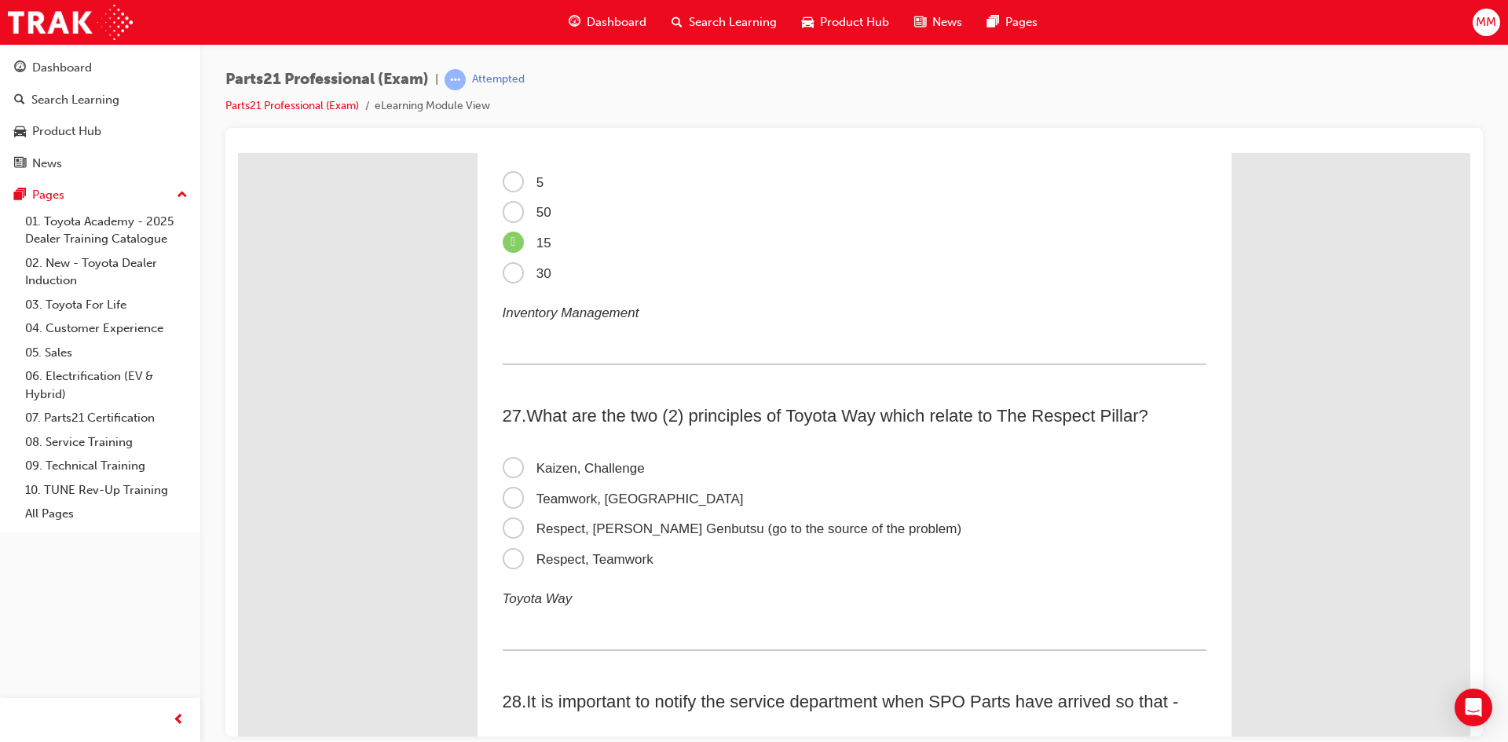
scroll to position [7935, 0]
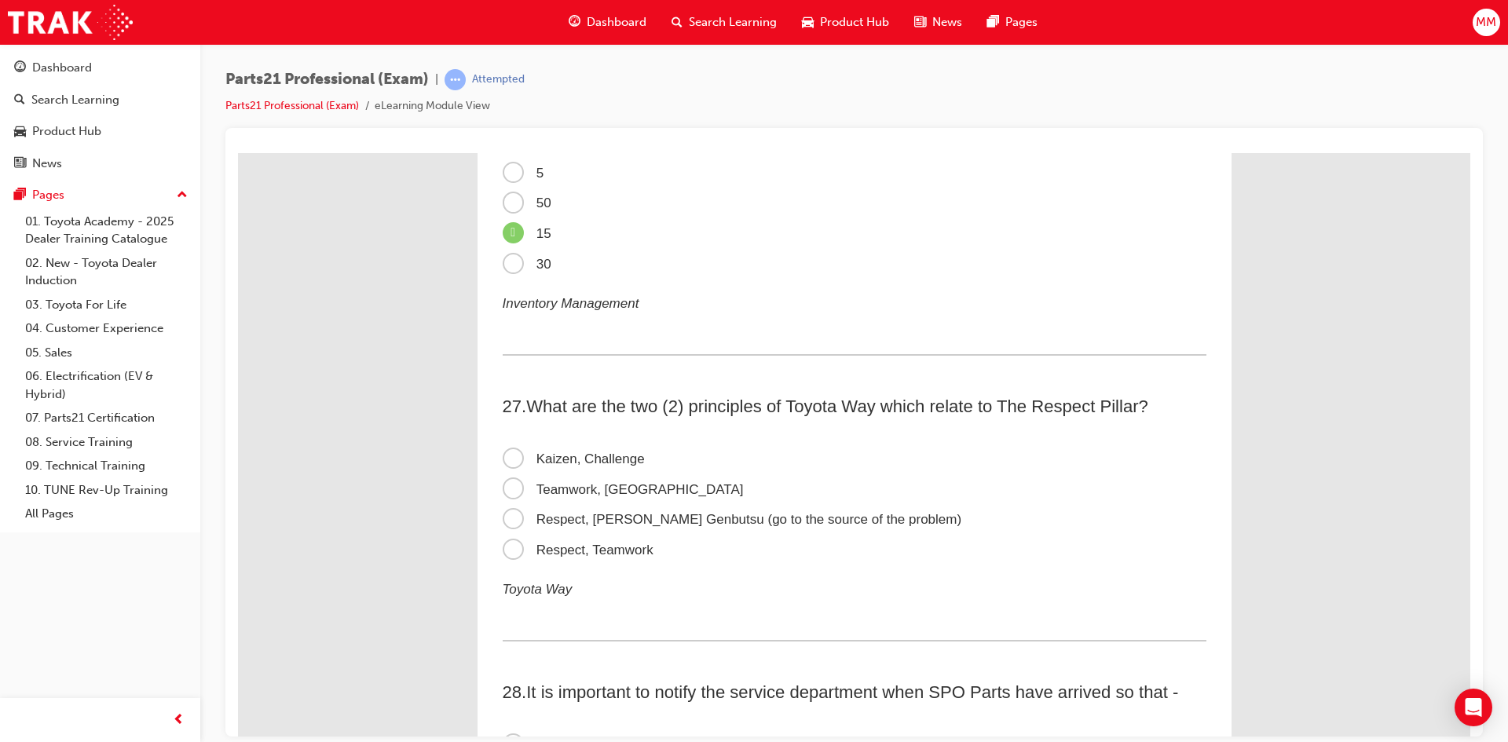
click at [508, 548] on span "Respect, Teamwork" at bounding box center [578, 549] width 151 height 15
click at [238, 152] on input "Respect, Teamwork" at bounding box center [238, 152] width 0 height 0
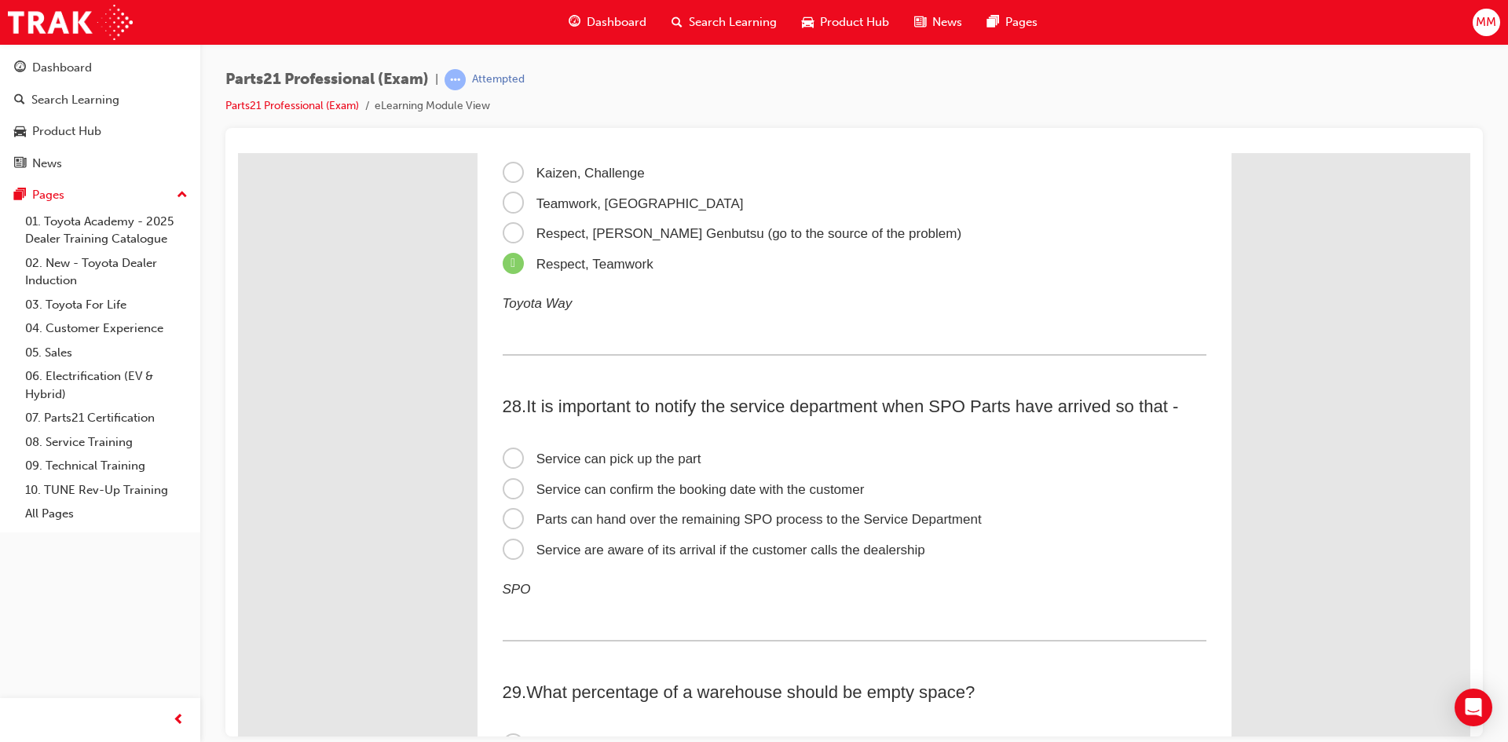
scroll to position [8249, 0]
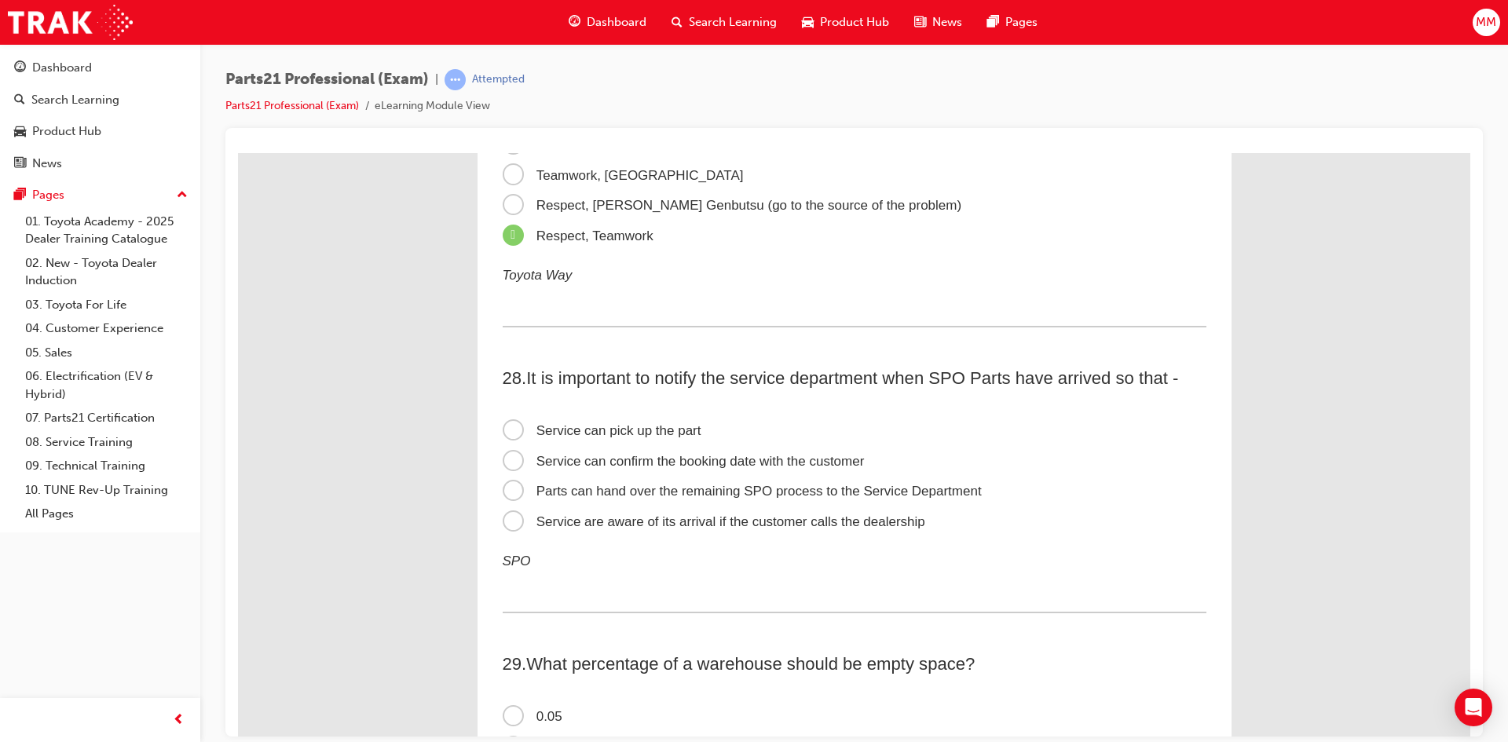
click at [515, 466] on span "Service can confirm the booking date with the customer" at bounding box center [684, 460] width 362 height 15
click at [238, 152] on input "Service can confirm the booking date with the customer" at bounding box center [238, 152] width 0 height 0
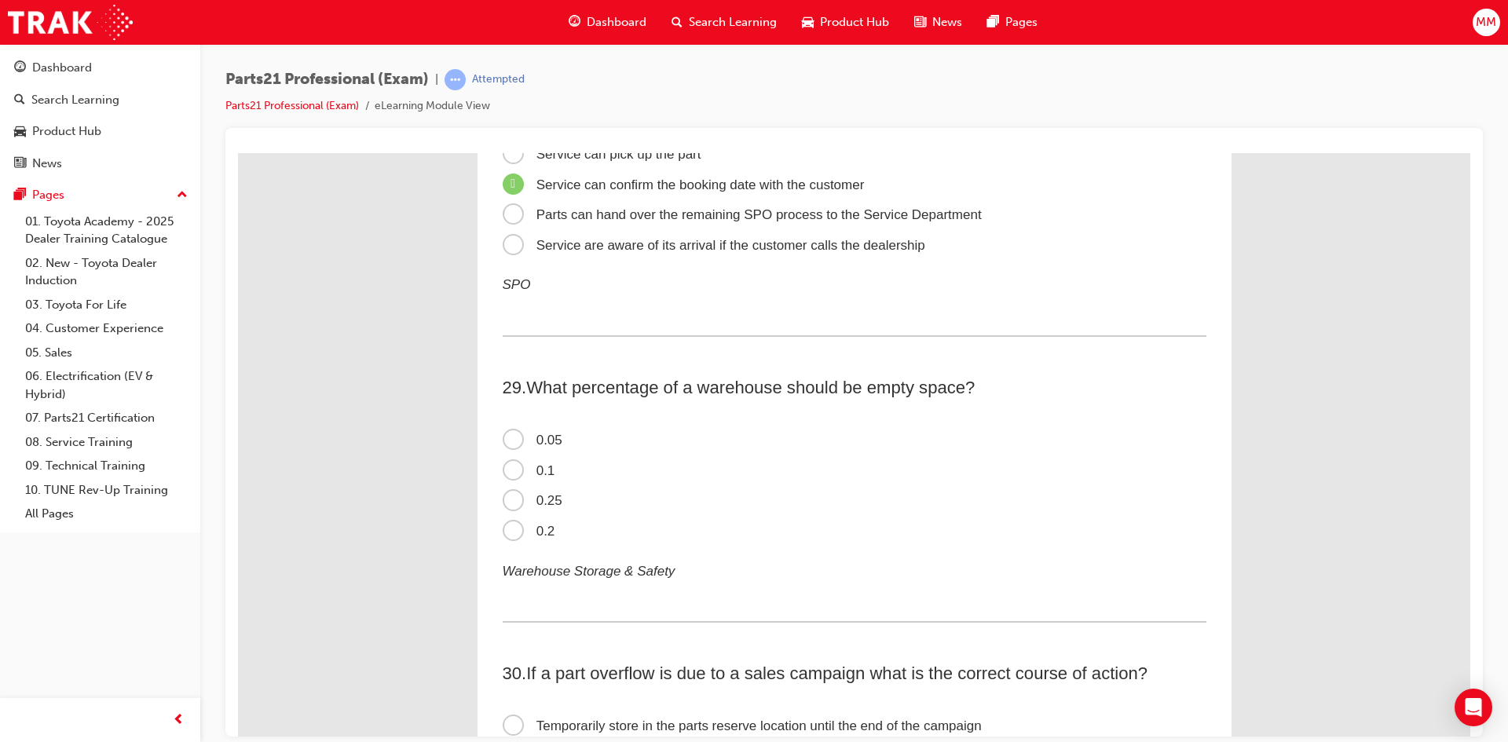
scroll to position [8563, 0]
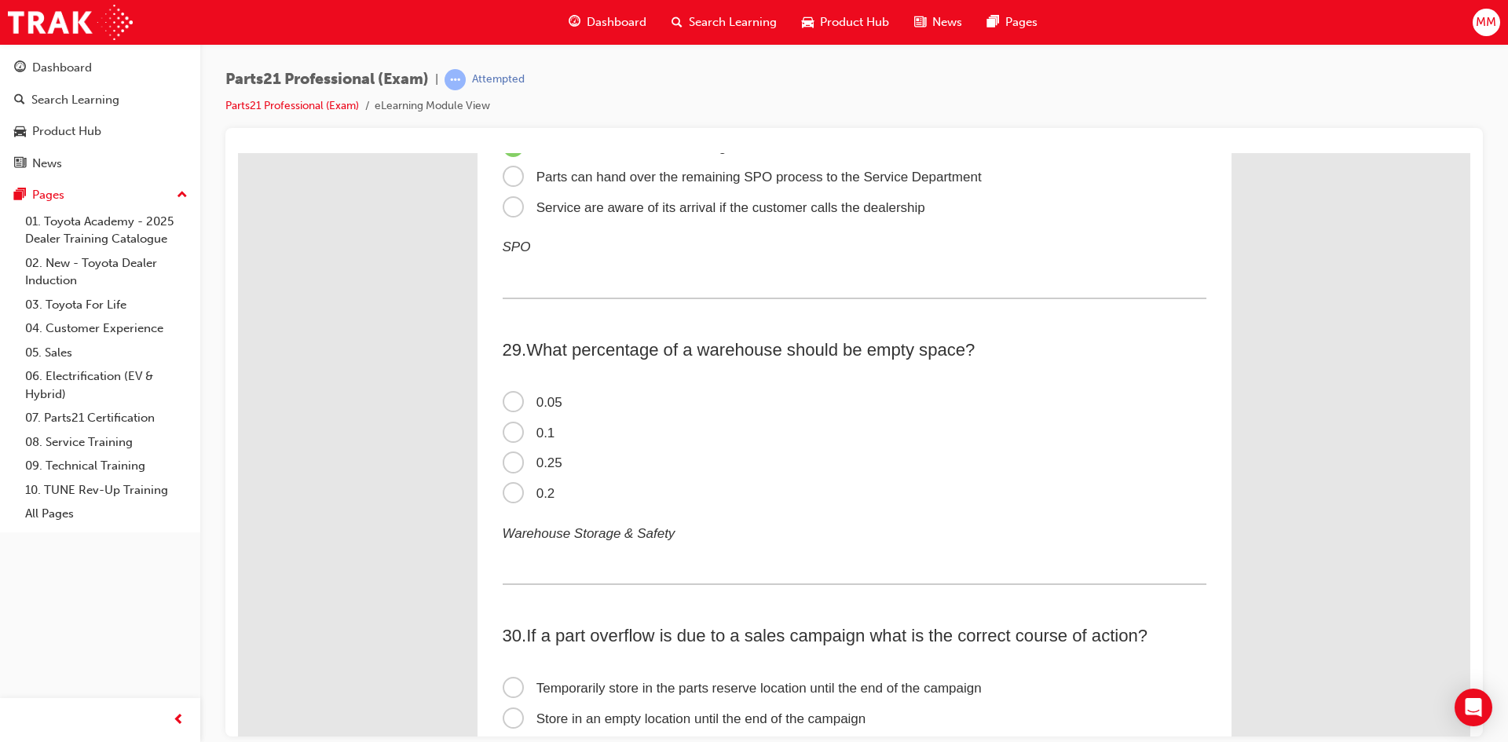
click at [508, 496] on span "0.2" at bounding box center [529, 493] width 53 height 15
click at [238, 152] on input "0.2" at bounding box center [238, 152] width 0 height 0
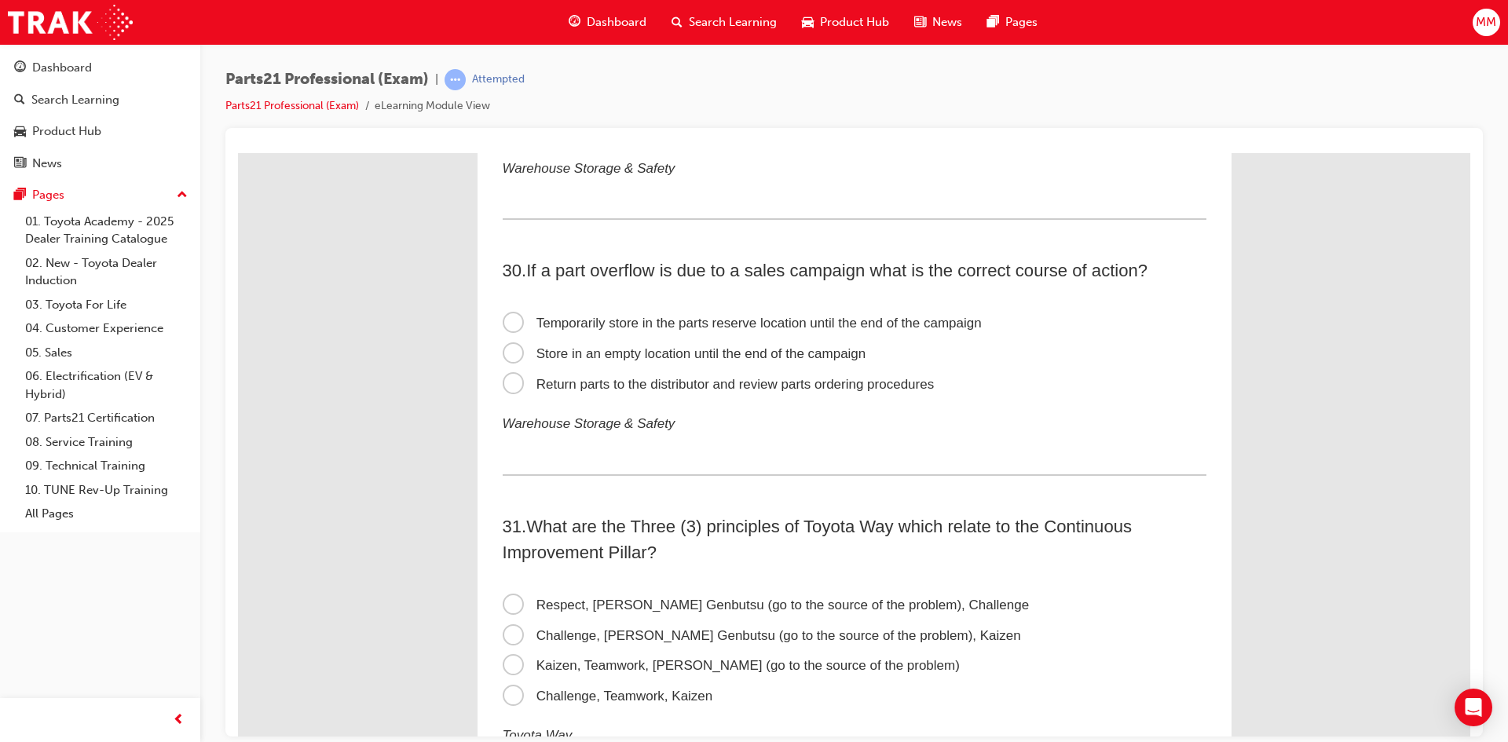
scroll to position [8956, 0]
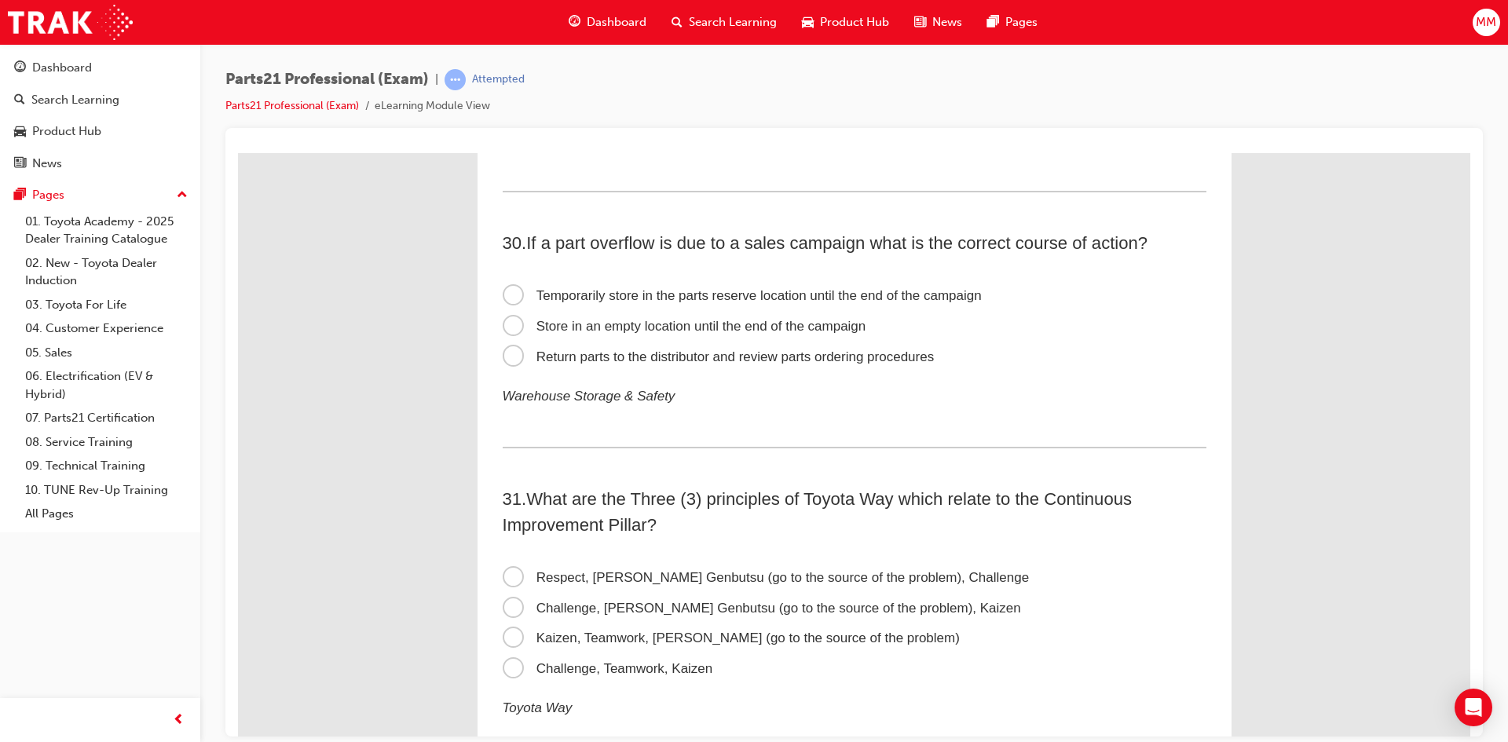
click at [505, 288] on span "Temporarily store in the parts reserve location until the end of the campaign" at bounding box center [742, 295] width 479 height 15
click at [238, 152] on input "Temporarily store in the parts reserve location until the end of the campaign" at bounding box center [238, 152] width 0 height 0
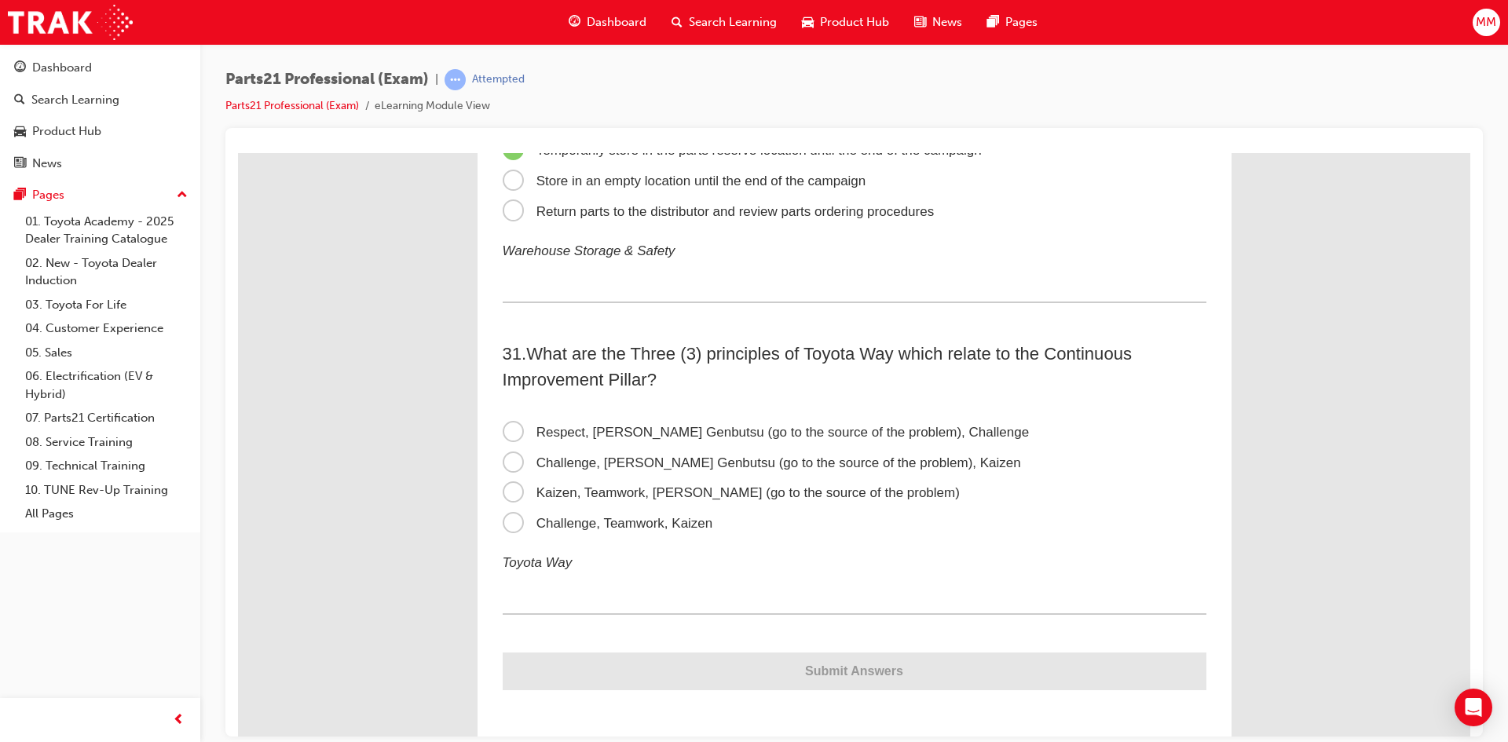
scroll to position [9105, 0]
click at [509, 425] on span "Respect, Genchi Genbutsu (go to the source of the problem), Challenge" at bounding box center [766, 427] width 527 height 15
click at [238, 152] on input "Respect, Genchi Genbutsu (go to the source of the problem), Challenge" at bounding box center [238, 152] width 0 height 0
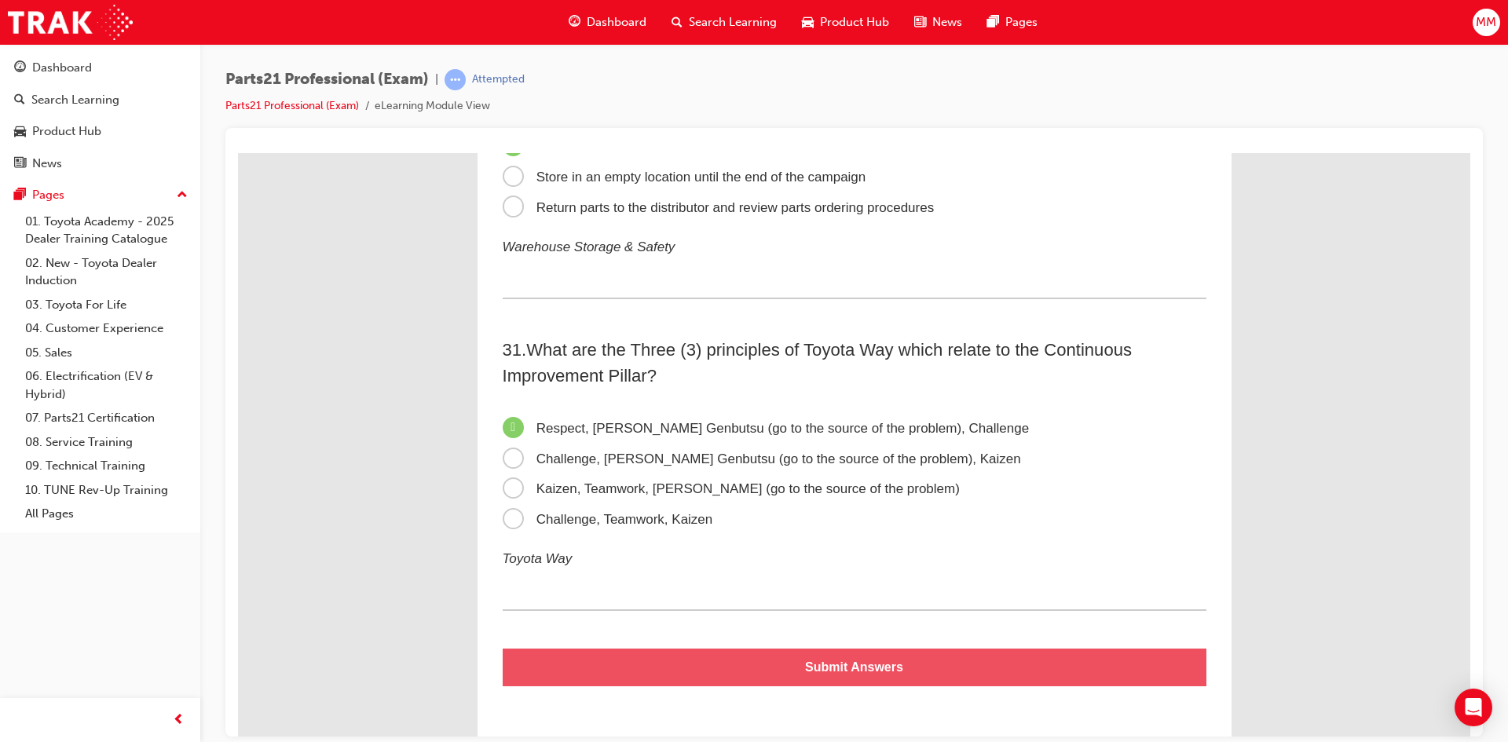
click at [781, 661] on button "Submit Answers" at bounding box center [855, 667] width 704 height 38
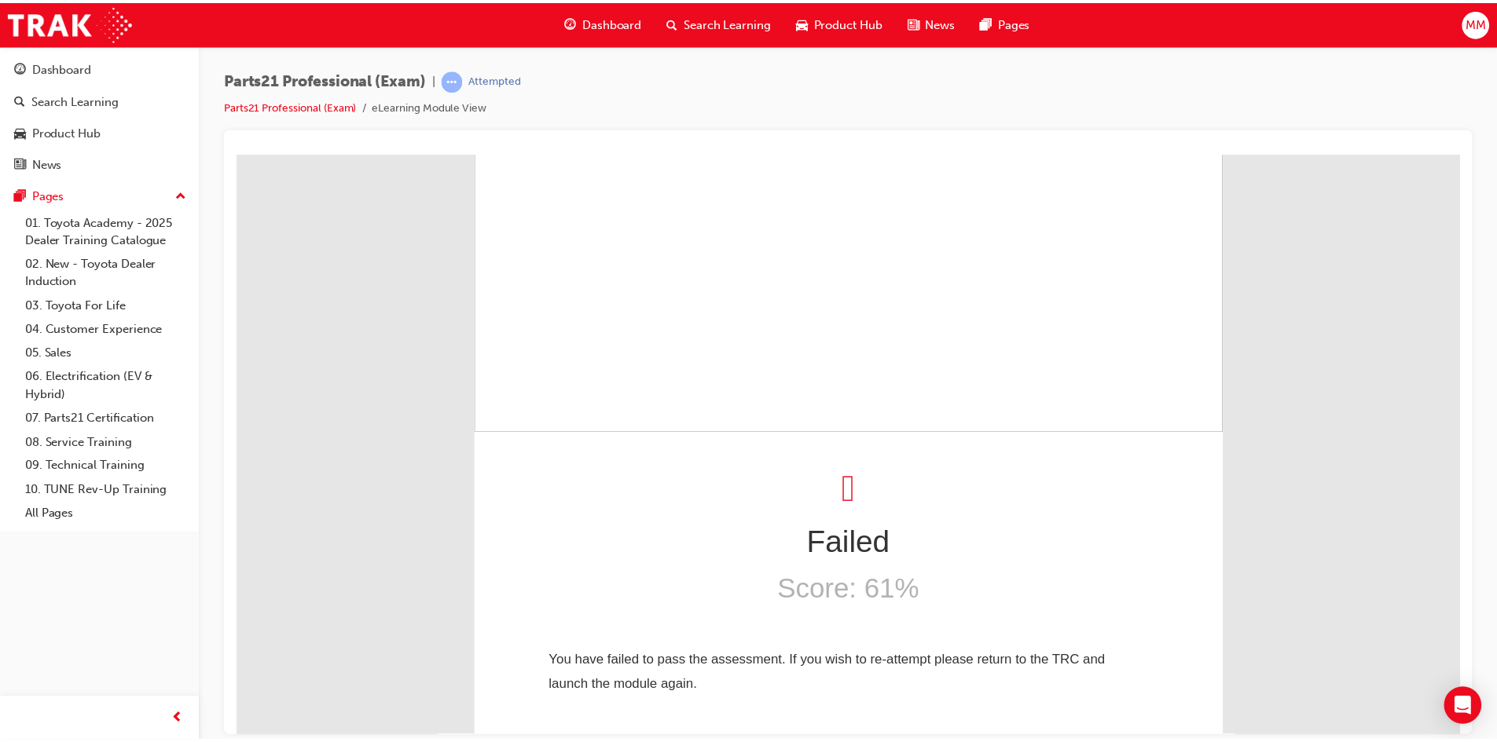
scroll to position [0, 0]
